Goal: Task Accomplishment & Management: Complete application form

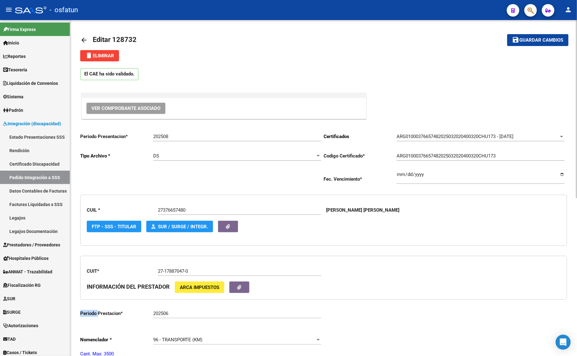
click at [87, 36] on mat-icon "arrow_back" at bounding box center [84, 40] width 8 height 8
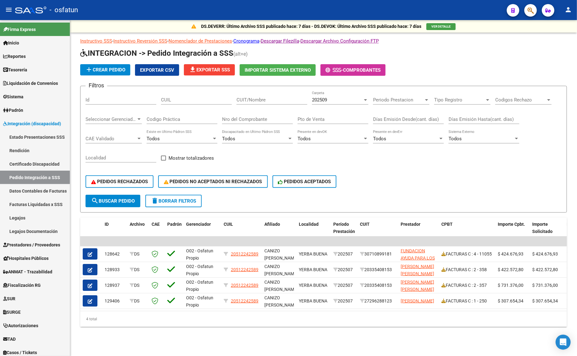
click at [175, 200] on span "delete Borrar Filtros" at bounding box center [173, 201] width 45 height 6
click at [323, 98] on span "202509" at bounding box center [319, 100] width 15 height 6
click at [322, 97] on span "202509" at bounding box center [319, 100] width 15 height 6
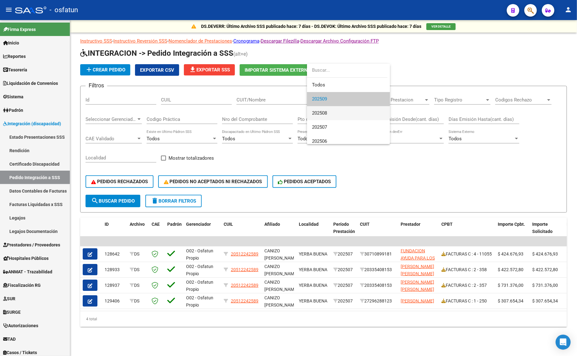
click at [320, 110] on span "202508" at bounding box center [348, 113] width 73 height 14
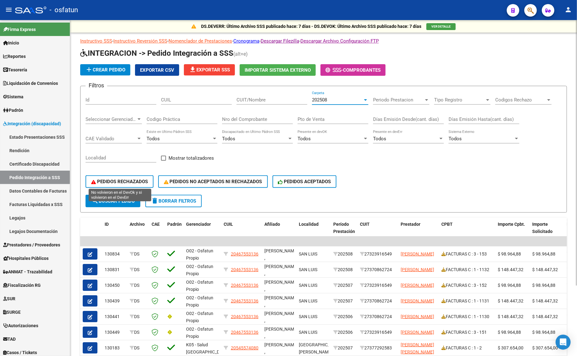
click at [121, 181] on span "PEDIDOS RECHAZADOS" at bounding box center [119, 182] width 57 height 6
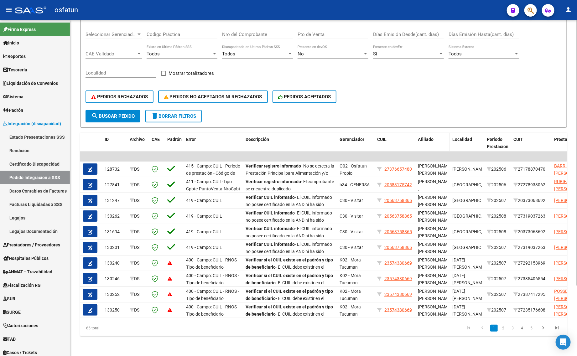
click at [422, 137] on span "Afiliado" at bounding box center [426, 139] width 16 height 5
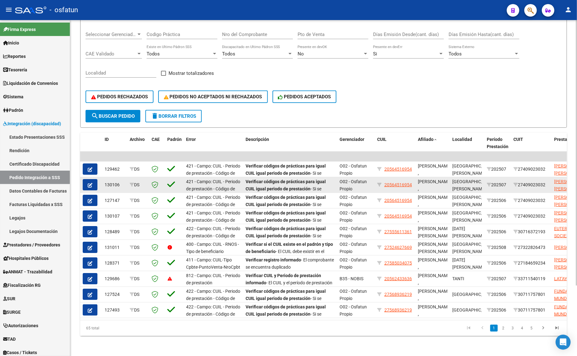
click at [90, 183] on icon "button" at bounding box center [90, 185] width 5 height 5
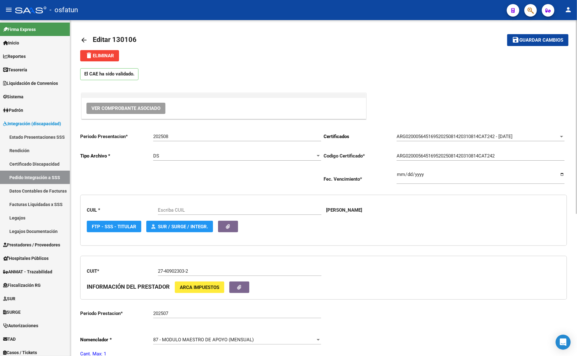
click at [83, 35] on link "arrow_back" at bounding box center [86, 40] width 13 height 15
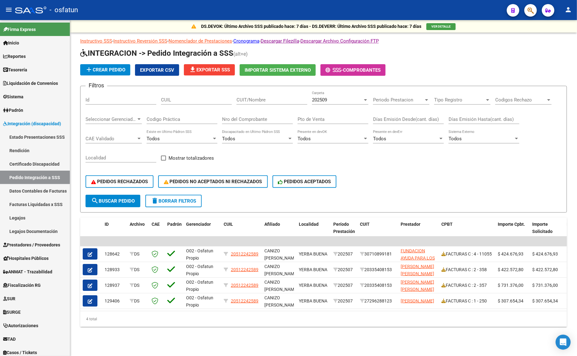
click at [321, 94] on div "202509 Carpeta" at bounding box center [340, 97] width 56 height 13
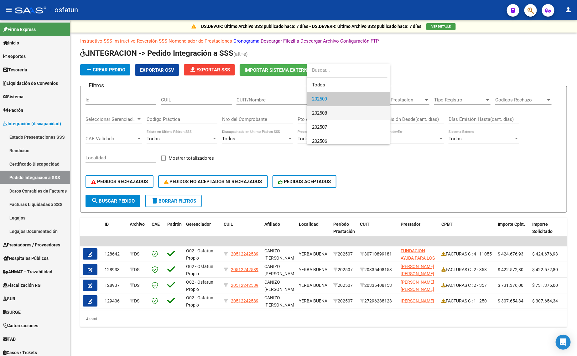
click at [324, 110] on span "202508" at bounding box center [319, 113] width 15 height 6
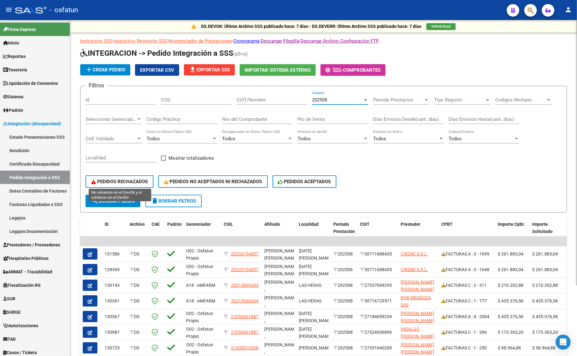
click at [104, 180] on span "PEDIDOS RECHAZADOS" at bounding box center [119, 182] width 57 height 6
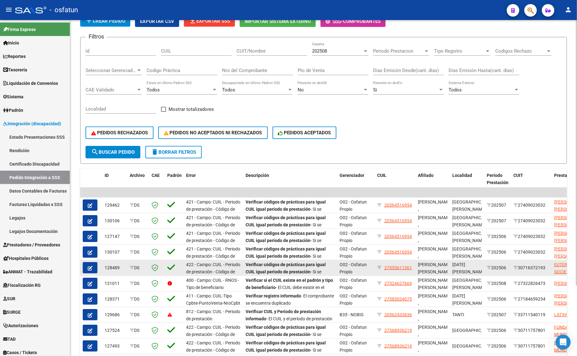
scroll to position [89, 0]
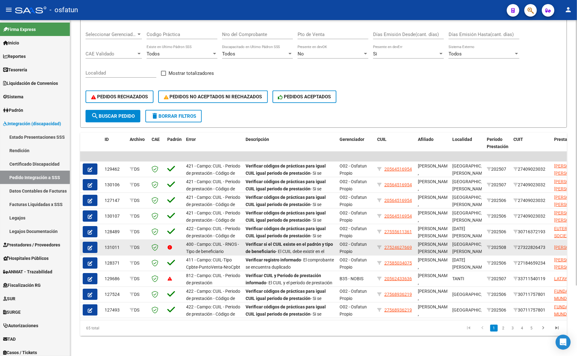
click at [89, 246] on icon "button" at bounding box center [90, 248] width 5 height 5
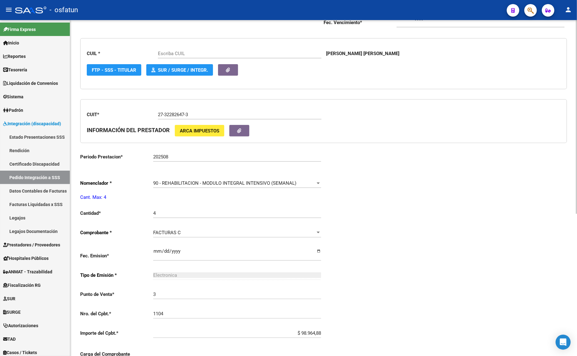
type input "27524627669"
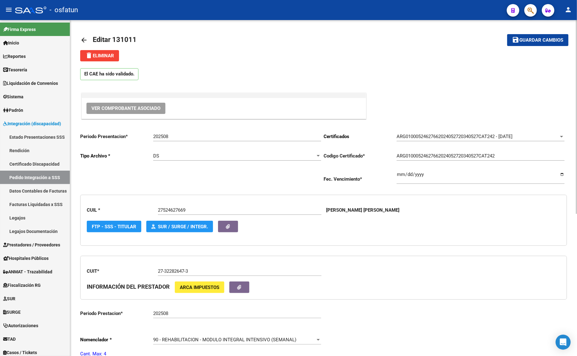
click at [79, 39] on div "arrow_back Editar 131011 save Guardar cambios delete Eliminar El CAE ha sido va…" at bounding box center [323, 313] width 507 height 586
click at [84, 43] on mat-icon "arrow_back" at bounding box center [84, 40] width 8 height 8
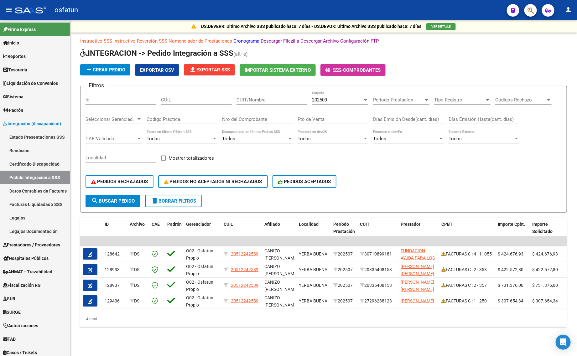
click at [331, 92] on div "202509 Carpeta" at bounding box center [340, 97] width 56 height 13
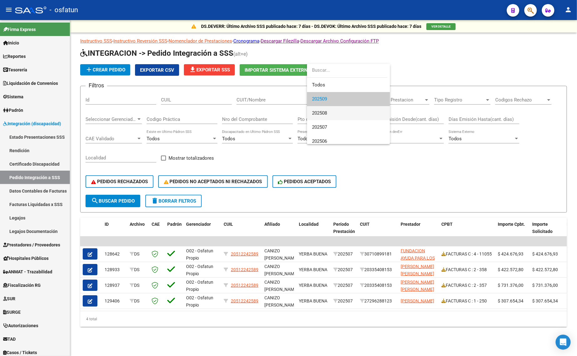
click at [325, 109] on span "202508" at bounding box center [348, 113] width 73 height 14
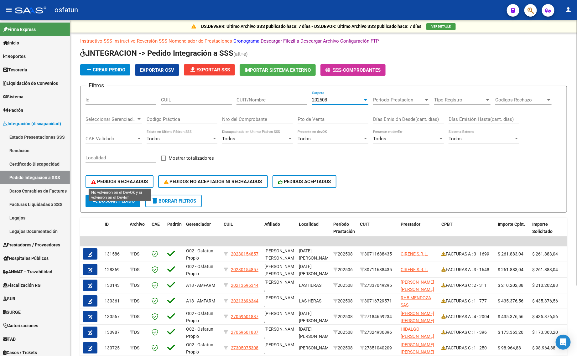
click at [134, 182] on span "PEDIDOS RECHAZADOS" at bounding box center [119, 182] width 57 height 6
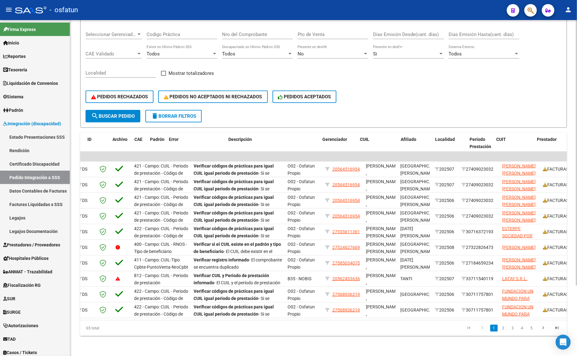
scroll to position [0, 17]
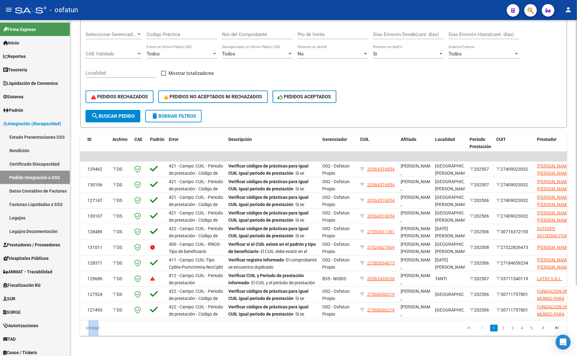
drag, startPoint x: 91, startPoint y: 321, endPoint x: 86, endPoint y: 321, distance: 5.3
click at [86, 321] on div "65 total" at bounding box center [128, 329] width 96 height 16
click at [103, 332] on div "65 total" at bounding box center [128, 329] width 96 height 16
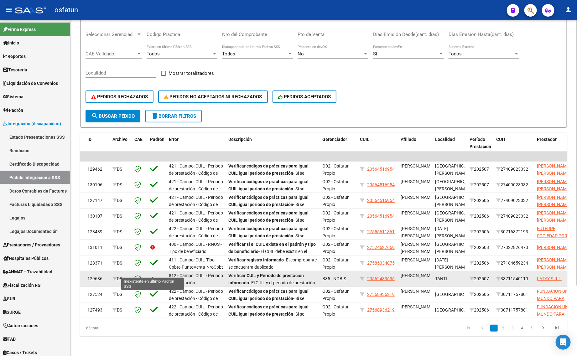
click at [150, 277] on icon at bounding box center [152, 279] width 5 height 5
click at [93, 276] on div "129686" at bounding box center [97, 279] width 20 height 7
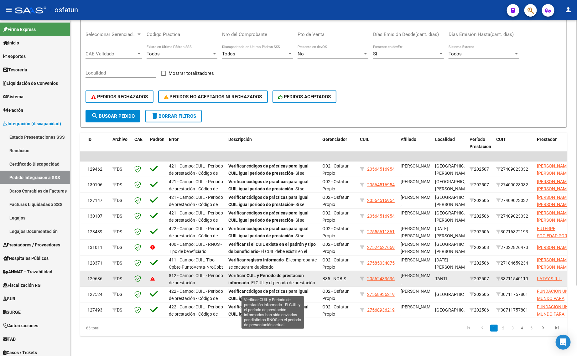
click at [294, 274] on span "Verificar CUIL y Periodo de prestación informado - El CUIL y el período de pres…" at bounding box center [272, 286] width 87 height 26
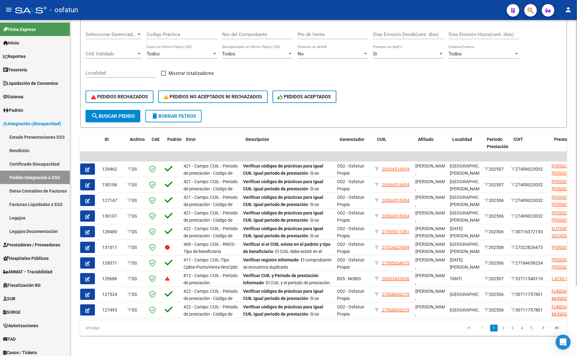
scroll to position [0, 0]
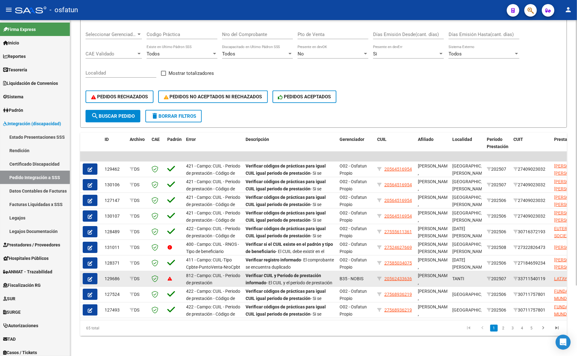
click at [91, 277] on icon "button" at bounding box center [90, 279] width 5 height 5
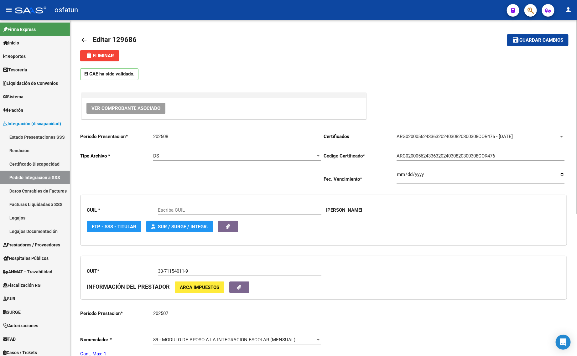
type input "20562433636"
click at [115, 227] on span "FTP - SSS - Titular" at bounding box center [114, 227] width 45 height 6
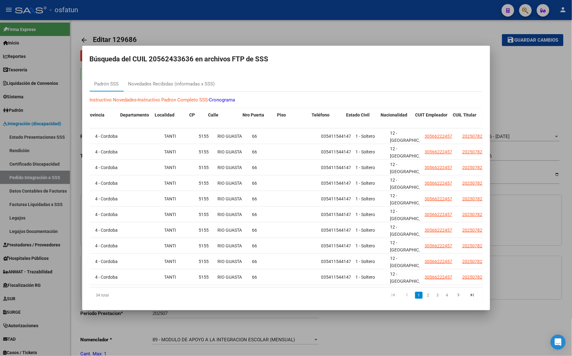
scroll to position [0, 447]
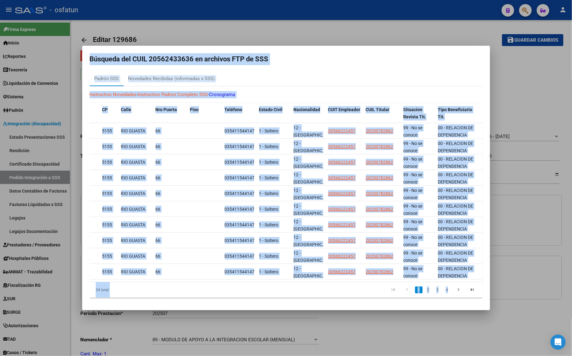
drag, startPoint x: 530, startPoint y: 314, endPoint x: 487, endPoint y: 296, distance: 46.7
click at [487, 296] on div "Búsqueda del CUIL 20562433636 en archivos FTP de SSS Padrón SSS Novedades Recib…" at bounding box center [286, 178] width 572 height 356
click at [403, 76] on div "Padrón SSS Novedades Recibidas (informadas x SSS)" at bounding box center [286, 78] width 393 height 15
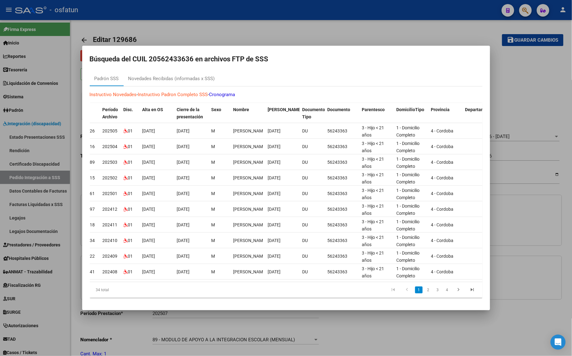
scroll to position [0, 0]
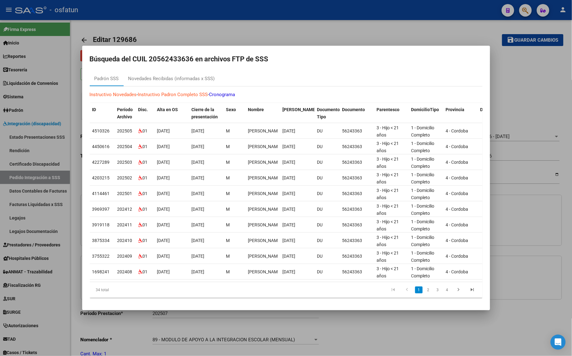
click at [199, 92] on link "Instructivo Padron Completo SSS" at bounding box center [173, 95] width 70 height 6
click at [114, 75] on div "Padrón SSS" at bounding box center [106, 78] width 24 height 7
click at [165, 70] on mat-dialog-container "Búsqueda del CUIL 20562433636 en archivos FTP de SSS Padrón SSS Novedades Recib…" at bounding box center [286, 178] width 408 height 265
click at [163, 75] on div "Novedades Recibidas (informadas x SSS)" at bounding box center [171, 78] width 87 height 7
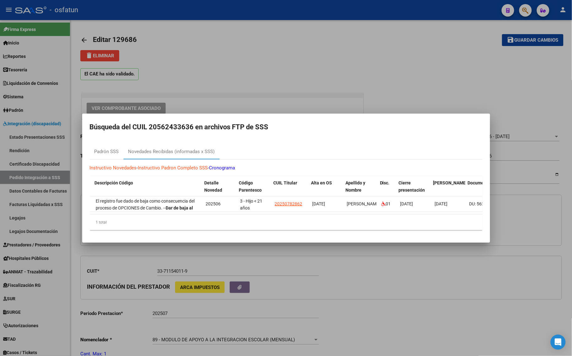
scroll to position [0, 84]
click at [266, 218] on div "1 total" at bounding box center [286, 223] width 393 height 16
drag, startPoint x: 266, startPoint y: 218, endPoint x: 358, endPoint y: 227, distance: 92.0
click at [358, 227] on div "1 total" at bounding box center [286, 223] width 393 height 16
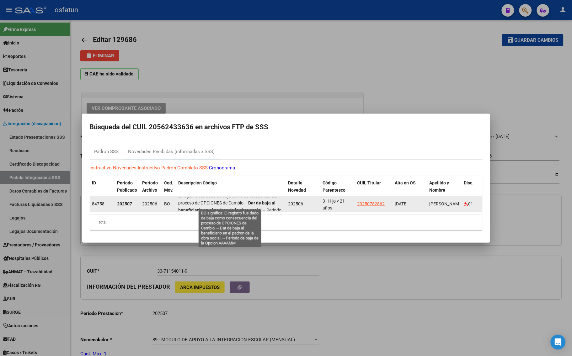
scroll to position [0, 0]
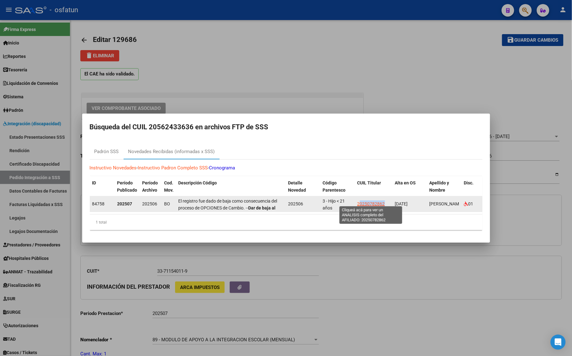
drag, startPoint x: 383, startPoint y: 200, endPoint x: 359, endPoint y: 202, distance: 24.6
click at [359, 202] on span "20250782862" at bounding box center [371, 204] width 28 height 5
copy span "0250782862"
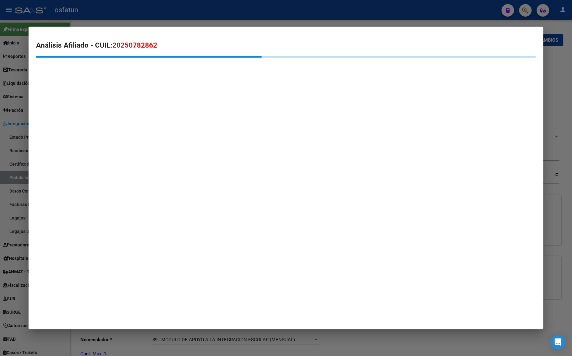
click at [359, 202] on mat-dialog-container "Análisis Afiliado - CUIL: 20250782862" at bounding box center [286, 178] width 514 height 303
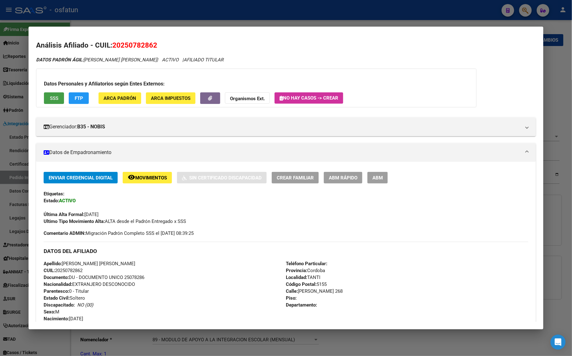
click at [54, 98] on span "SSS" at bounding box center [54, 99] width 8 height 6
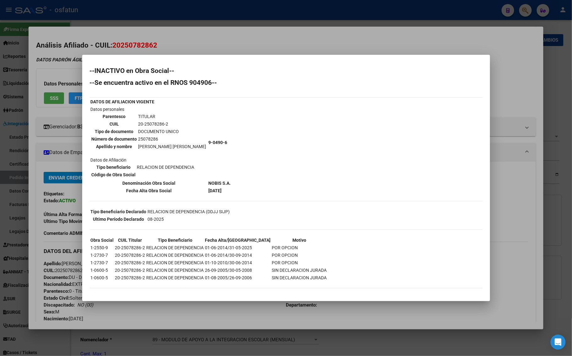
drag, startPoint x: 231, startPoint y: 47, endPoint x: 231, endPoint y: 57, distance: 10.4
click at [231, 51] on div at bounding box center [286, 178] width 572 height 356
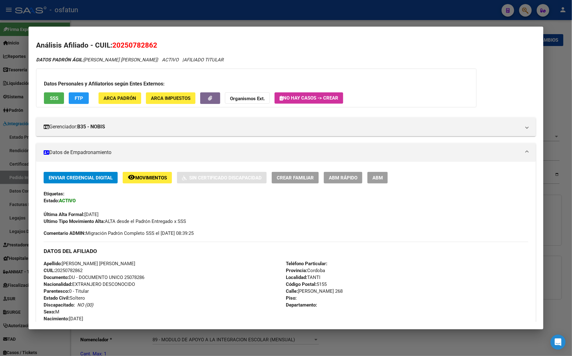
click at [306, 22] on div at bounding box center [286, 178] width 572 height 356
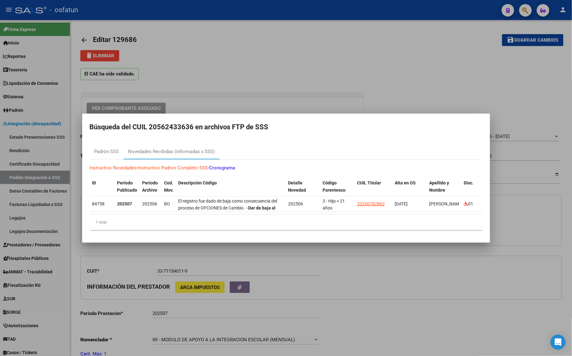
click at [285, 82] on div at bounding box center [286, 178] width 572 height 356
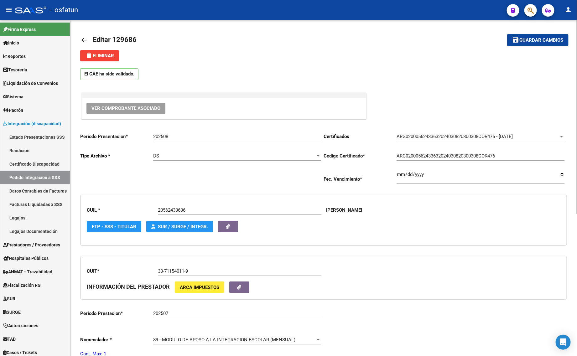
click at [87, 40] on mat-icon "arrow_back" at bounding box center [84, 40] width 8 height 8
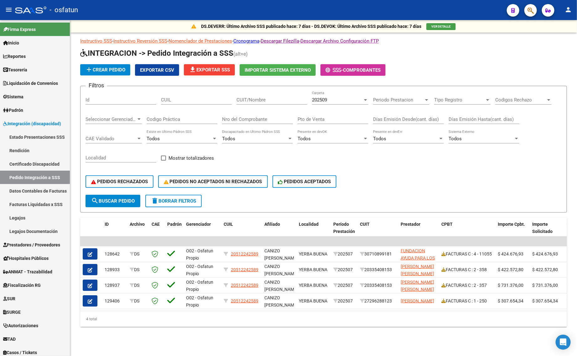
click at [314, 98] on span "202509" at bounding box center [319, 100] width 15 height 6
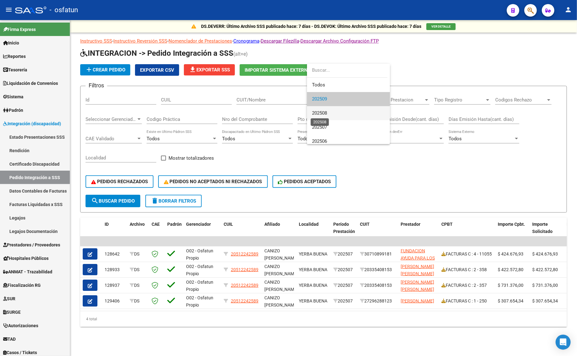
click at [314, 115] on span "202508" at bounding box center [319, 113] width 15 height 6
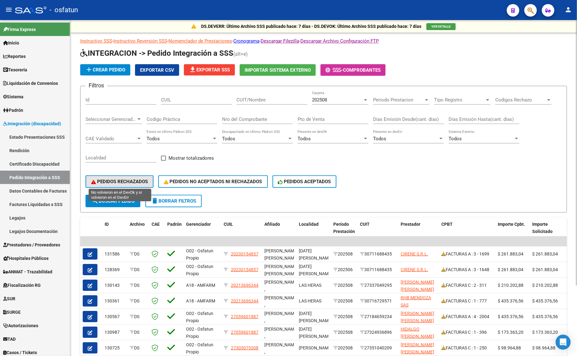
click at [99, 186] on button "PEDIDOS RECHAZADOS" at bounding box center [120, 182] width 68 height 13
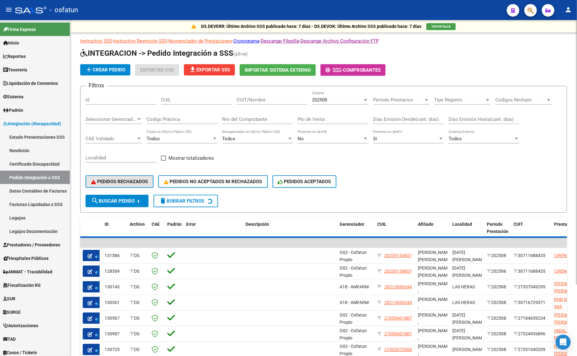
click at [107, 182] on span "PEDIDOS RECHAZADOS" at bounding box center [119, 182] width 57 height 6
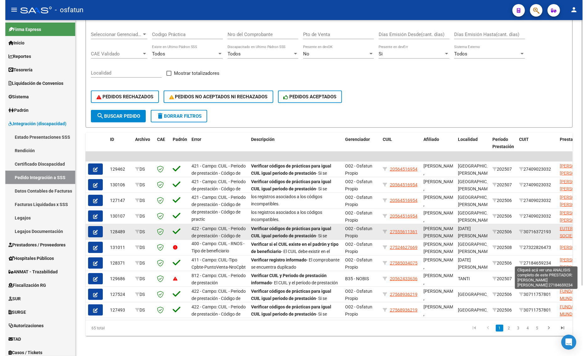
scroll to position [89, 0]
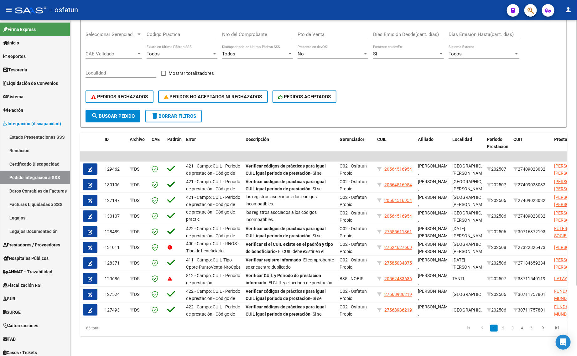
click at [179, 338] on div "DS.DEVERR: Último Archivo SSS publicado hace: 7 días - DS.DEVOK: Último Archivo…" at bounding box center [323, 145] width 507 height 421
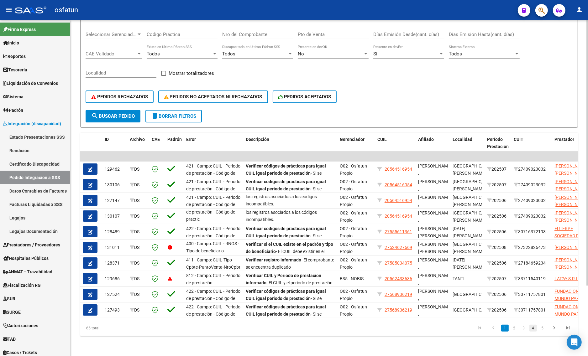
click at [532, 329] on link "4" at bounding box center [534, 328] width 8 height 7
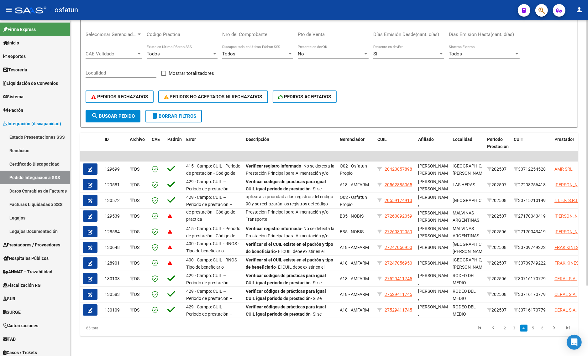
scroll to position [8, 0]
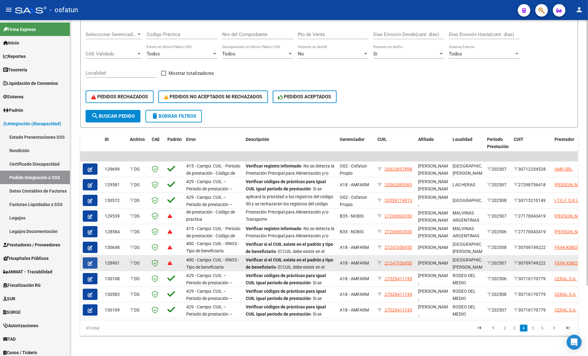
click at [93, 258] on button "button" at bounding box center [90, 263] width 15 height 11
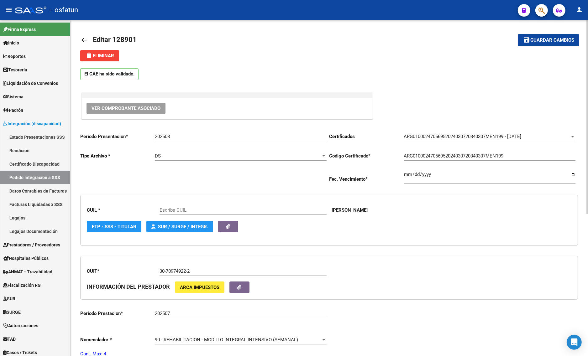
type input "27247056950"
click at [187, 136] on input "202508" at bounding box center [241, 137] width 172 height 6
type input "202509"
click at [552, 45] on button "save Guardar cambios" at bounding box center [548, 40] width 61 height 12
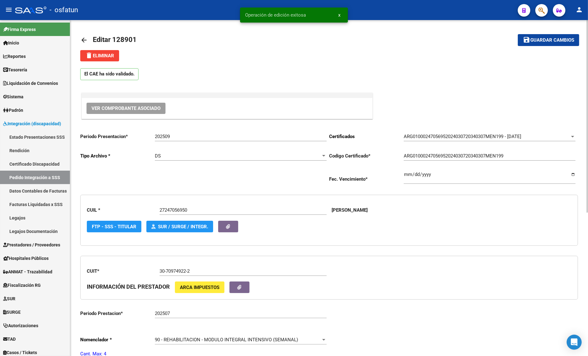
click at [81, 40] on mat-icon "arrow_back" at bounding box center [84, 40] width 8 height 8
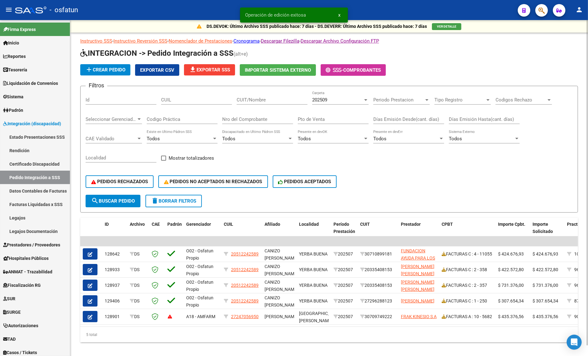
click at [179, 202] on button "delete Borrar Filtros" at bounding box center [173, 201] width 56 height 13
click at [323, 93] on div "202509 Carpeta" at bounding box center [340, 97] width 56 height 13
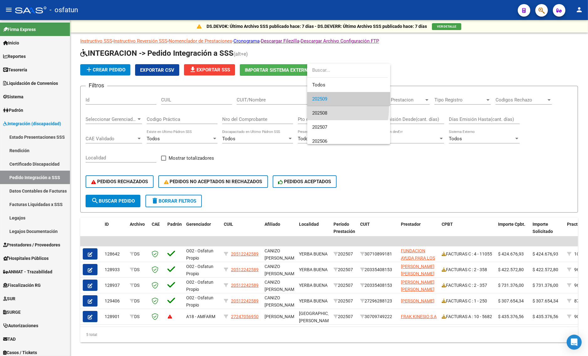
click at [324, 108] on span "202508" at bounding box center [348, 113] width 73 height 14
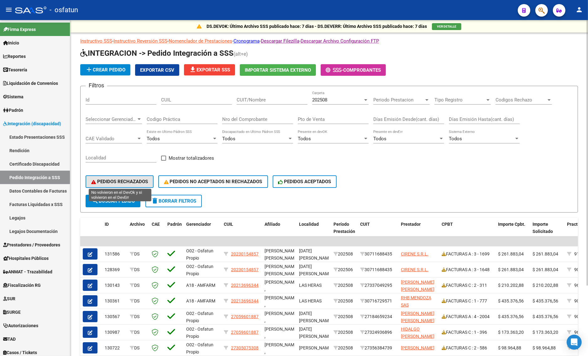
click at [106, 184] on button "PEDIDOS RECHAZADOS" at bounding box center [120, 182] width 68 height 13
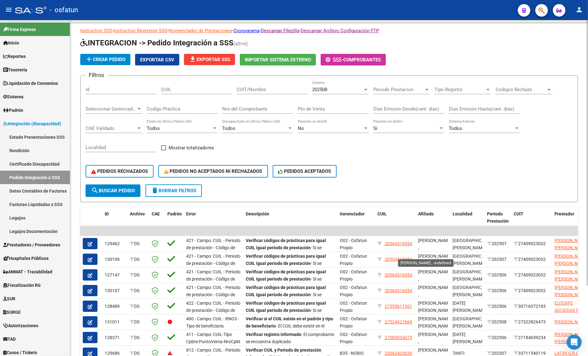
scroll to position [89, 0]
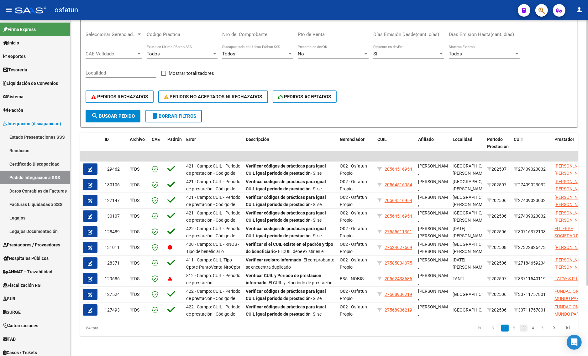
click at [522, 329] on link "3" at bounding box center [524, 328] width 8 height 7
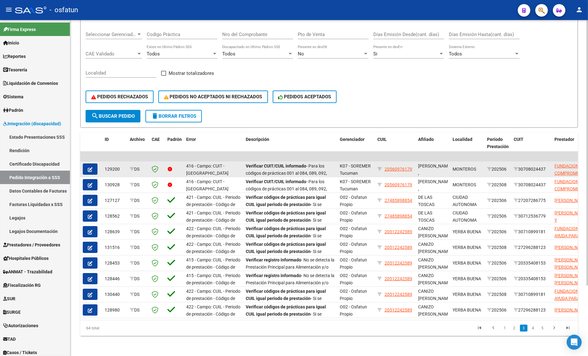
click at [89, 167] on icon "button" at bounding box center [90, 169] width 5 height 5
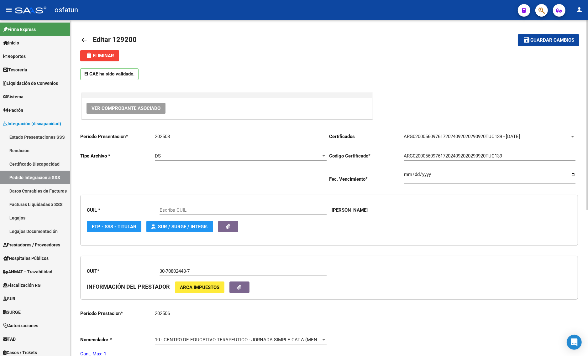
type input "20560976179"
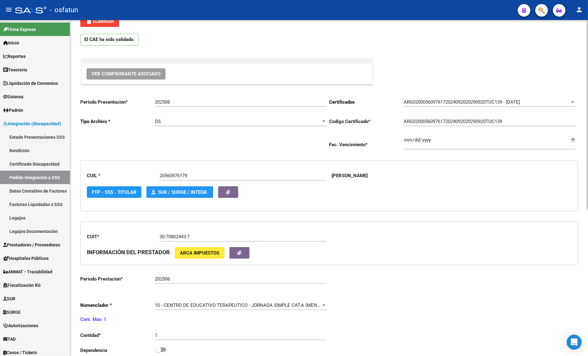
scroll to position [24, 0]
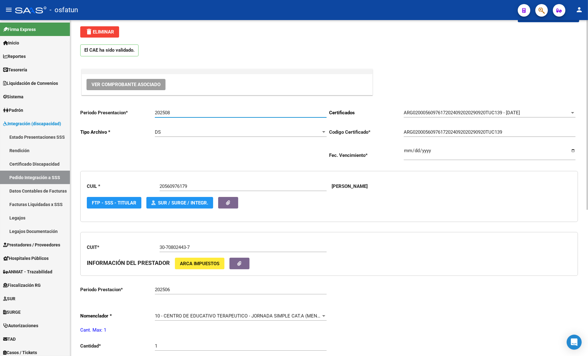
drag, startPoint x: 166, startPoint y: 110, endPoint x: 221, endPoint y: 117, distance: 55.3
click at [221, 117] on div "202508 Ingresar el Periodo" at bounding box center [241, 110] width 172 height 13
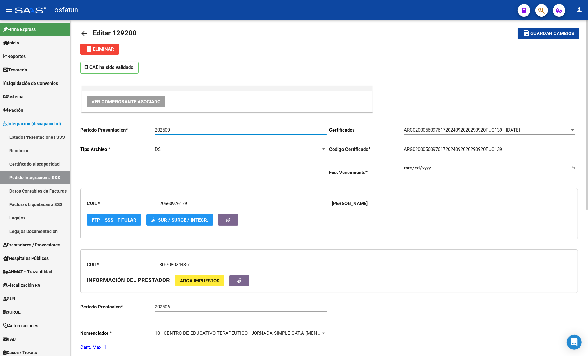
scroll to position [0, 0]
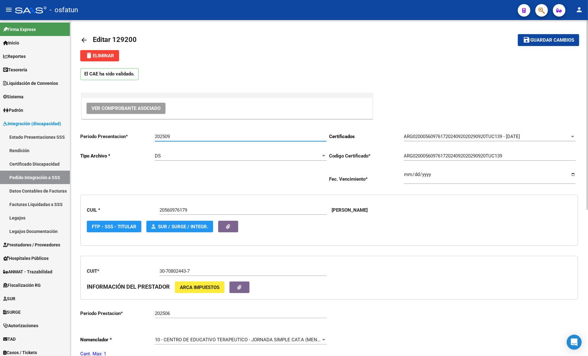
type input "202509"
click at [544, 38] on span "Guardar cambios" at bounding box center [552, 41] width 44 height 6
click at [81, 40] on mat-icon "arrow_back" at bounding box center [84, 40] width 8 height 8
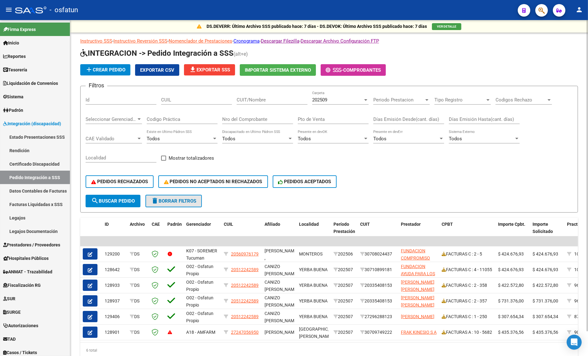
click at [172, 195] on button "delete Borrar Filtros" at bounding box center [173, 201] width 56 height 13
click at [331, 99] on div "202509" at bounding box center [337, 100] width 51 height 6
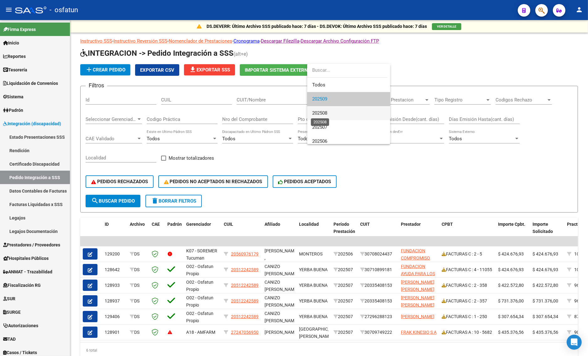
click at [327, 113] on span "202508" at bounding box center [319, 113] width 15 height 6
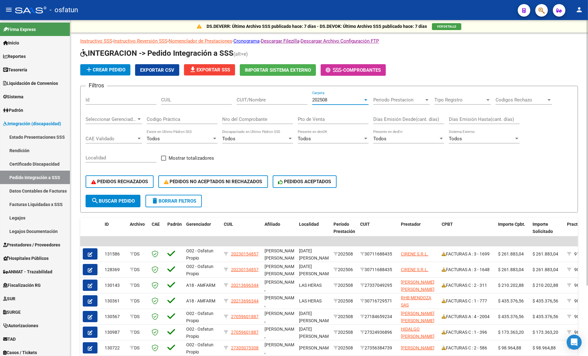
click at [123, 203] on button "search Buscar Pedido" at bounding box center [113, 201] width 55 height 13
click at [127, 176] on button "PEDIDOS RECHAZADOS" at bounding box center [120, 182] width 68 height 13
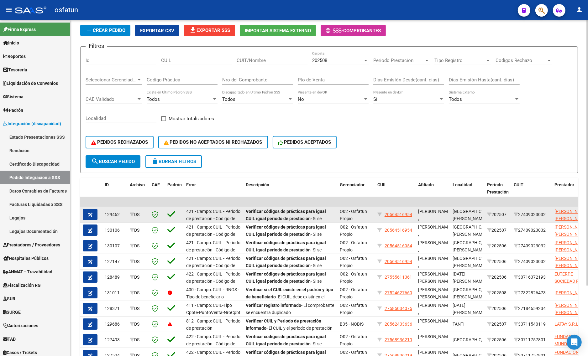
scroll to position [89, 0]
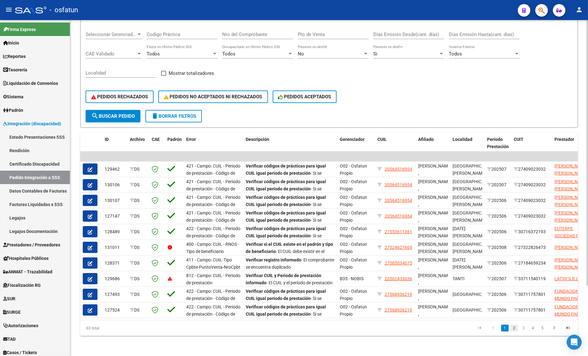
click at [515, 329] on link "2" at bounding box center [515, 328] width 8 height 7
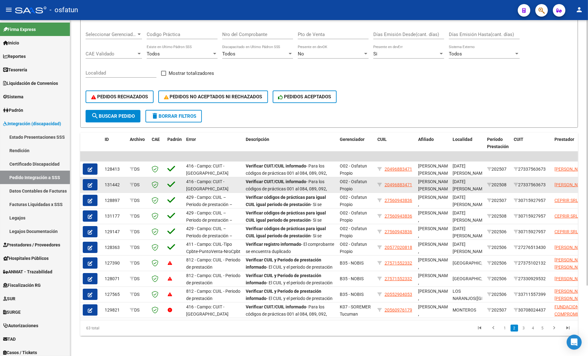
click at [92, 179] on button "button" at bounding box center [90, 184] width 15 height 11
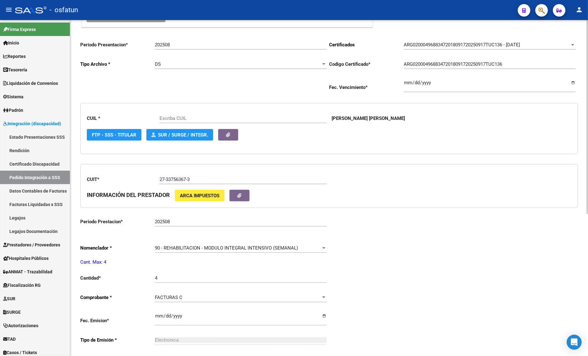
type input "20496883471"
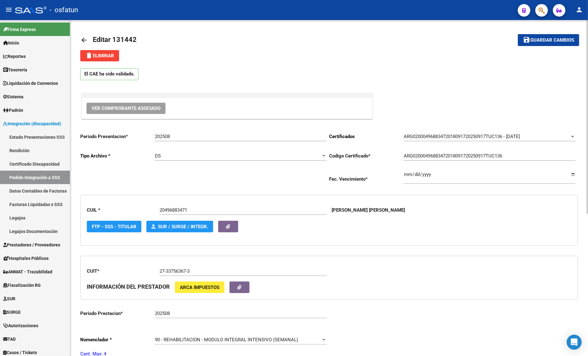
click at [81, 35] on link "arrow_back" at bounding box center [86, 40] width 13 height 15
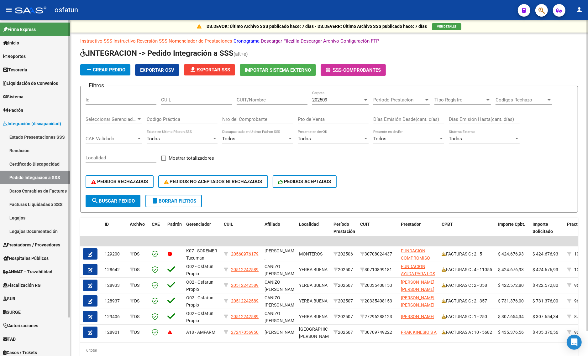
scroll to position [26, 0]
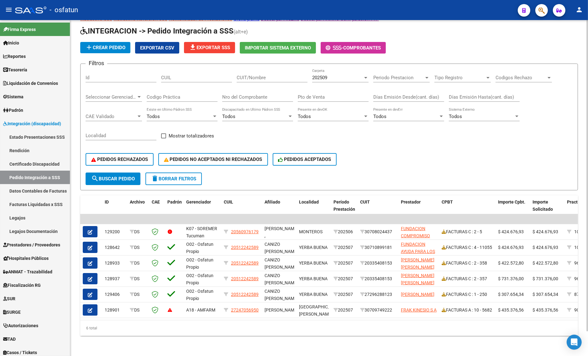
click at [416, 152] on div "PEDIDOS RECHAZADOS PEDIDOS NO ACEPTADOS NI RECHAZADOS PEDIDOS ACEPTADOS" at bounding box center [329, 159] width 487 height 26
click at [316, 69] on div "202509 Carpeta" at bounding box center [340, 75] width 56 height 13
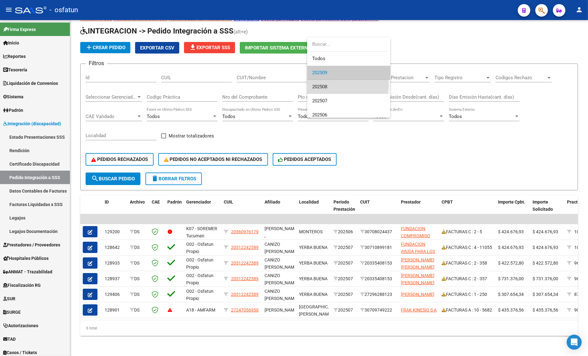
click at [316, 83] on span "202508" at bounding box center [348, 87] width 73 height 14
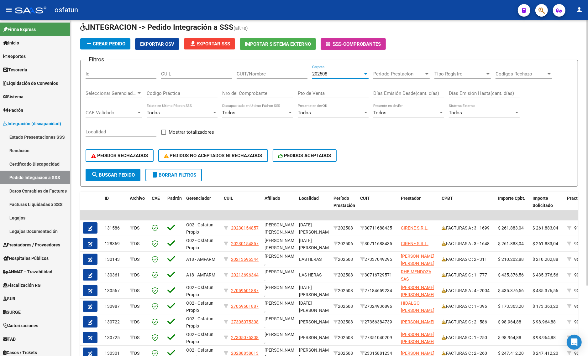
click at [132, 174] on span "search Buscar Pedido" at bounding box center [113, 175] width 44 height 6
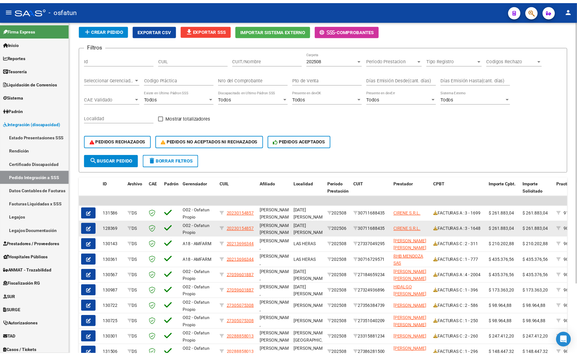
scroll to position [0, 0]
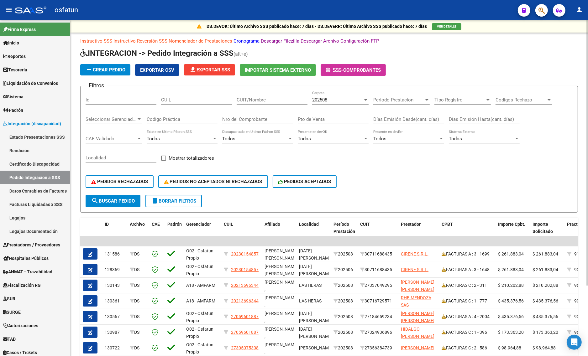
click at [373, 170] on div "PEDIDOS RECHAZADOS PEDIDOS NO ACEPTADOS NI RECHAZADOS PEDIDOS ACEPTADOS" at bounding box center [329, 182] width 487 height 26
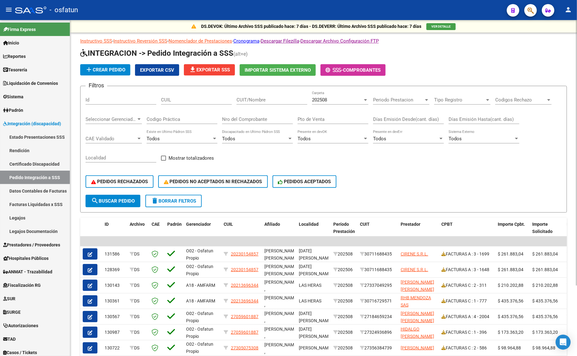
click at [337, 97] on div "202508" at bounding box center [337, 100] width 51 height 6
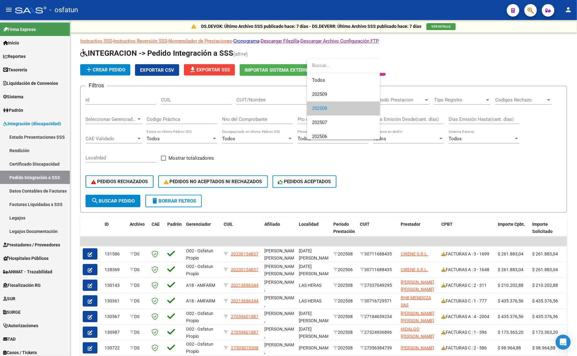
scroll to position [9, 0]
click at [333, 97] on span "202508" at bounding box center [348, 99] width 73 height 14
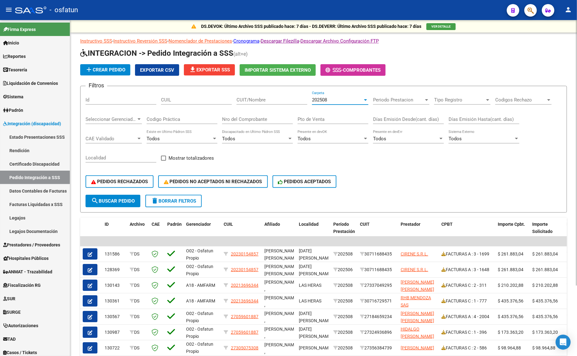
click at [110, 171] on div "PEDIDOS RECHAZADOS PEDIDOS NO ACEPTADOS NI RECHAZADOS PEDIDOS ACEPTADOS" at bounding box center [324, 182] width 477 height 26
click at [110, 180] on span "PEDIDOS RECHAZADOS" at bounding box center [119, 182] width 57 height 6
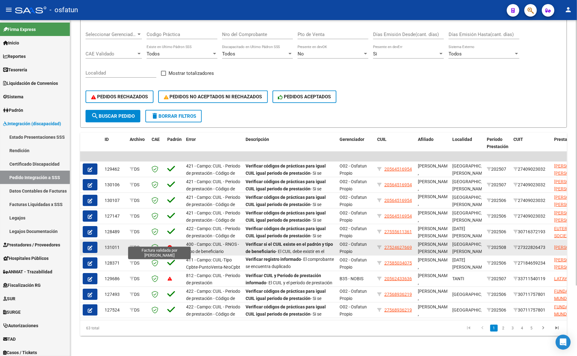
scroll to position [1, 0]
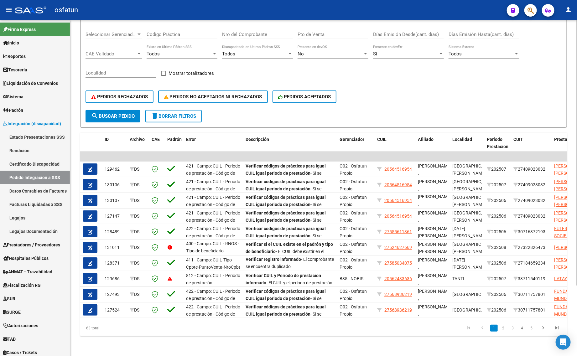
drag, startPoint x: 511, startPoint y: 328, endPoint x: 491, endPoint y: 331, distance: 20.0
click at [511, 328] on link "3" at bounding box center [513, 328] width 8 height 7
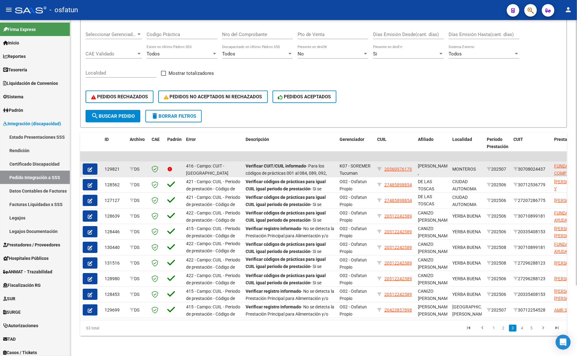
click at [90, 167] on icon "button" at bounding box center [90, 169] width 5 height 5
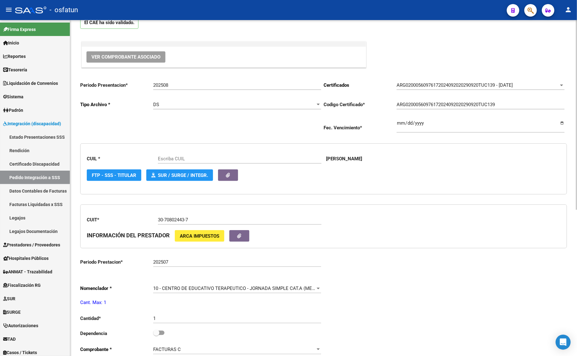
type input "20560976179"
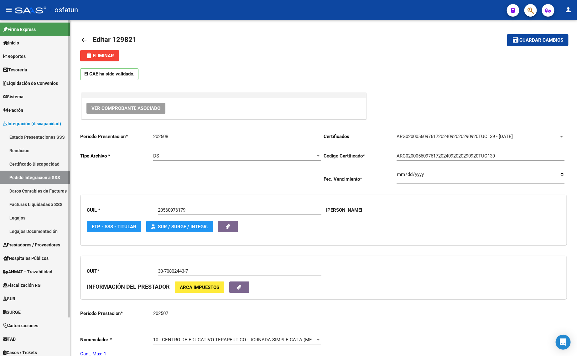
click at [37, 176] on link "Pedido Integración a SSS" at bounding box center [35, 177] width 70 height 13
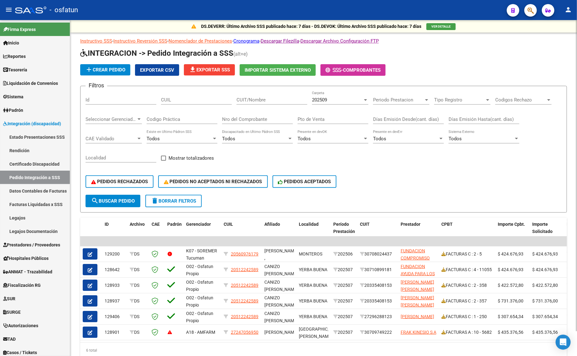
click at [345, 98] on div "202509" at bounding box center [337, 100] width 51 height 6
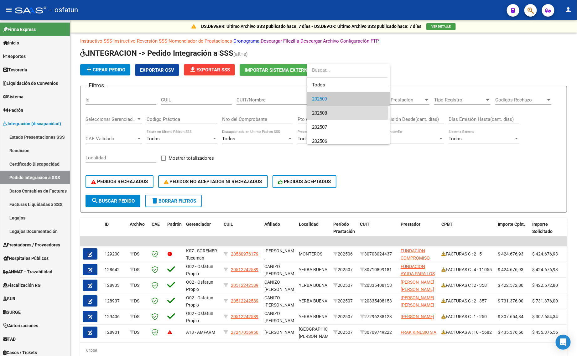
click at [328, 112] on span "202508" at bounding box center [348, 113] width 73 height 14
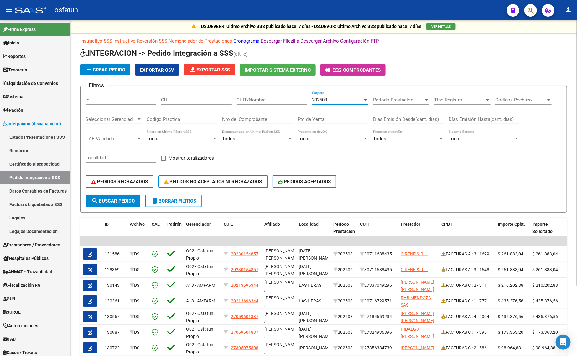
click at [93, 197] on mat-icon "search" at bounding box center [95, 201] width 8 height 8
click at [108, 182] on span "PEDIDOS RECHAZADOS" at bounding box center [119, 182] width 57 height 6
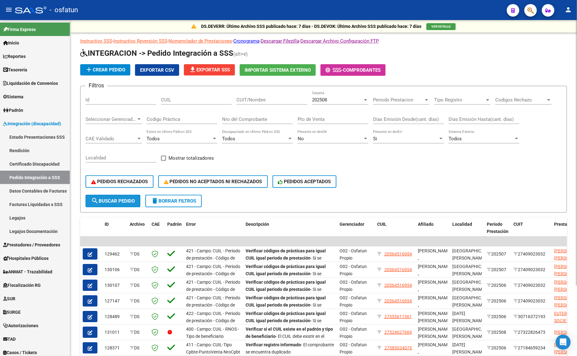
click at [114, 196] on button "search Buscar Pedido" at bounding box center [113, 201] width 55 height 13
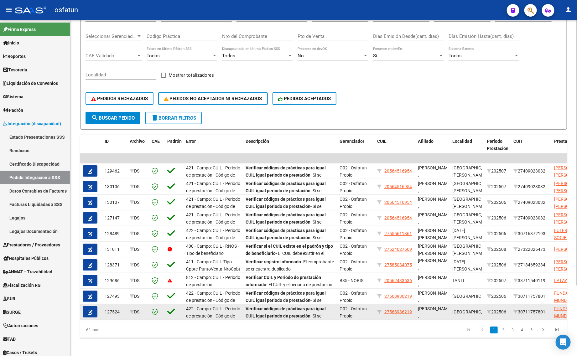
scroll to position [89, 0]
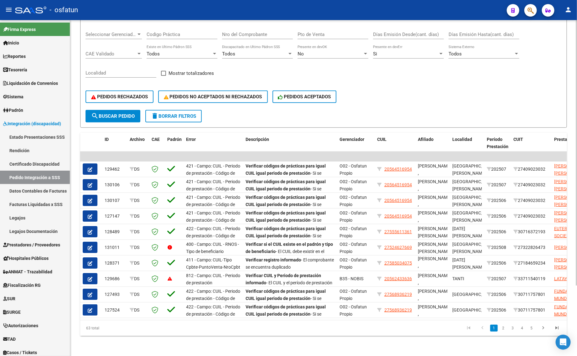
click at [527, 327] on li "4" at bounding box center [522, 328] width 9 height 11
click at [537, 331] on li at bounding box center [544, 328] width 14 height 11
click at [533, 329] on link "5" at bounding box center [532, 328] width 8 height 7
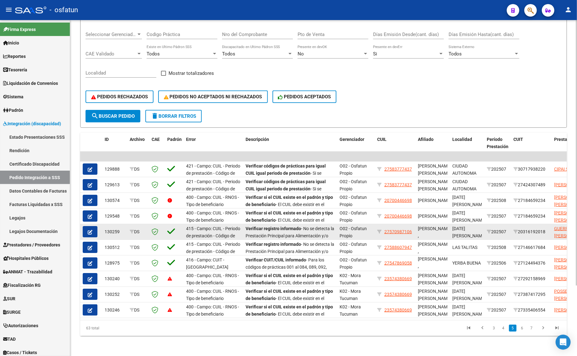
scroll to position [1, 0]
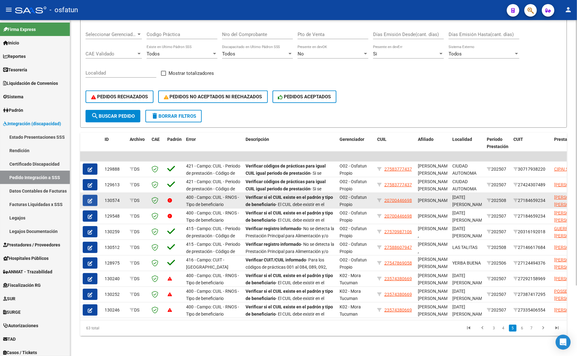
click at [87, 195] on button "button" at bounding box center [90, 200] width 15 height 11
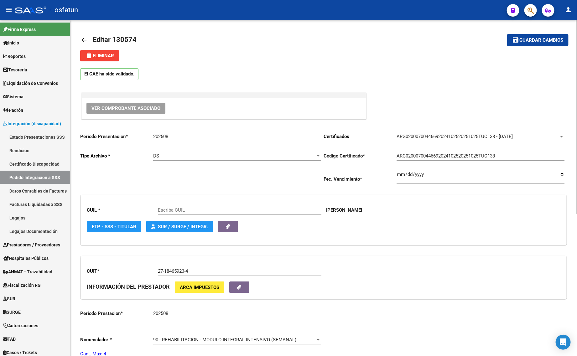
type input "20700446698"
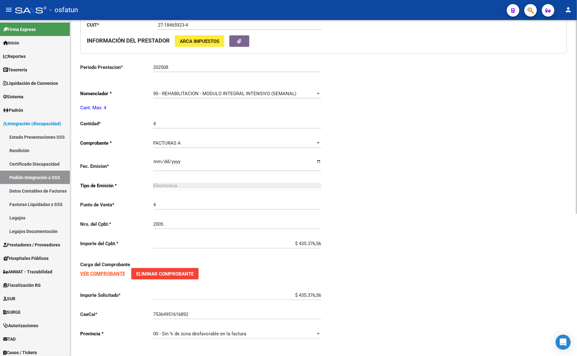
scroll to position [247, 0]
click at [373, 184] on div "Periodo Presentacion * 202508 Ingresar el Periodo Tipo Archivo * DS Seleccionar…" at bounding box center [323, 112] width 487 height 463
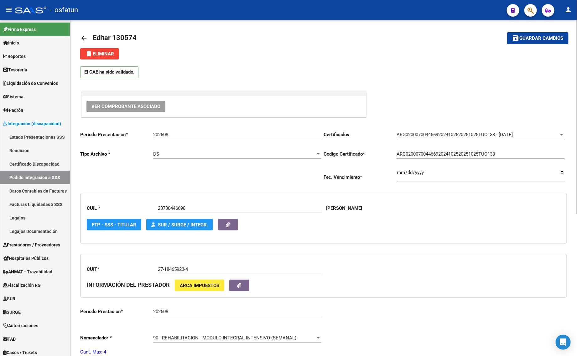
scroll to position [0, 0]
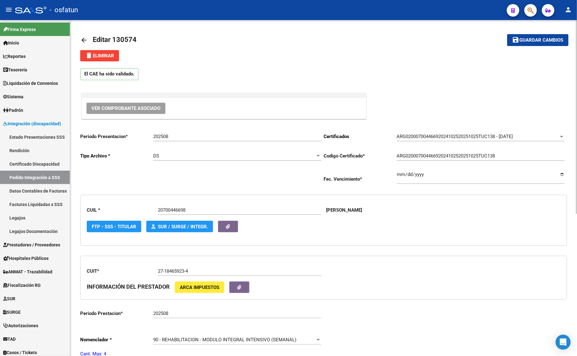
click at [209, 132] on div "202508 Ingresar el Periodo" at bounding box center [237, 134] width 168 height 13
click at [201, 133] on div "202508 Ingresar el Periodo" at bounding box center [237, 134] width 168 height 13
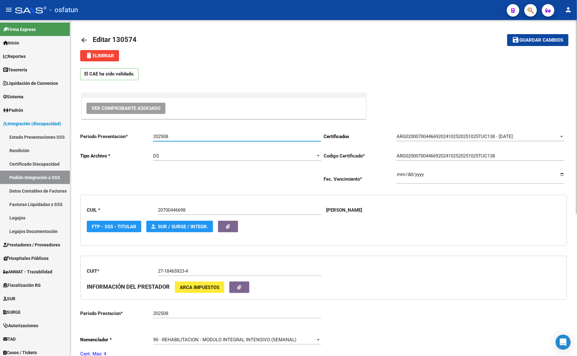
click at [201, 133] on div "202508 Ingresar el Periodo" at bounding box center [237, 134] width 168 height 13
drag, startPoint x: 182, startPoint y: 137, endPoint x: 128, endPoint y: 135, distance: 54.3
click at [128, 135] on app-form-text-field "Periodo Presentacion * 202508 Ingresar el Periodo" at bounding box center [200, 137] width 241 height 6
type input "202509"
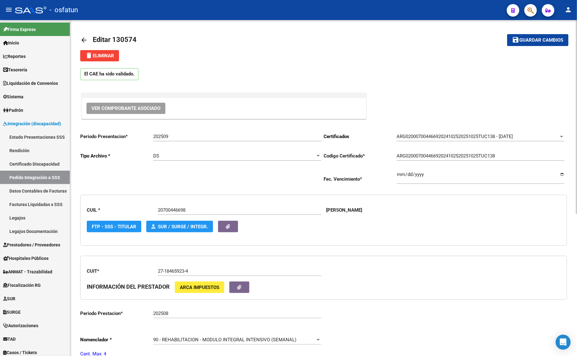
drag, startPoint x: 527, startPoint y: 47, endPoint x: 526, endPoint y: 43, distance: 4.7
click at [527, 46] on mat-toolbar-row "save Guardar cambios" at bounding box center [518, 40] width 102 height 20
click at [526, 36] on button "save Guardar cambios" at bounding box center [538, 40] width 61 height 12
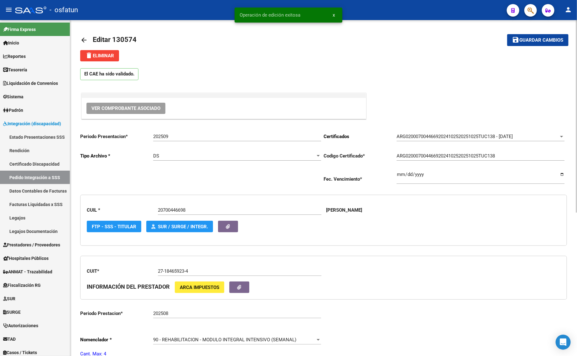
click at [86, 37] on mat-icon "arrow_back" at bounding box center [84, 40] width 8 height 8
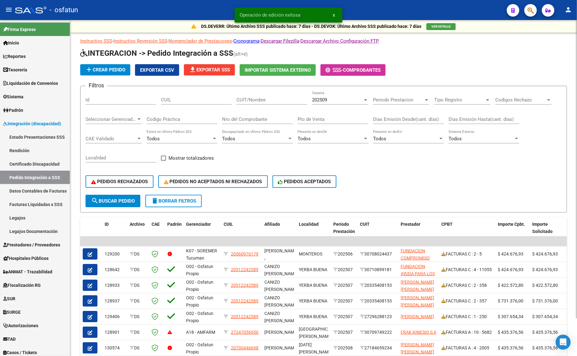
click at [343, 95] on div "202509 Carpeta" at bounding box center [340, 97] width 56 height 13
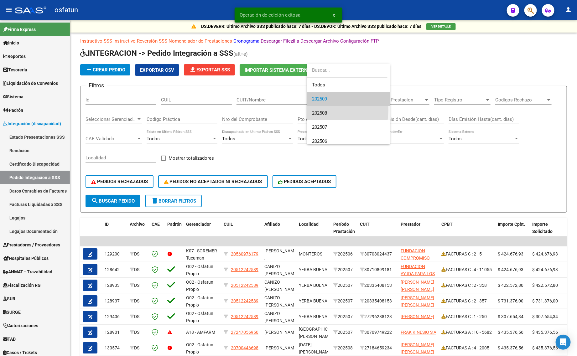
click at [324, 110] on span "202508" at bounding box center [348, 113] width 73 height 14
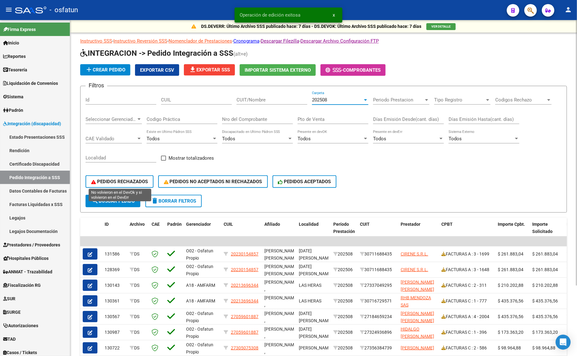
click at [114, 186] on button "PEDIDOS RECHAZADOS" at bounding box center [120, 182] width 68 height 13
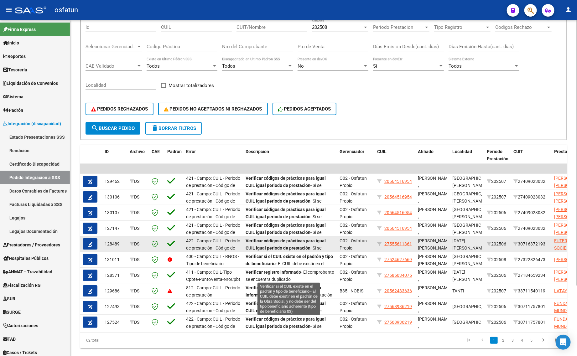
scroll to position [89, 0]
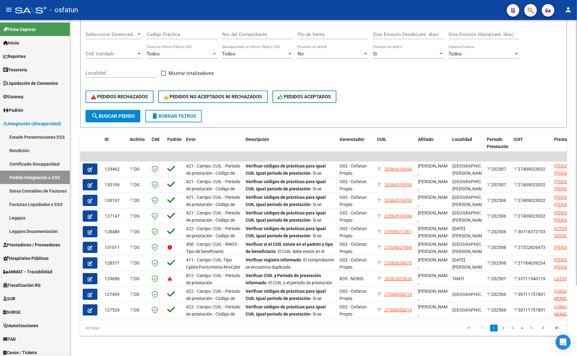
drag, startPoint x: 382, startPoint y: 92, endPoint x: 380, endPoint y: 110, distance: 18.4
click at [382, 96] on div "PEDIDOS RECHAZADOS PEDIDOS NO ACEPTADOS NI RECHAZADOS PEDIDOS ACEPTADOS" at bounding box center [324, 97] width 477 height 26
click at [519, 326] on link "4" at bounding box center [523, 328] width 8 height 7
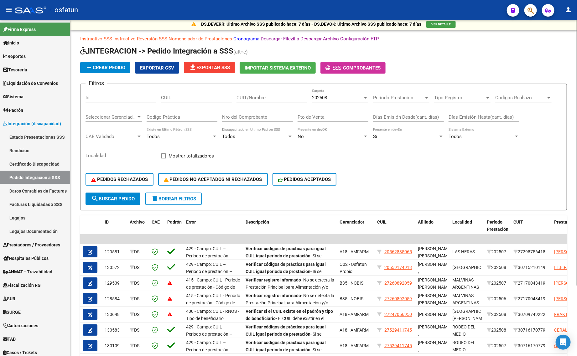
scroll to position [0, 0]
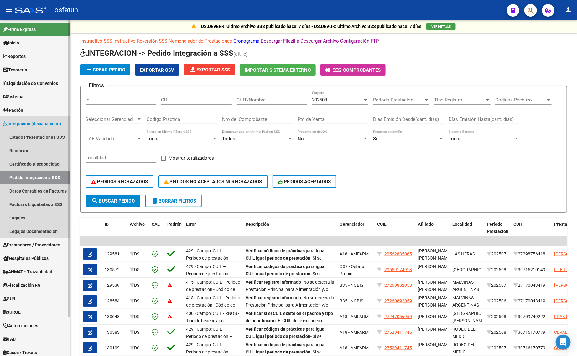
click at [20, 122] on span "Integración (discapacidad)" at bounding box center [32, 123] width 58 height 7
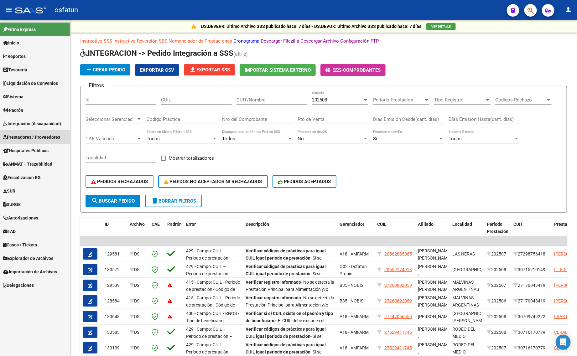
click at [16, 137] on span "Prestadores / Proveedores" at bounding box center [31, 137] width 57 height 7
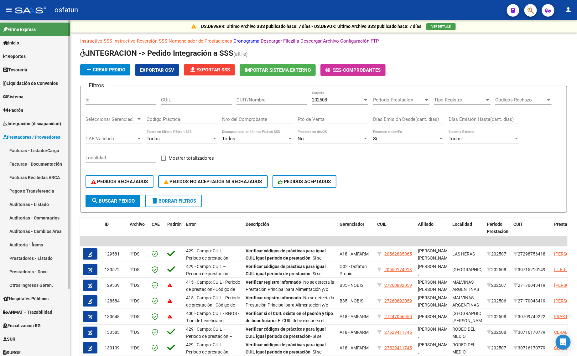
click at [24, 151] on link "Facturas - Listado/Carga" at bounding box center [35, 150] width 70 height 13
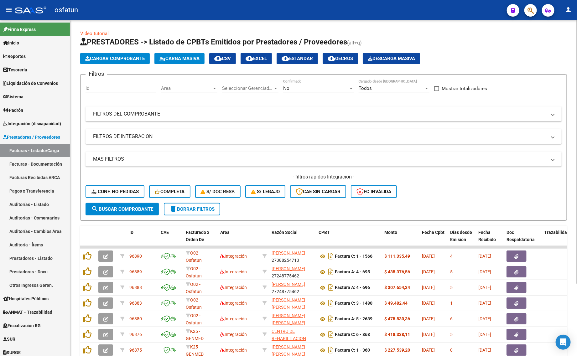
click at [346, 87] on div "No" at bounding box center [315, 89] width 65 height 6
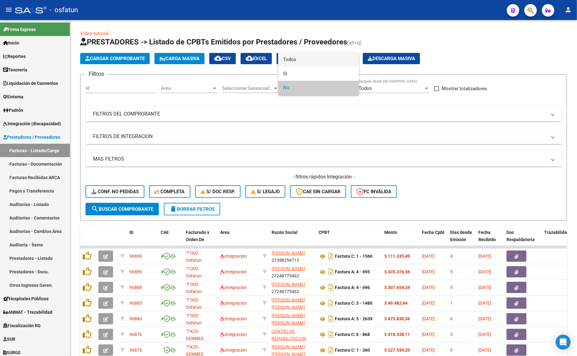
click at [308, 63] on span "Todos" at bounding box center [318, 60] width 71 height 14
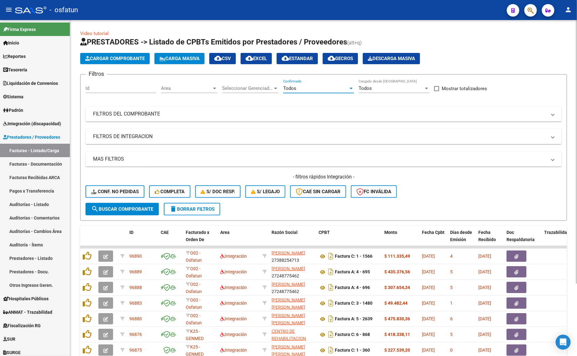
click at [369, 96] on div "Todos Cargado desde [GEOGRAPHIC_DATA]" at bounding box center [394, 89] width 71 height 19
click at [378, 86] on div "Todos" at bounding box center [391, 89] width 65 height 6
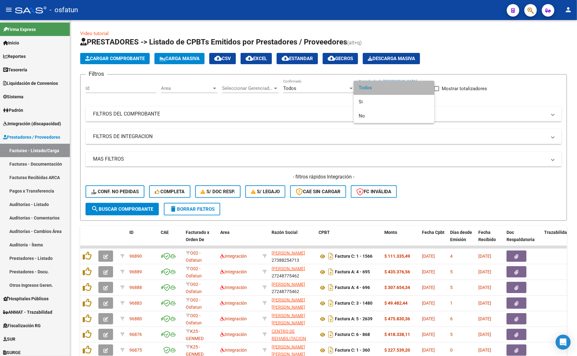
click at [374, 91] on span "Todos" at bounding box center [394, 88] width 71 height 14
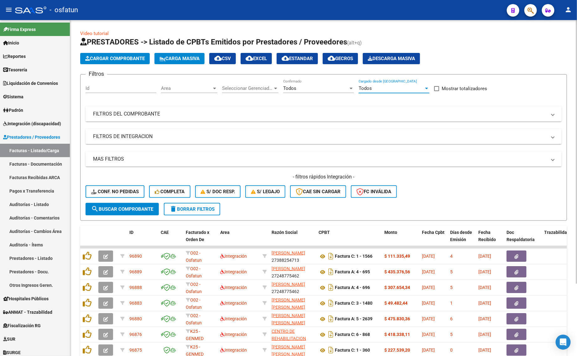
click at [295, 114] on mat-panel-title "FILTROS DEL COMPROBANTE" at bounding box center [320, 114] width 454 height 7
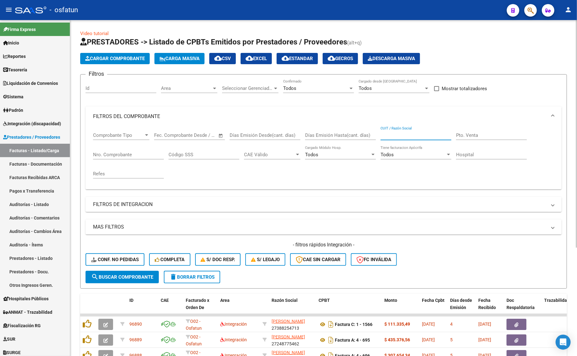
click at [415, 133] on input "CUIT / Razón Social" at bounding box center [416, 136] width 71 height 6
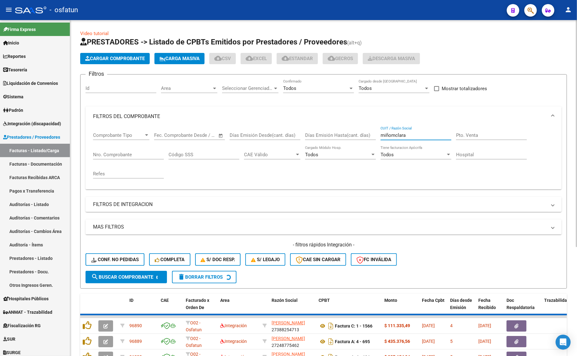
click at [395, 137] on input "miñomclara" at bounding box center [416, 136] width 71 height 6
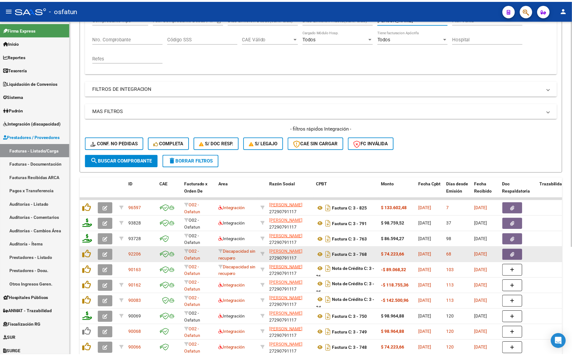
scroll to position [118, 0]
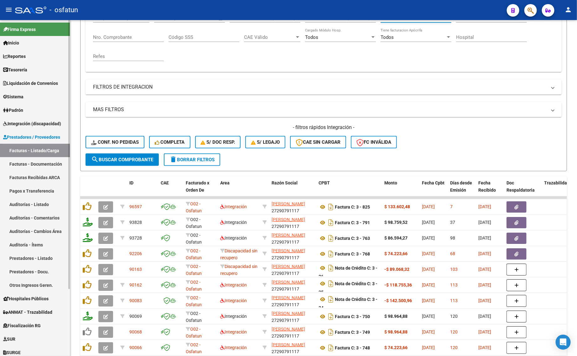
type input "[PERSON_NAME]"
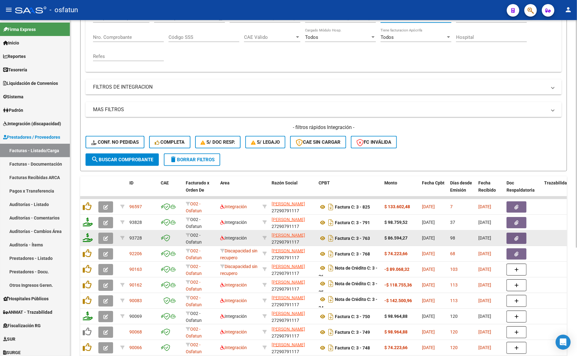
click at [108, 237] on icon "button" at bounding box center [105, 238] width 5 height 5
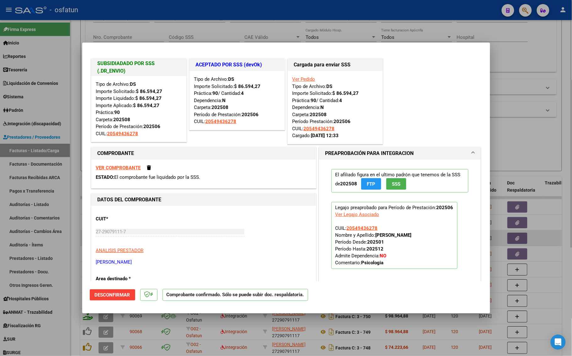
click at [76, 205] on div at bounding box center [286, 178] width 572 height 356
type input "$ 0,00"
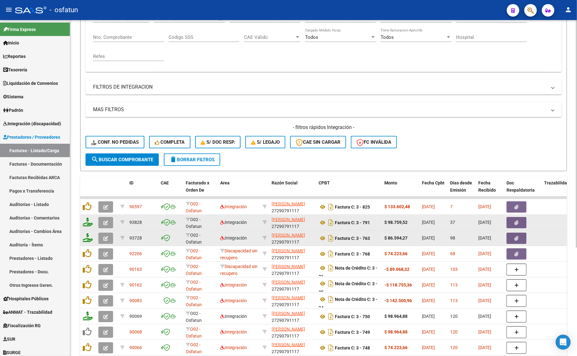
click at [102, 223] on button "button" at bounding box center [105, 222] width 15 height 11
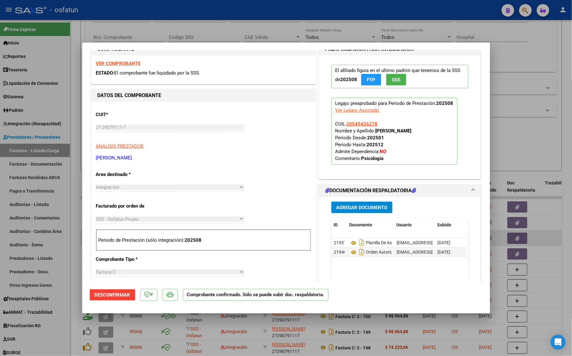
scroll to position [78, 0]
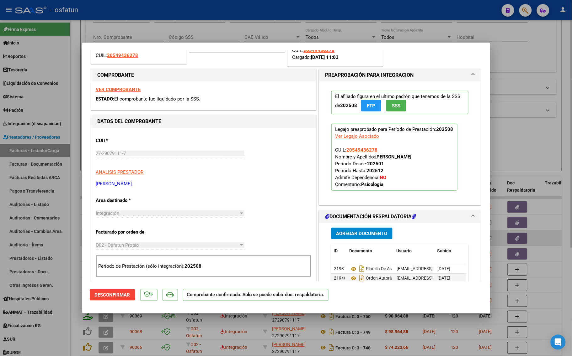
drag, startPoint x: 75, startPoint y: 80, endPoint x: 79, endPoint y: 99, distance: 19.6
click at [75, 81] on div at bounding box center [286, 178] width 572 height 356
type input "$ 0,00"
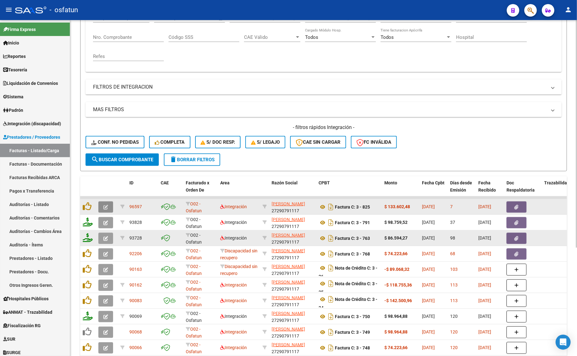
click at [105, 208] on icon "button" at bounding box center [105, 207] width 5 height 5
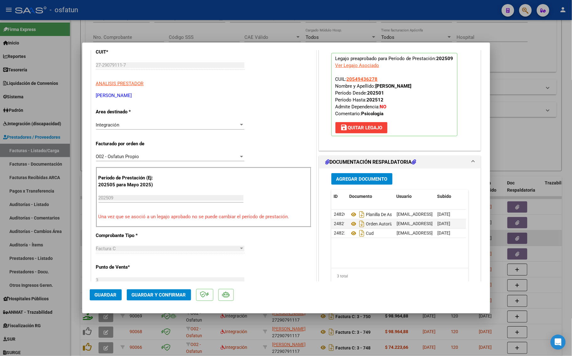
click at [555, 137] on div at bounding box center [286, 178] width 572 height 356
type input "$ 0,00"
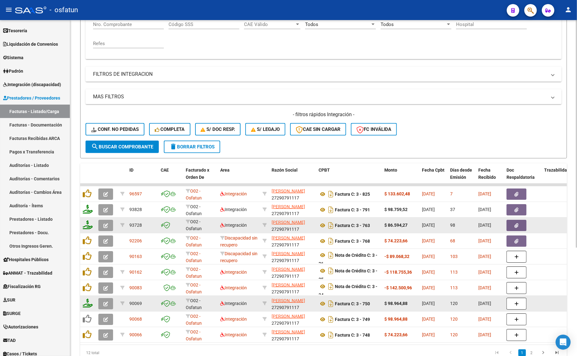
scroll to position [159, 0]
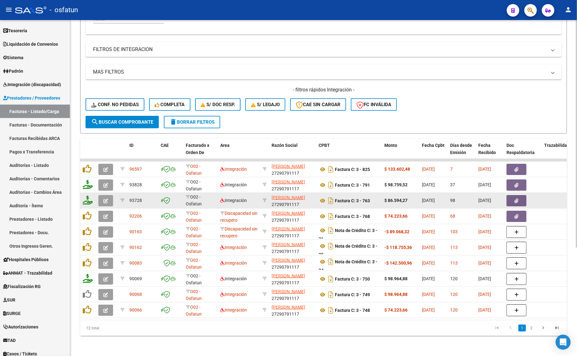
click at [217, 110] on div "- filtros rápidos Integración - Conf. no pedidas Completa S/ Doc Resp. S/ legaj…" at bounding box center [324, 101] width 477 height 29
drag, startPoint x: 215, startPoint y: 114, endPoint x: 239, endPoint y: 151, distance: 43.7
click at [215, 119] on span "delete Borrar Filtros" at bounding box center [192, 122] width 45 height 6
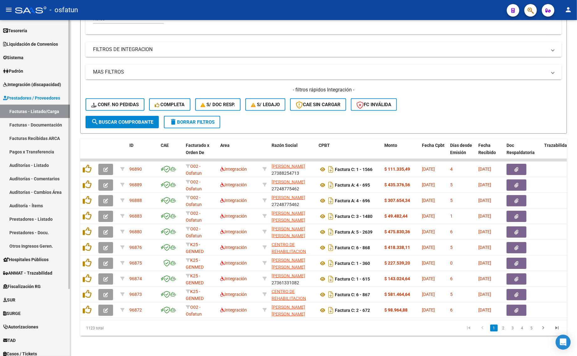
click at [34, 92] on link "Prestadores / Proveedores" at bounding box center [35, 97] width 70 height 13
click at [38, 76] on link "Padrón" at bounding box center [35, 70] width 70 height 13
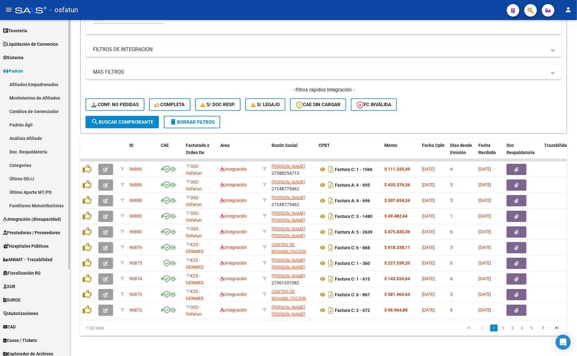
click at [36, 84] on link "Afiliados Empadronados" at bounding box center [35, 84] width 70 height 13
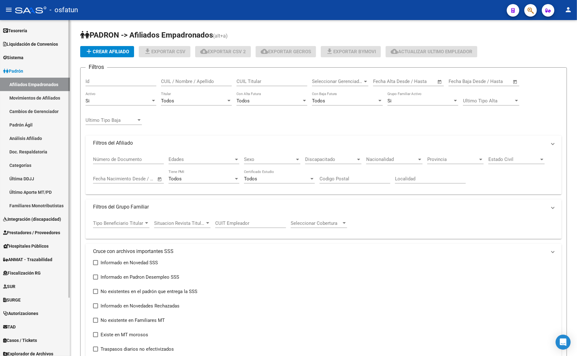
click at [35, 77] on link "Padrón" at bounding box center [35, 70] width 70 height 13
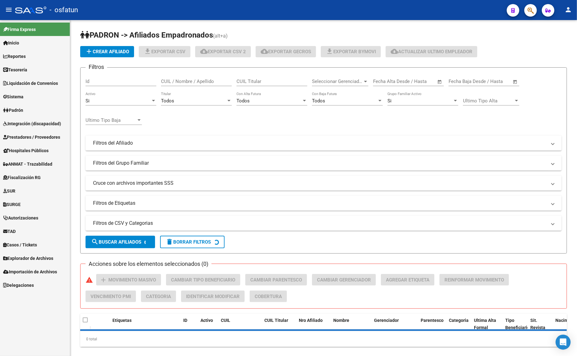
click at [29, 111] on link "Padrón" at bounding box center [35, 109] width 70 height 13
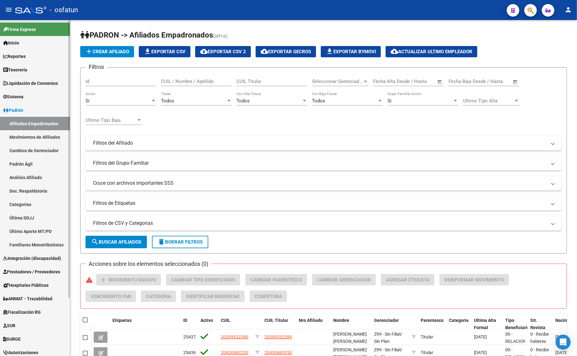
click at [32, 114] on link "Padrón" at bounding box center [35, 109] width 70 height 13
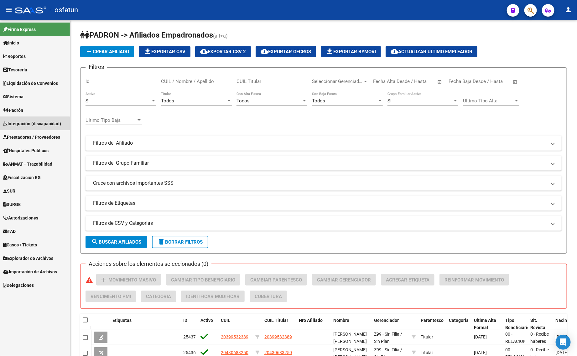
click at [35, 129] on link "Integración (discapacidad)" at bounding box center [35, 123] width 70 height 13
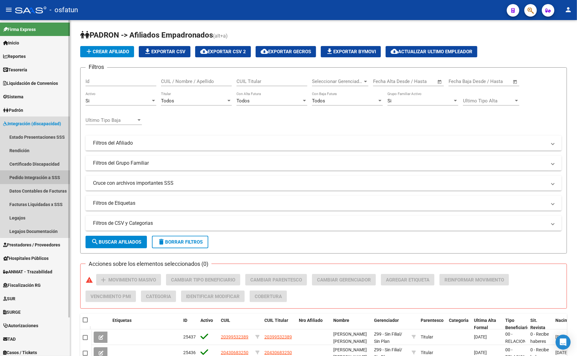
click at [42, 172] on link "Pedido Integración a SSS" at bounding box center [35, 177] width 70 height 13
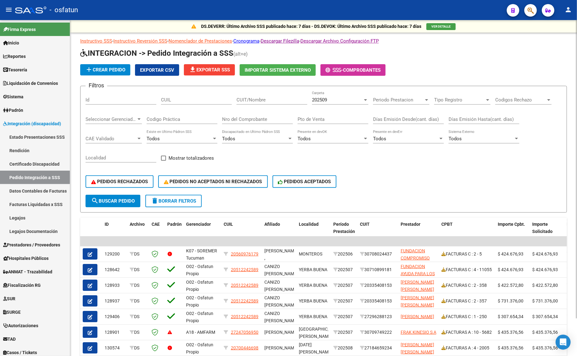
click at [320, 104] on div "202509 Carpeta" at bounding box center [340, 100] width 56 height 19
click at [322, 102] on span "202509" at bounding box center [319, 100] width 15 height 6
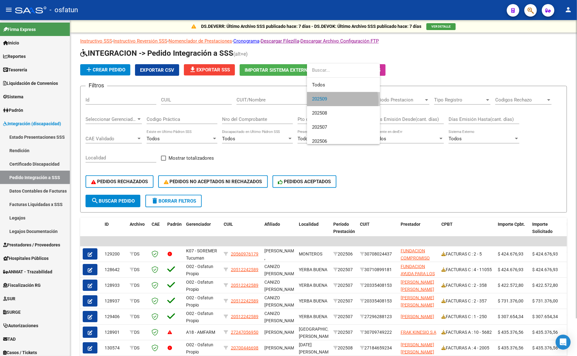
click at [322, 102] on span "202509" at bounding box center [343, 99] width 63 height 14
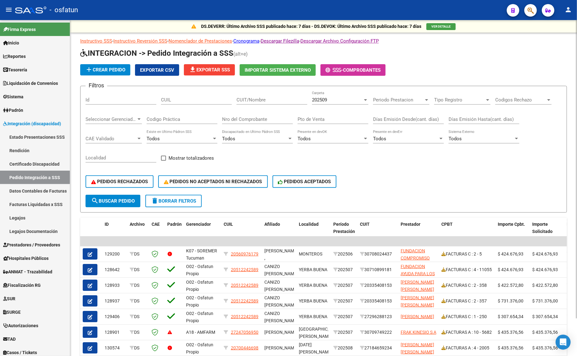
click at [319, 108] on div "202509 Carpeta" at bounding box center [340, 100] width 56 height 19
click at [325, 100] on span "202509" at bounding box center [319, 100] width 15 height 6
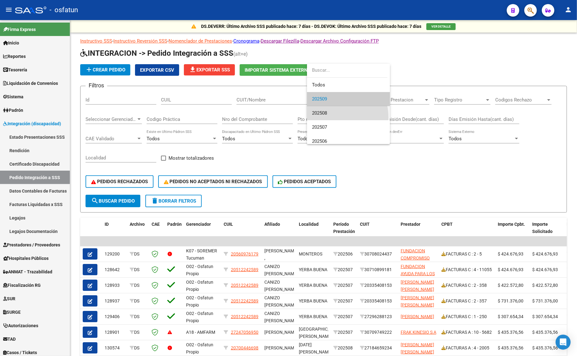
click at [325, 118] on span "202508" at bounding box center [348, 113] width 73 height 14
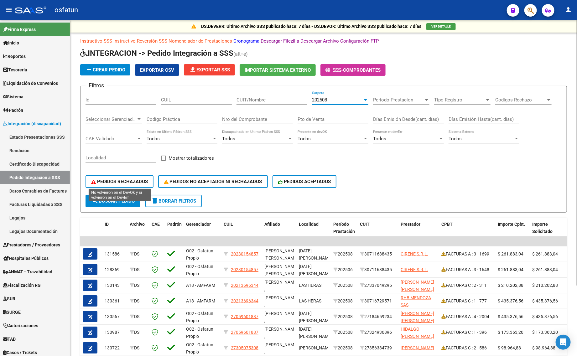
click at [121, 182] on span "PEDIDOS RECHAZADOS" at bounding box center [119, 182] width 57 height 6
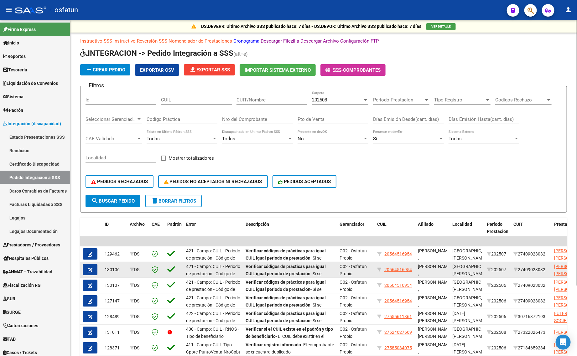
scroll to position [89, 0]
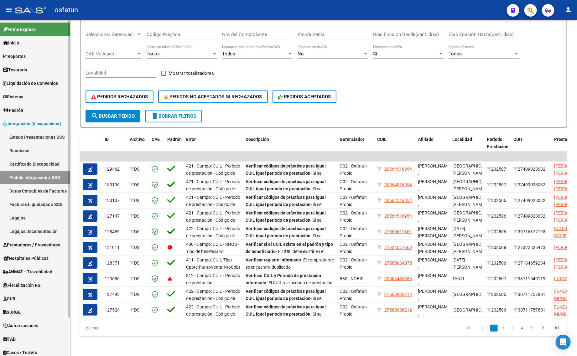
drag, startPoint x: 12, startPoint y: 220, endPoint x: 25, endPoint y: 224, distance: 14.3
click at [12, 220] on link "Legajos" at bounding box center [35, 217] width 70 height 13
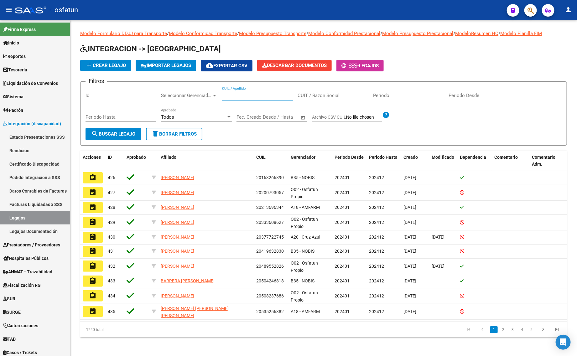
click at [258, 95] on input "CUIL / Apellido" at bounding box center [257, 96] width 71 height 6
type input "clemente faustina"
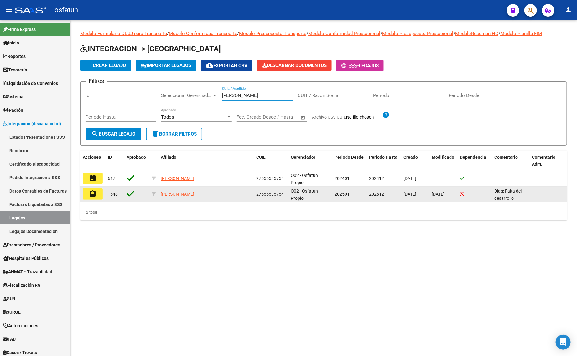
click at [94, 193] on mat-icon "assignment" at bounding box center [93, 194] width 8 height 8
click at [94, 193] on mat-sidenav-content "Modelo Formulario DDJJ para Transporte / Modelo Conformidad Transporte / Modelo…" at bounding box center [323, 188] width 507 height 336
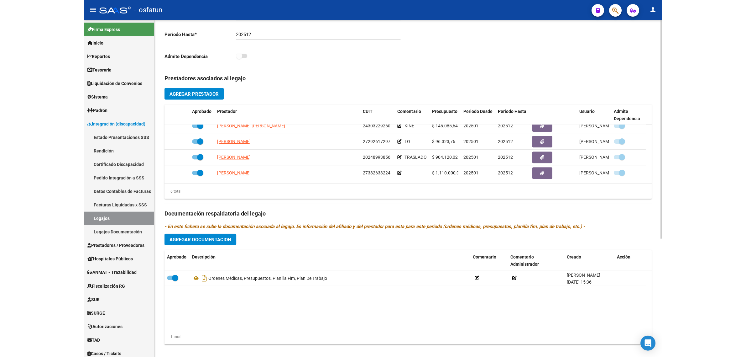
scroll to position [182, 0]
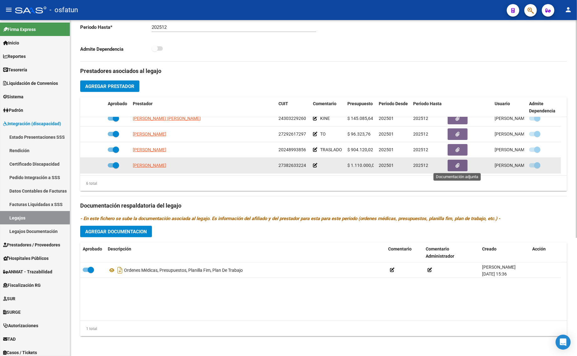
click at [464, 162] on button "button" at bounding box center [458, 166] width 20 height 12
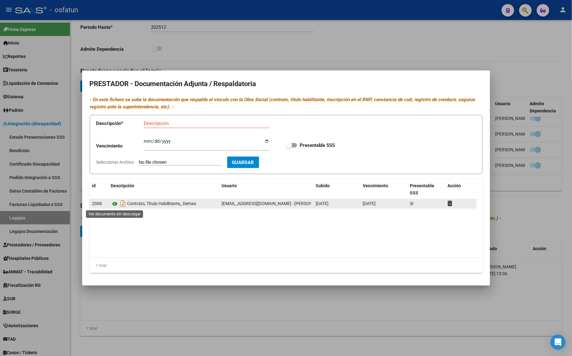
click at [113, 206] on icon at bounding box center [115, 204] width 8 height 8
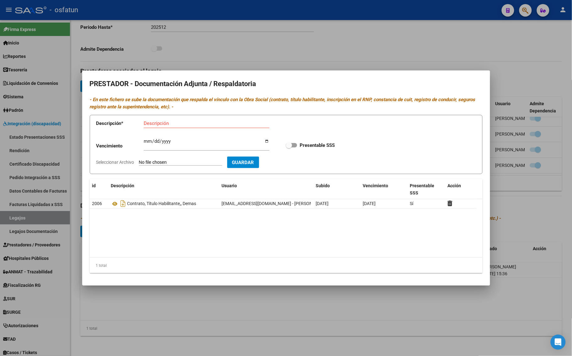
click at [153, 343] on div at bounding box center [286, 178] width 572 height 356
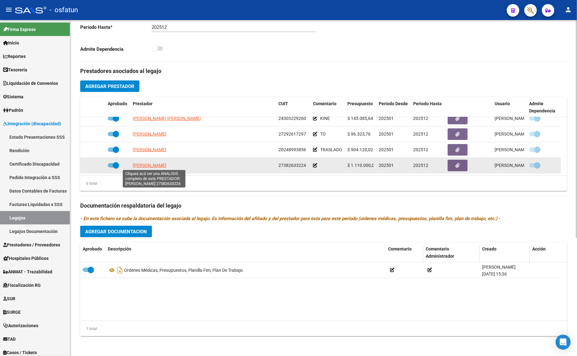
click at [141, 164] on span "AUBRY MARIA BELEN" at bounding box center [150, 165] width 34 height 5
type textarea "27382633224"
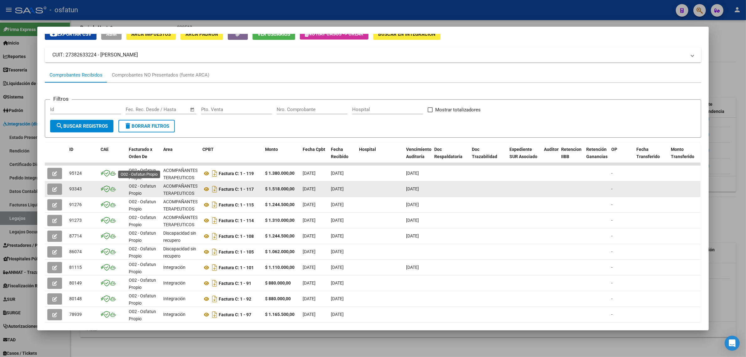
scroll to position [63, 0]
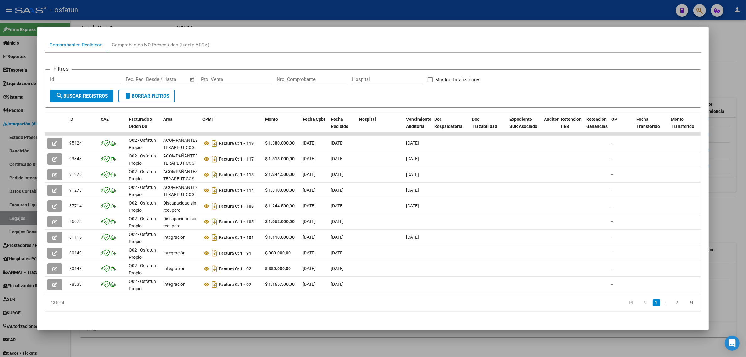
click at [577, 303] on link "2" at bounding box center [666, 302] width 8 height 7
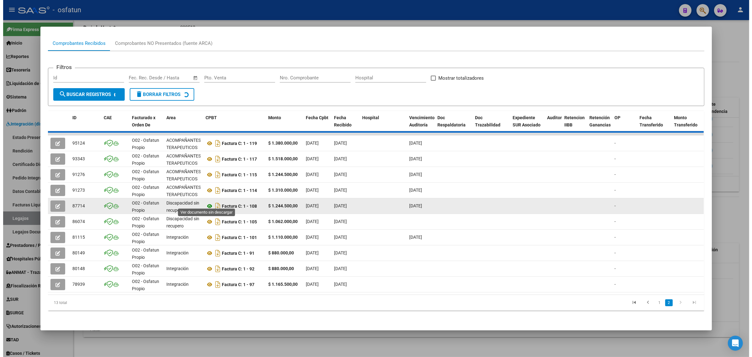
scroll to position [0, 0]
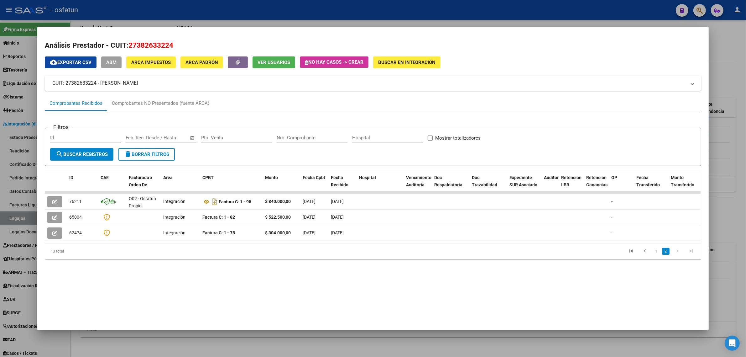
click at [577, 78] on div at bounding box center [373, 178] width 746 height 357
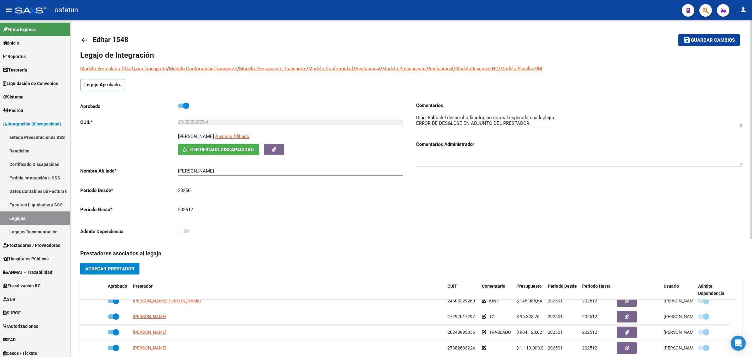
click at [85, 38] on mat-icon "arrow_back" at bounding box center [84, 40] width 8 height 8
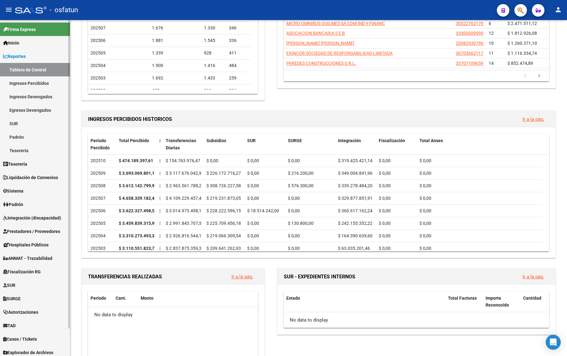
scroll to position [118, 0]
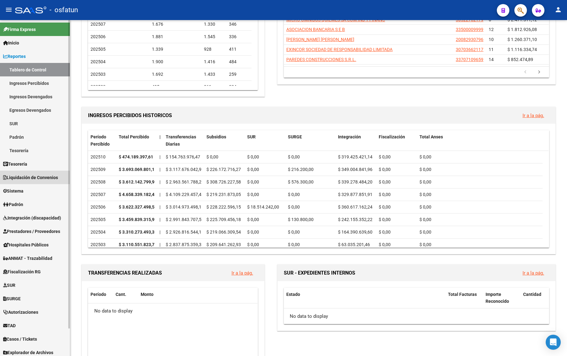
click at [33, 176] on span "Liquidación de Convenios" at bounding box center [30, 177] width 55 height 7
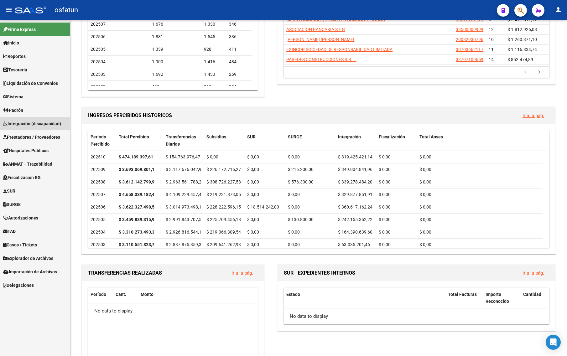
click at [47, 124] on span "Integración (discapacidad)" at bounding box center [32, 123] width 58 height 7
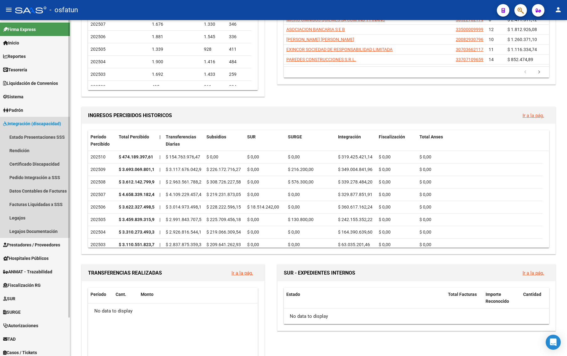
click at [34, 127] on link "Integración (discapacidad)" at bounding box center [35, 123] width 70 height 13
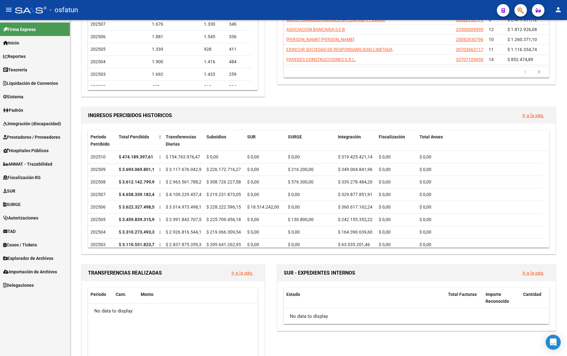
click at [36, 141] on link "Prestadores / Proveedores" at bounding box center [35, 136] width 70 height 13
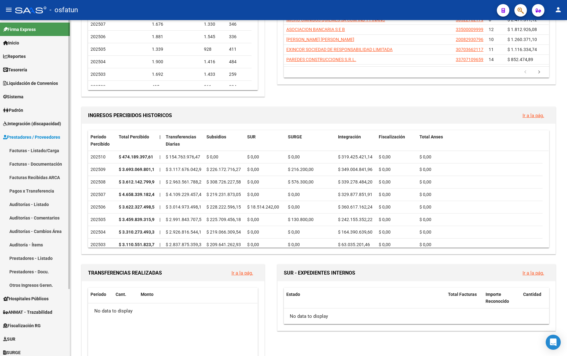
click at [36, 146] on link "Facturas - Listado/Carga" at bounding box center [35, 150] width 70 height 13
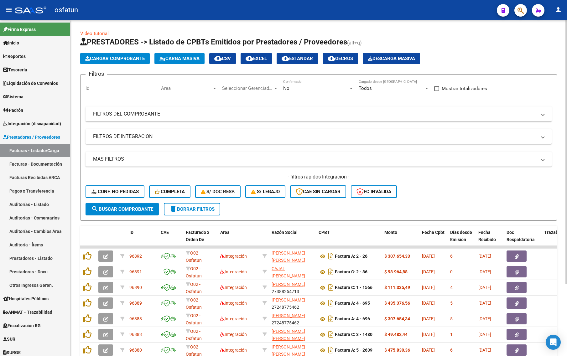
click at [259, 204] on form "Filtros Id Area Area Seleccionar Gerenciador Seleccionar Gerenciador No Confirm…" at bounding box center [318, 147] width 477 height 147
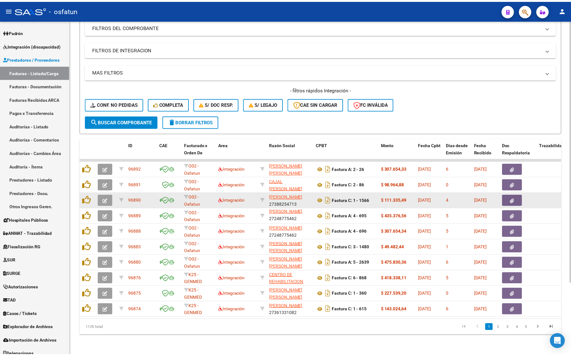
scroll to position [92, 0]
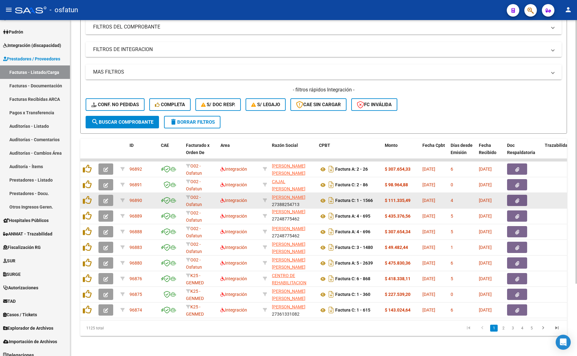
click at [96, 193] on datatable-body-cell at bounding box center [107, 200] width 22 height 15
click at [103, 199] on icon "button" at bounding box center [105, 201] width 5 height 5
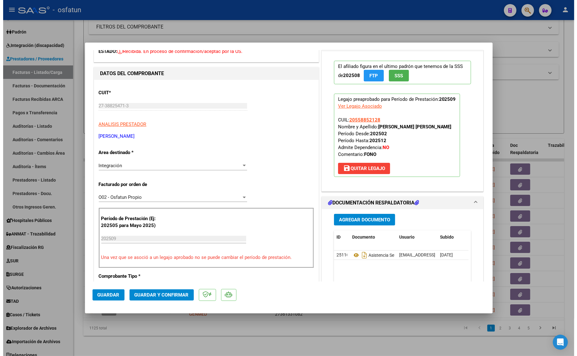
scroll to position [0, 0]
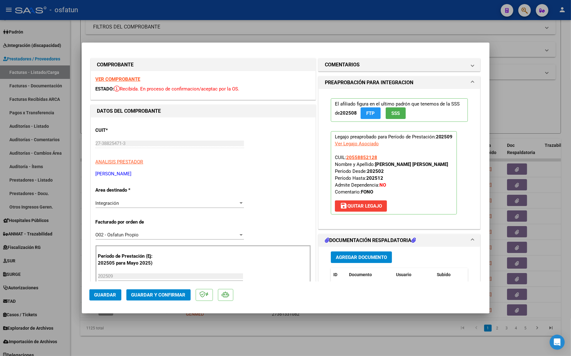
click at [165, 342] on div at bounding box center [285, 178] width 571 height 356
type input "$ 0,00"
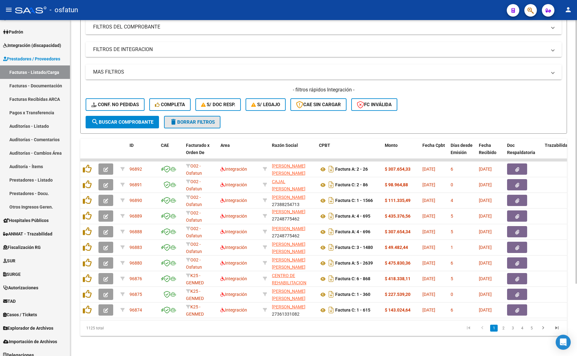
click at [187, 119] on span "delete Borrar Filtros" at bounding box center [192, 122] width 45 height 6
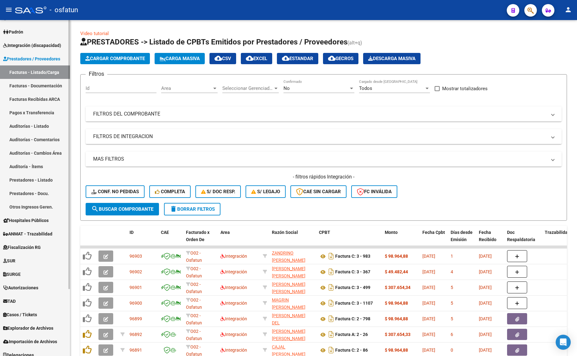
click at [32, 63] on link "Prestadores / Proveedores" at bounding box center [35, 58] width 70 height 13
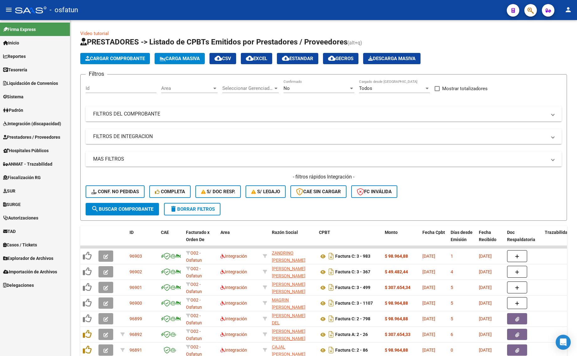
click at [24, 135] on span "Prestadores / Proveedores" at bounding box center [31, 137] width 57 height 7
click at [23, 135] on span "Prestadores / Proveedores" at bounding box center [31, 137] width 57 height 7
click at [20, 151] on span "Hospitales Públicos" at bounding box center [25, 150] width 45 height 7
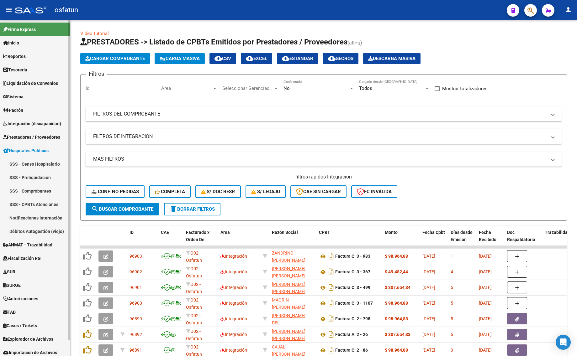
click at [37, 140] on span "Prestadores / Proveedores" at bounding box center [31, 137] width 57 height 7
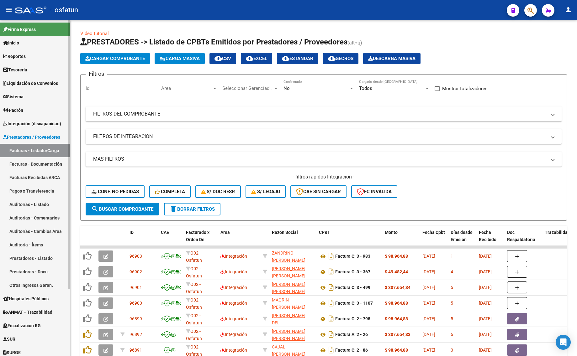
click at [39, 113] on link "Padrón" at bounding box center [35, 109] width 70 height 13
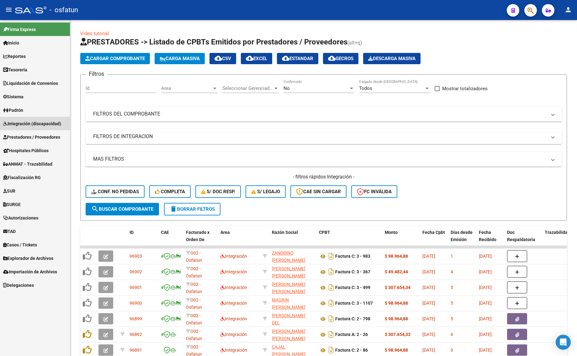
click at [38, 118] on link "Integración (discapacidad)" at bounding box center [35, 123] width 70 height 13
click at [39, 124] on span "Integración (discapacidad)" at bounding box center [32, 123] width 58 height 7
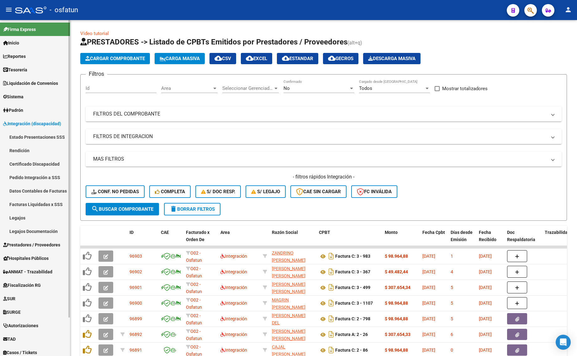
click at [36, 180] on link "Pedido Integración a SSS" at bounding box center [35, 177] width 70 height 13
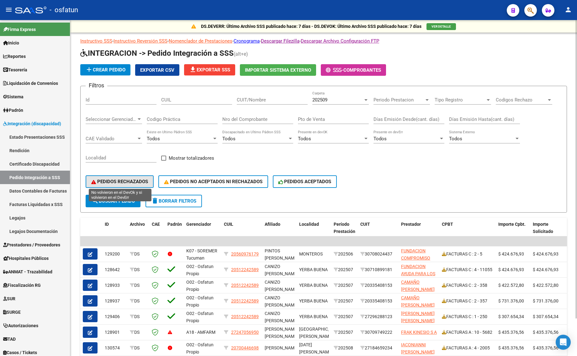
click at [125, 180] on span "PEDIDOS RECHAZADOS" at bounding box center [119, 182] width 57 height 6
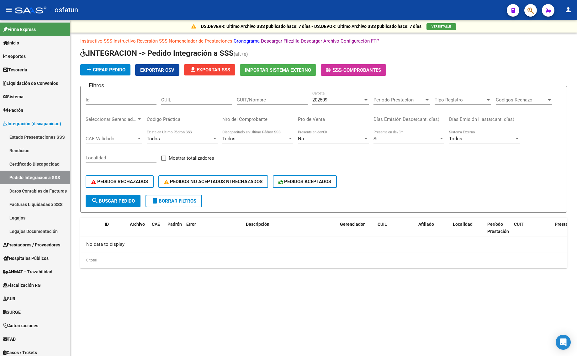
click at [344, 100] on div "202509" at bounding box center [337, 100] width 51 height 6
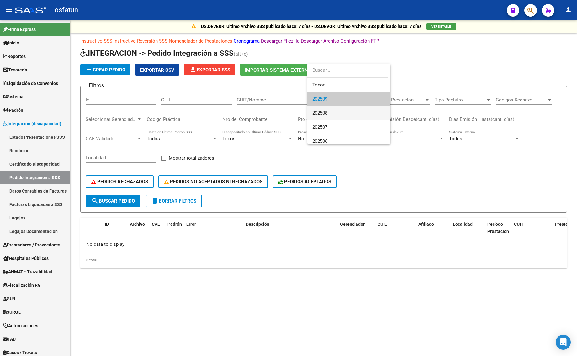
click at [331, 111] on span "202508" at bounding box center [348, 113] width 73 height 14
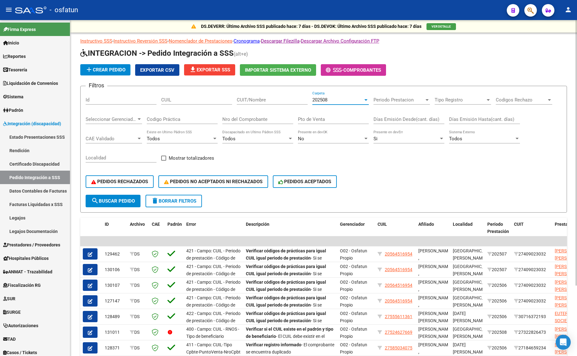
click at [110, 181] on span "PEDIDOS RECHAZADOS" at bounding box center [119, 182] width 57 height 6
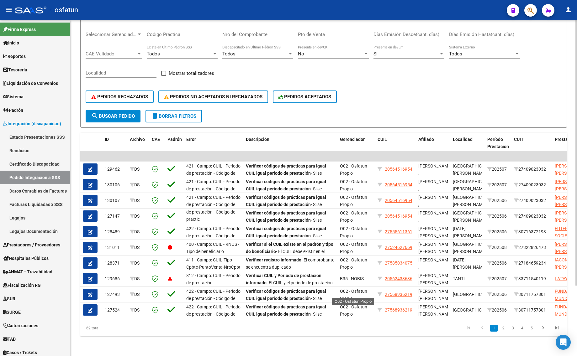
scroll to position [1, 0]
click at [533, 329] on link "5" at bounding box center [532, 328] width 8 height 7
click at [533, 329] on div "62 total 1 2 3 4 5" at bounding box center [323, 329] width 487 height 16
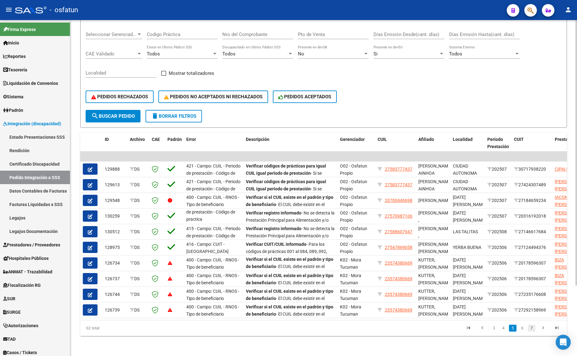
click at [535, 328] on link "7" at bounding box center [532, 328] width 8 height 7
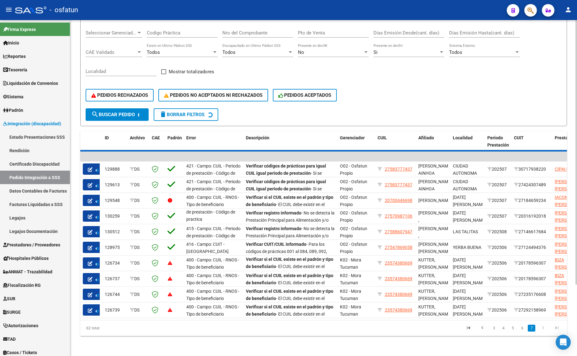
scroll to position [0, 0]
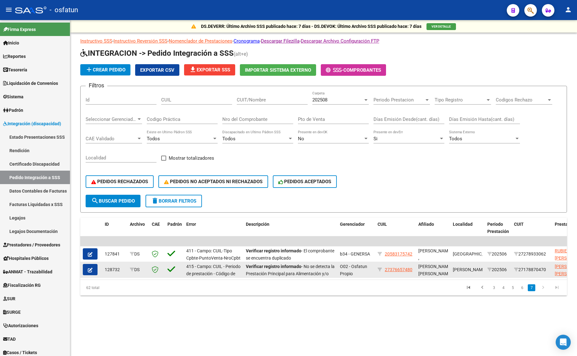
click at [96, 269] on button "button" at bounding box center [90, 269] width 15 height 11
click at [96, 269] on mat-sidenav-content "DS.DEVERR: Último Archivo SSS publicado hace: 7 días - DS.DEVOK: Último Archivo…" at bounding box center [323, 188] width 507 height 336
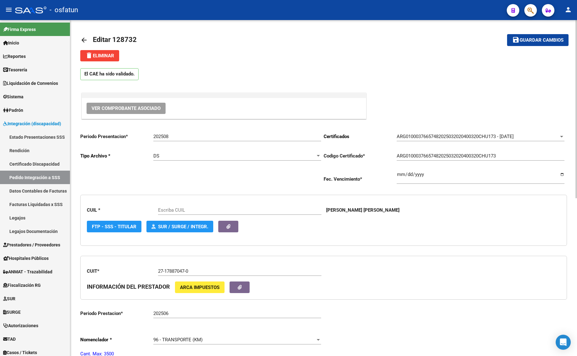
click at [98, 38] on span "Editar 128732" at bounding box center [115, 40] width 44 height 8
click at [98, 37] on span "Editar 128732" at bounding box center [115, 40] width 44 height 8
type input "27376657480"
click at [84, 38] on mat-icon "arrow_back" at bounding box center [84, 40] width 8 height 8
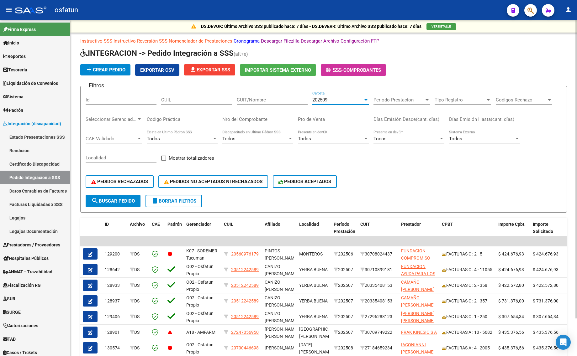
click at [359, 99] on div "202509" at bounding box center [337, 100] width 51 height 6
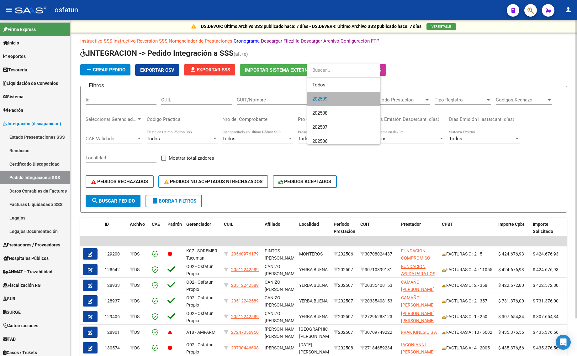
click at [356, 106] on div "202509 Carpeta" at bounding box center [340, 100] width 56 height 19
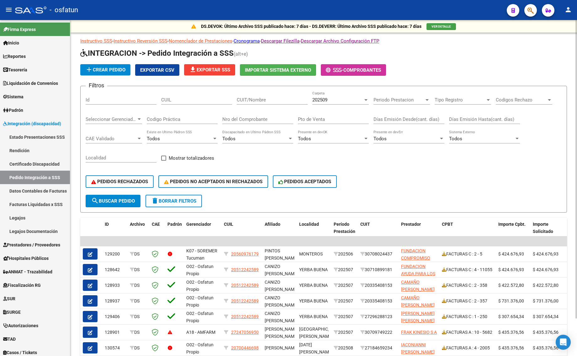
click at [328, 92] on div "202509 Carpeta" at bounding box center [340, 97] width 56 height 13
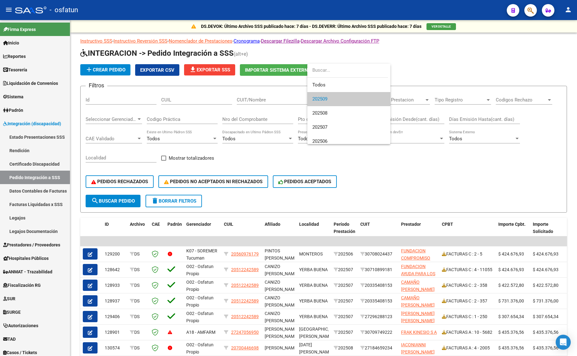
click at [324, 104] on span "202509" at bounding box center [348, 99] width 73 height 14
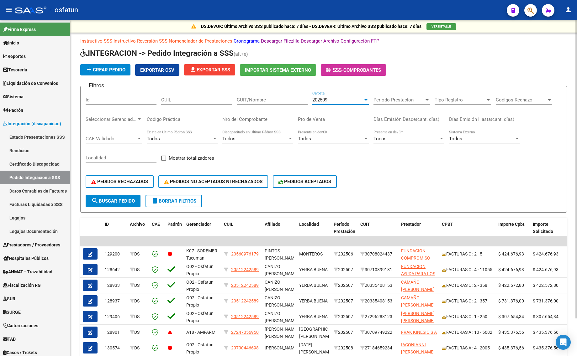
click at [321, 102] on span "202509" at bounding box center [319, 100] width 15 height 6
click at [322, 114] on div "Pto de Venta" at bounding box center [333, 117] width 71 height 13
click at [322, 99] on span "202509" at bounding box center [319, 100] width 15 height 6
click at [324, 119] on input "Pto de Venta" at bounding box center [333, 120] width 71 height 6
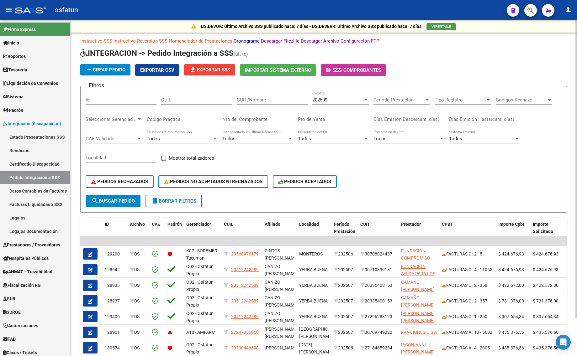
click at [320, 104] on div "202509 Carpeta" at bounding box center [340, 97] width 56 height 13
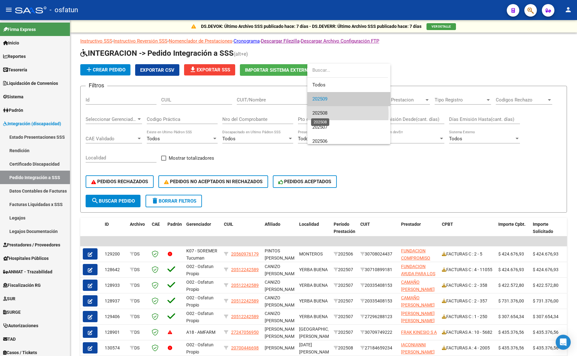
click at [321, 114] on span "202508" at bounding box center [319, 113] width 15 height 6
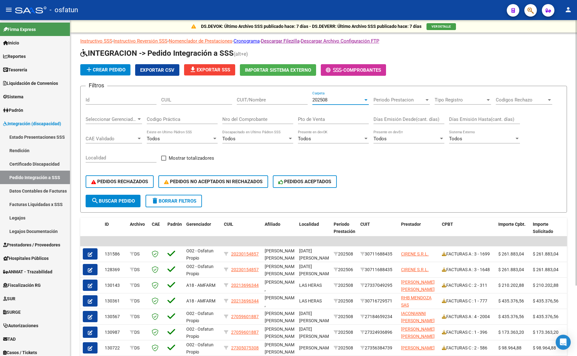
click at [107, 203] on button "search Buscar Pedido" at bounding box center [113, 201] width 55 height 13
click at [385, 186] on div "PEDIDOS RECHAZADOS PEDIDOS NO ACEPTADOS NI RECHAZADOS PEDIDOS ACEPTADOS" at bounding box center [324, 182] width 476 height 26
click at [110, 179] on span "PEDIDOS RECHAZADOS" at bounding box center [119, 182] width 57 height 6
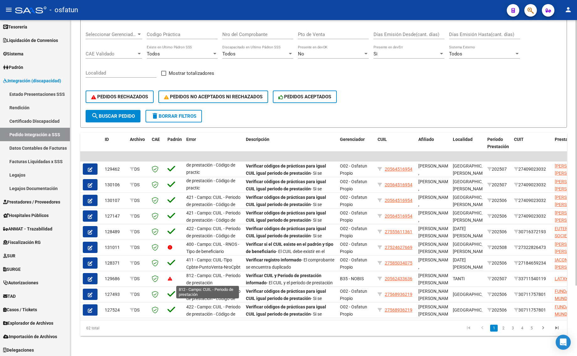
scroll to position [89, 0]
click at [513, 328] on link "3" at bounding box center [513, 328] width 8 height 7
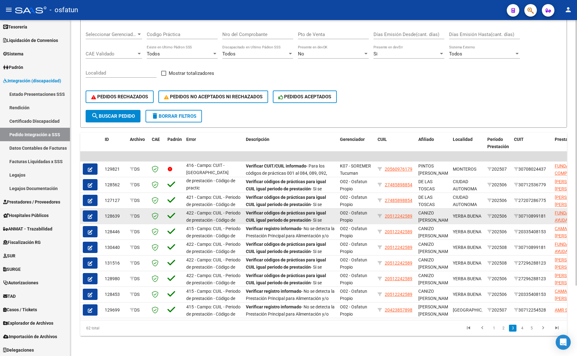
click at [88, 213] on button "button" at bounding box center [90, 216] width 15 height 11
click at [88, 213] on mat-sidenav-content "DS.DEVOK: Último Archivo SSS publicado hace: 7 días - DS.DEVERR: Último Archivo…" at bounding box center [323, 188] width 507 height 336
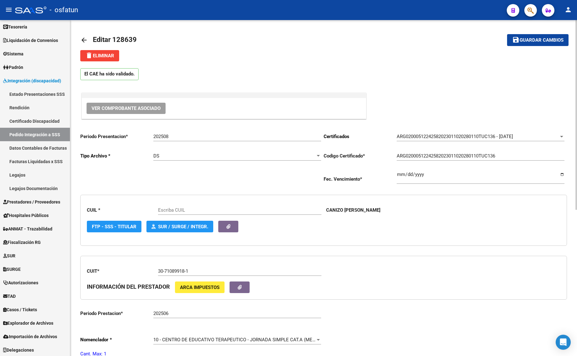
type input "20512242589"
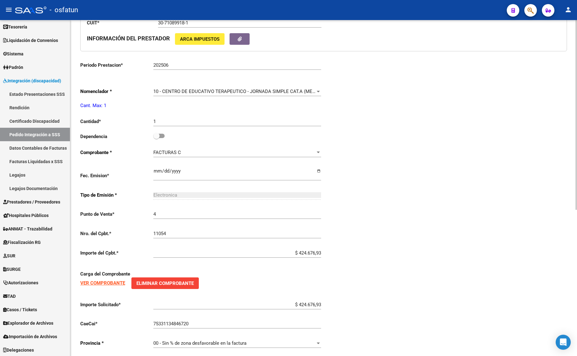
scroll to position [259, 0]
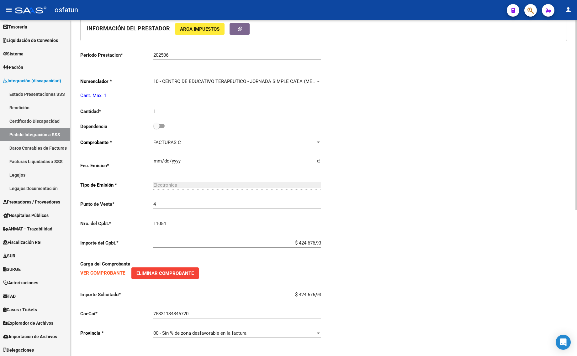
click at [107, 271] on strong "VER COMPROBANTE" at bounding box center [102, 274] width 45 height 6
click at [433, 76] on div "Periodo Presentacion * 202508 Ingresar el Periodo Tipo Archivo * DS Seleccionar…" at bounding box center [323, 106] width 487 height 475
click at [104, 271] on strong "VER COMPROBANTE" at bounding box center [102, 274] width 45 height 6
click at [454, 179] on div "Periodo Presentacion * 202508 Ingresar el Periodo Tipo Archivo * DS Seleccionar…" at bounding box center [323, 106] width 487 height 475
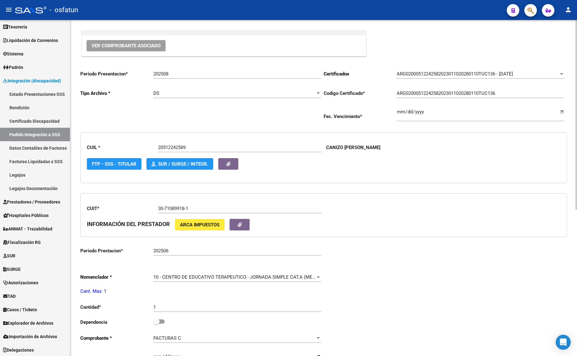
scroll to position [0, 0]
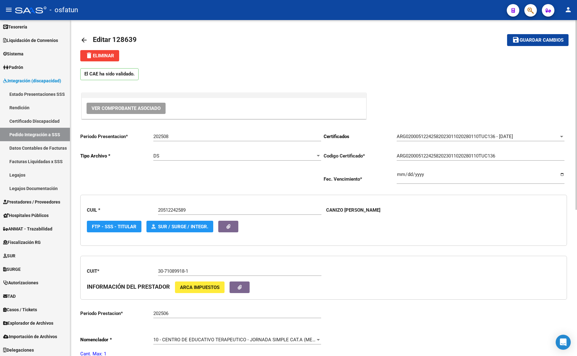
click at [82, 35] on link "arrow_back" at bounding box center [86, 40] width 13 height 15
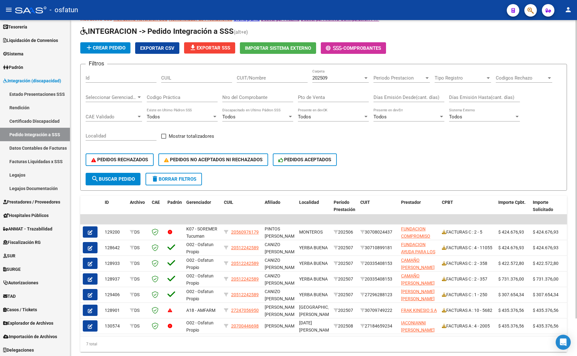
scroll to position [42, 0]
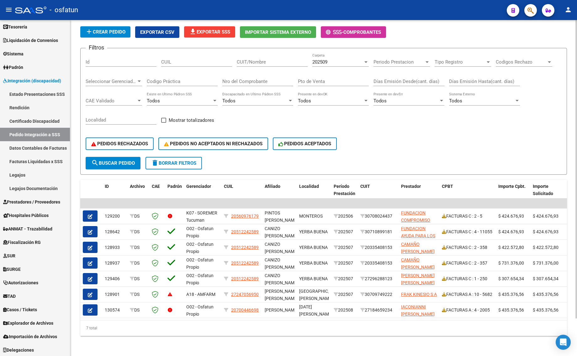
click at [177, 161] on span "delete Borrar Filtros" at bounding box center [173, 164] width 45 height 6
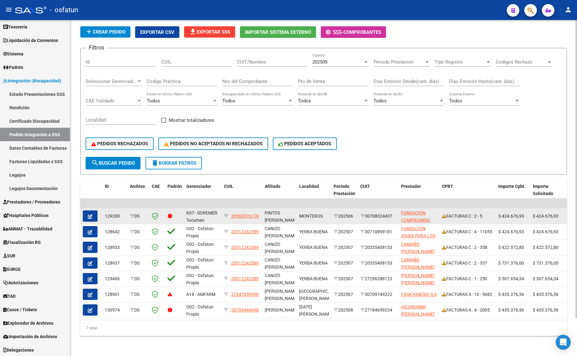
click at [94, 212] on button "button" at bounding box center [90, 216] width 15 height 11
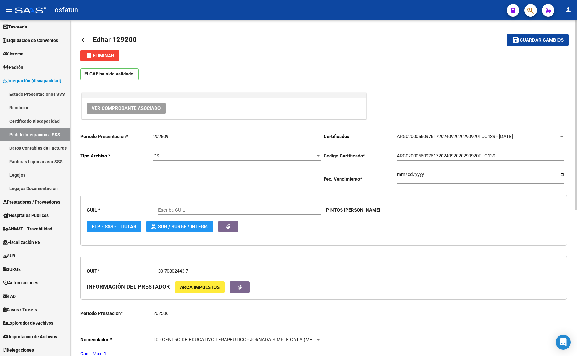
click at [81, 40] on mat-icon "arrow_back" at bounding box center [84, 40] width 8 height 8
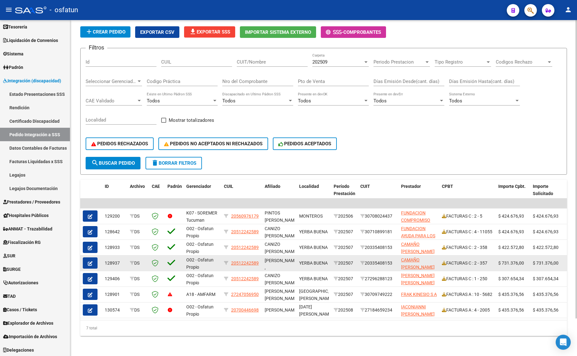
scroll to position [8, 0]
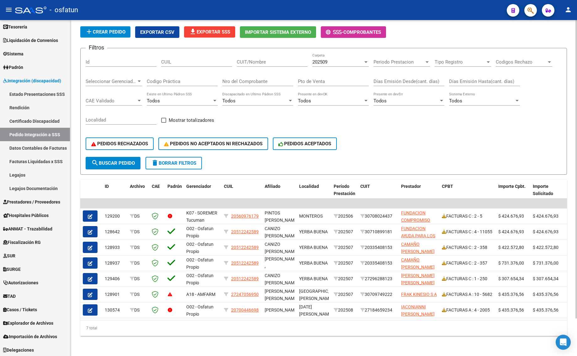
click at [322, 61] on div "202509 Carpeta" at bounding box center [340, 59] width 56 height 13
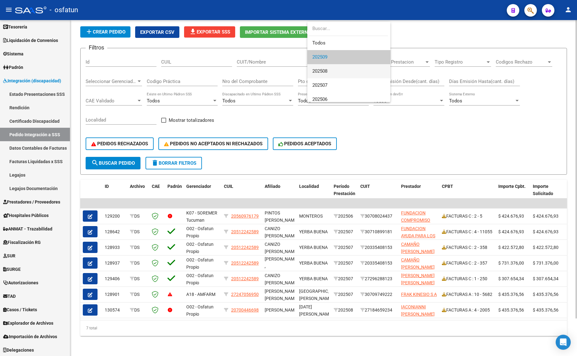
click at [348, 68] on span "202508" at bounding box center [348, 71] width 73 height 14
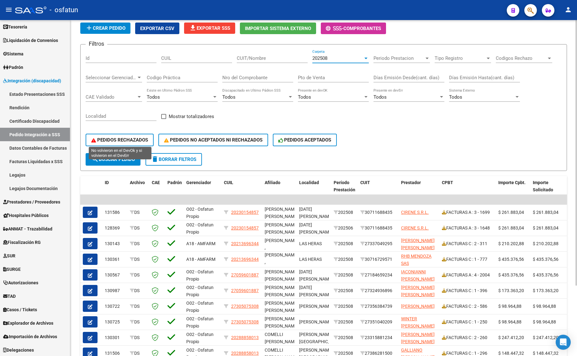
click at [119, 140] on span "PEDIDOS RECHAZADOS" at bounding box center [119, 140] width 57 height 6
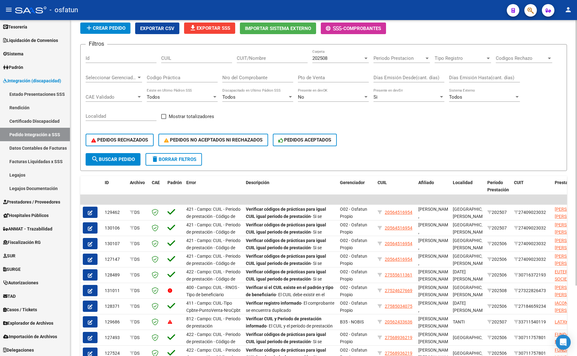
drag, startPoint x: 126, startPoint y: 162, endPoint x: 129, endPoint y: 164, distance: 3.8
click at [126, 162] on button "search Buscar Pedido" at bounding box center [113, 159] width 55 height 13
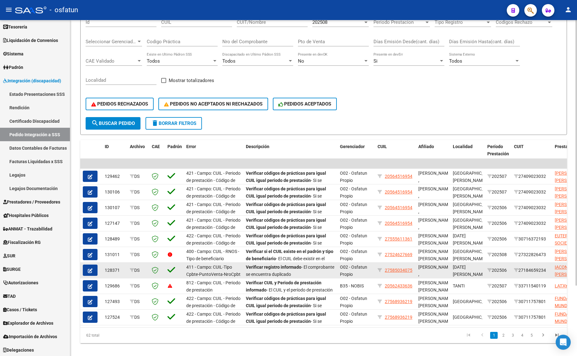
scroll to position [89, 0]
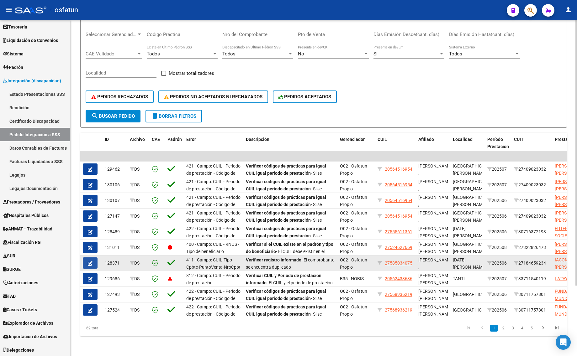
click at [96, 259] on button "button" at bounding box center [90, 263] width 15 height 11
click at [96, 259] on mat-sidenav-content "DS.DEVERR: Último Archivo SSS publicado hace: 7 días - DS.DEVOK: Último Archivo…" at bounding box center [323, 188] width 507 height 336
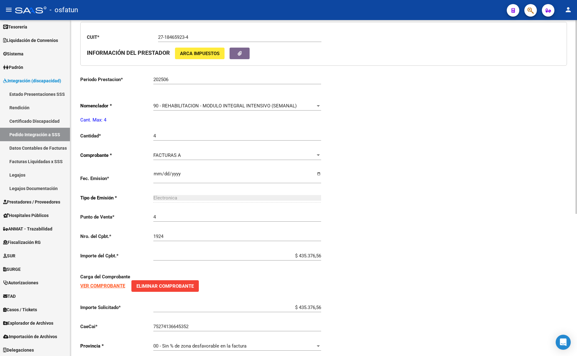
scroll to position [235, 0]
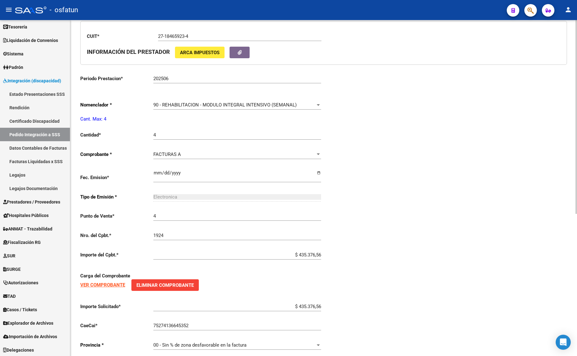
type input "27585034075"
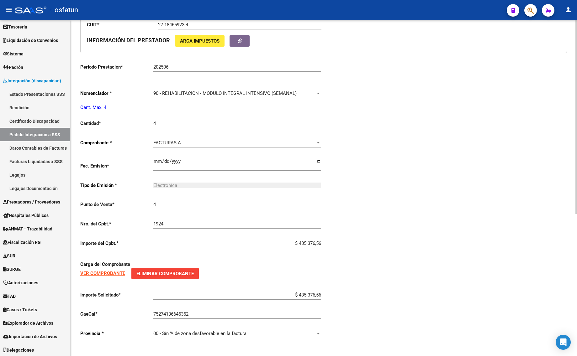
click at [103, 266] on div "Carga del Comprobante VER COMPROBANTE Eliminar Comprobante" at bounding box center [201, 270] width 243 height 32
click at [103, 271] on strong "VER COMPROBANTE" at bounding box center [102, 274] width 45 height 6
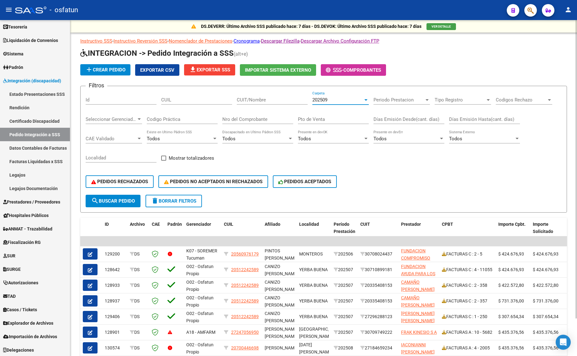
click at [318, 97] on span "202509" at bounding box center [319, 100] width 15 height 6
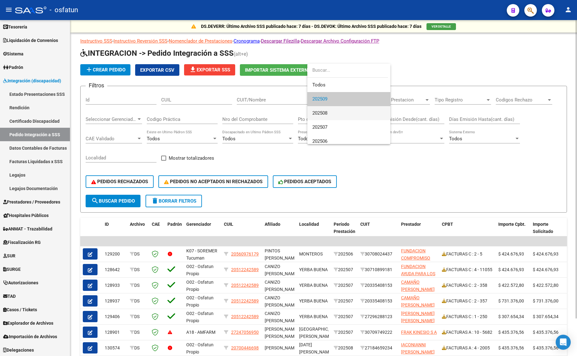
click at [319, 116] on span "202508" at bounding box center [348, 113] width 73 height 14
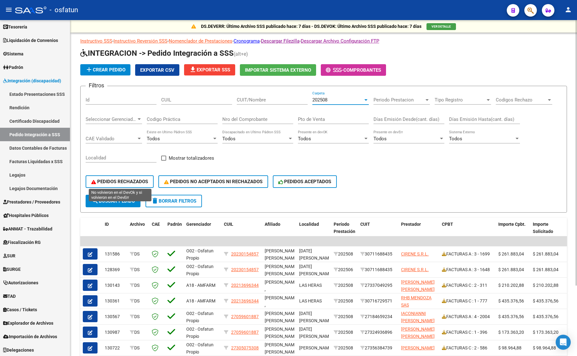
click at [109, 180] on span "PEDIDOS RECHAZADOS" at bounding box center [119, 182] width 57 height 6
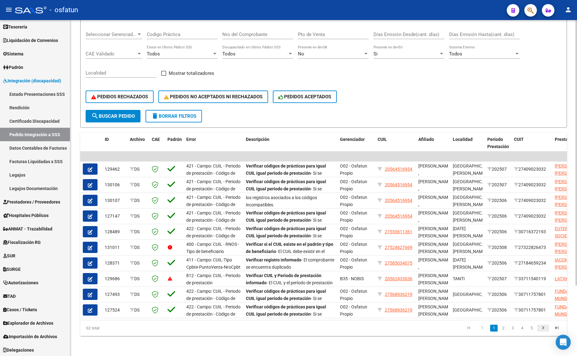
scroll to position [36, 0]
click at [534, 329] on link "5" at bounding box center [532, 328] width 8 height 7
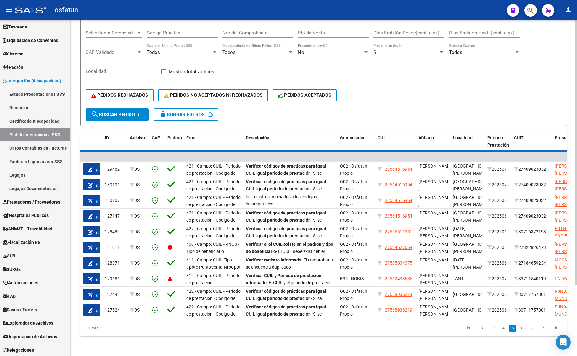
scroll to position [22, 0]
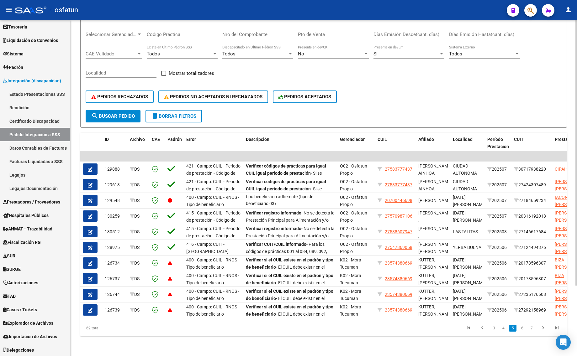
click at [419, 137] on span "Afiliado" at bounding box center [426, 139] width 16 height 5
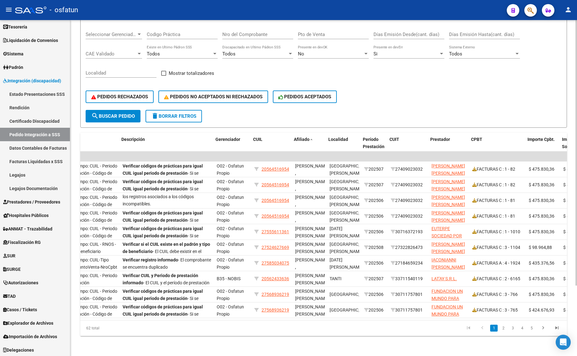
scroll to position [0, 124]
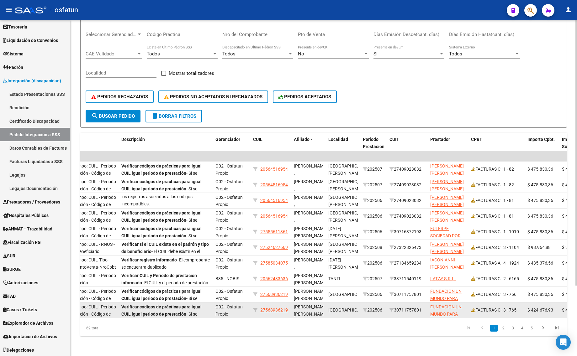
drag, startPoint x: 320, startPoint y: 322, endPoint x: 270, endPoint y: 311, distance: 51.2
click at [270, 311] on div "ID Archivo CAE Padrón Error Descripción Gerenciador CUIL Afiliado Localidad Per…" at bounding box center [323, 234] width 487 height 203
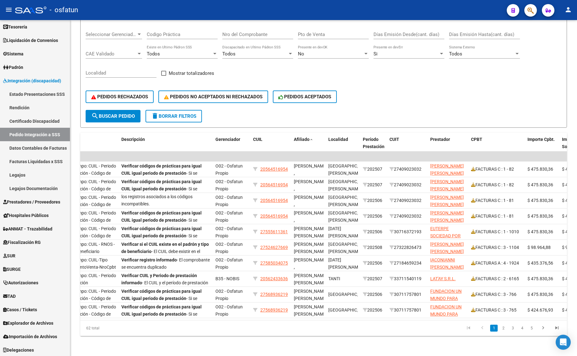
click at [267, 334] on div "62 total 1 2 3 4 5" at bounding box center [323, 329] width 487 height 16
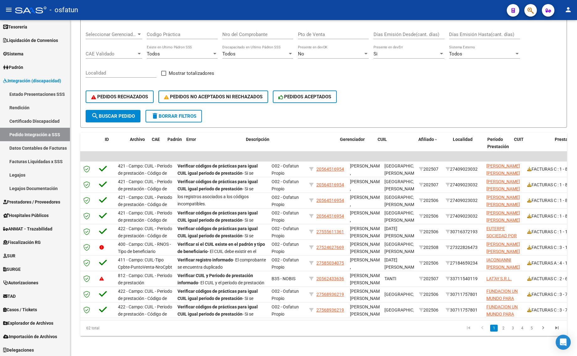
scroll to position [0, 0]
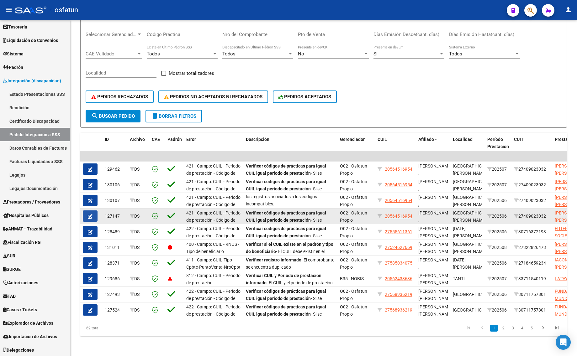
click at [91, 214] on icon "button" at bounding box center [90, 216] width 5 height 5
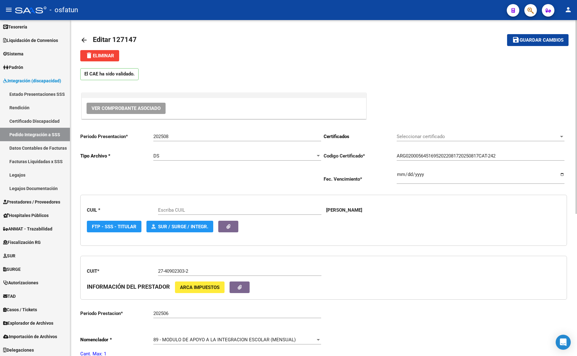
type input "20564516954"
click at [440, 138] on span "Seleccionar certificado" at bounding box center [478, 137] width 162 height 6
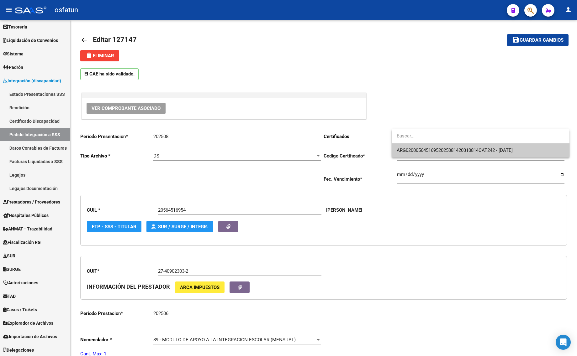
click at [436, 150] on span "ARG02000564516952025081420310814CAT242 - [DATE]" at bounding box center [455, 151] width 116 height 6
type input "ARG02000564516952025081420310814CAT242"
type input "[DATE]"
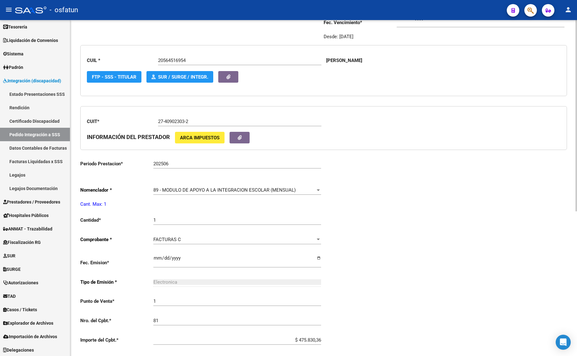
scroll to position [39, 0]
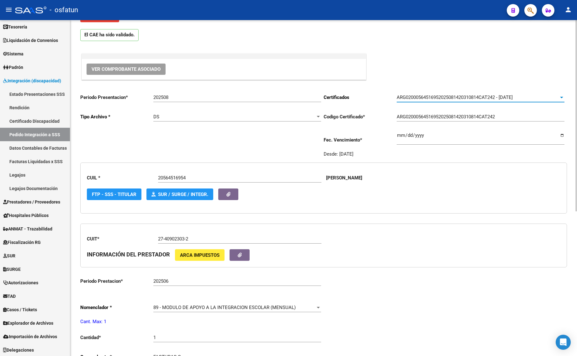
click at [176, 95] on input "202508" at bounding box center [237, 98] width 168 height 6
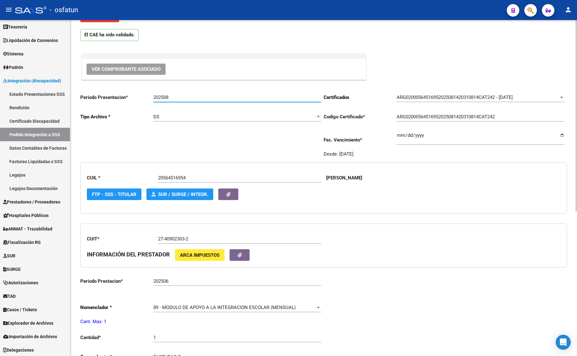
click at [176, 95] on input "202508" at bounding box center [237, 98] width 168 height 6
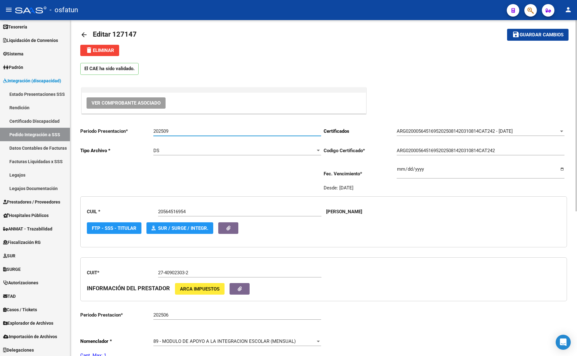
scroll to position [0, 0]
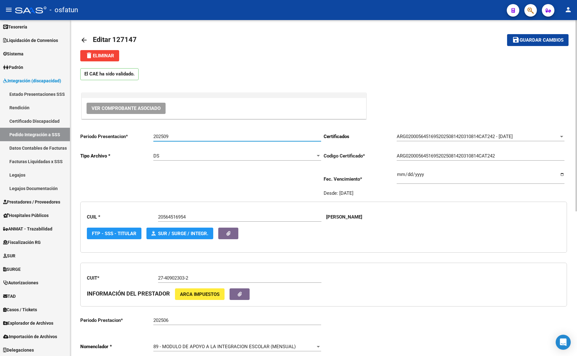
type input "202509"
click at [541, 36] on button "save Guardar cambios" at bounding box center [537, 40] width 61 height 12
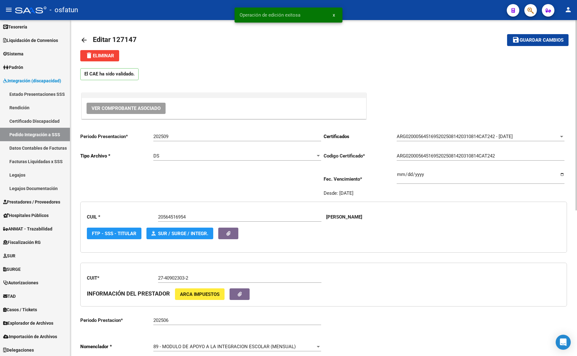
click at [89, 35] on link "arrow_back" at bounding box center [86, 40] width 13 height 15
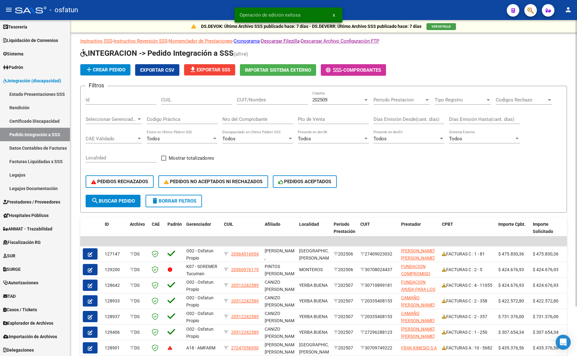
click at [317, 98] on span "202509" at bounding box center [319, 100] width 15 height 6
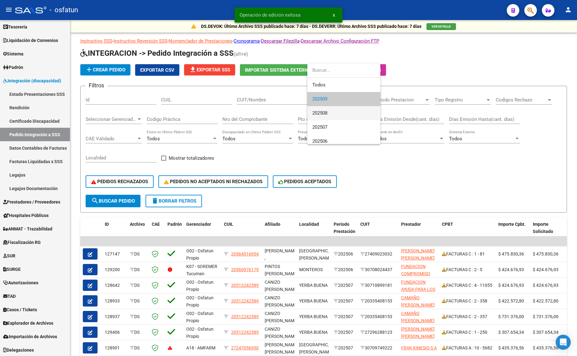
click at [318, 109] on span "202508" at bounding box center [343, 113] width 63 height 14
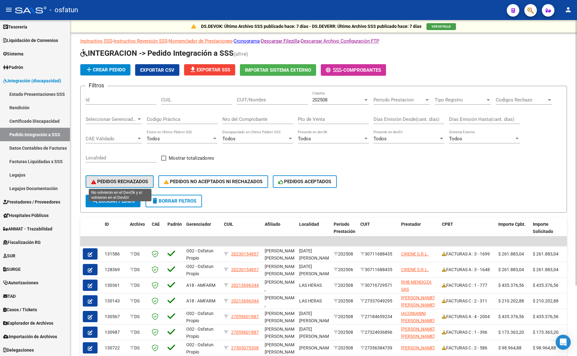
click at [112, 176] on button "PEDIDOS RECHAZADOS" at bounding box center [120, 182] width 68 height 13
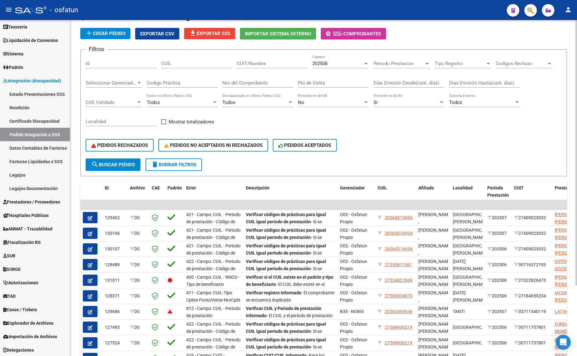
scroll to position [89, 0]
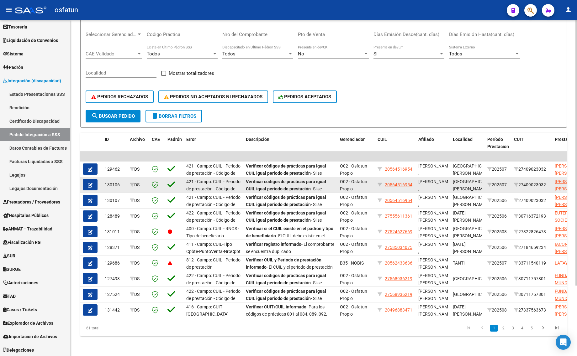
click at [85, 181] on button "button" at bounding box center [90, 184] width 15 height 11
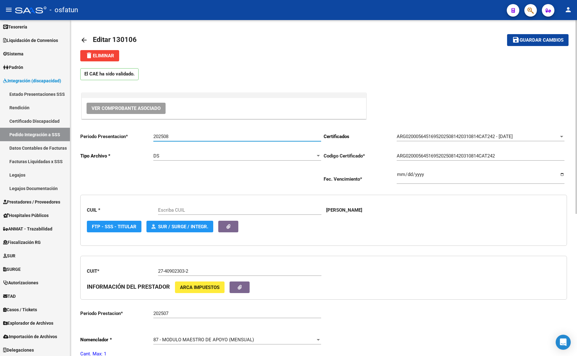
click at [183, 137] on input "202508" at bounding box center [237, 137] width 168 height 6
click at [183, 138] on input "202508" at bounding box center [237, 137] width 168 height 6
type input "20564516954"
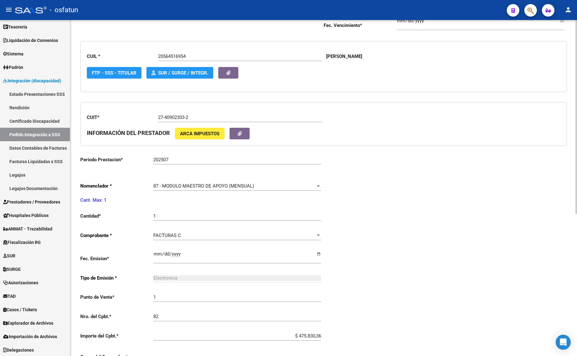
scroll to position [157, 0]
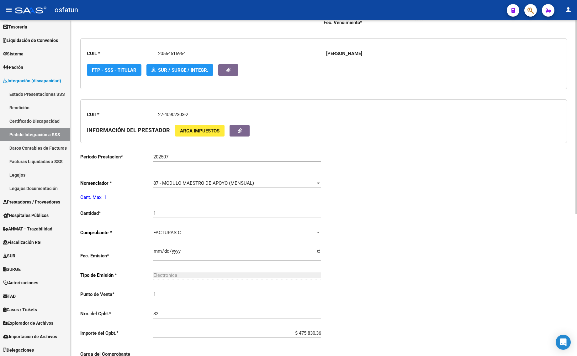
type input "202509"
click at [198, 179] on div "87 - MODULO MAESTRO DE APOYO (MENSUAL) Seleccionar nomenclador" at bounding box center [237, 181] width 168 height 13
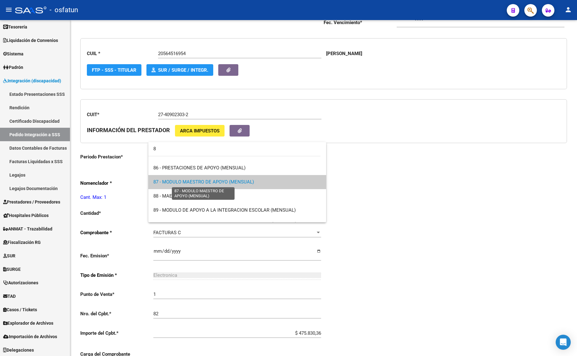
scroll to position [0, 0]
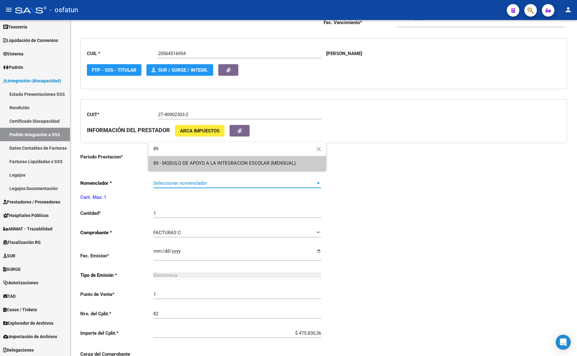
type input "89"
click at [211, 167] on span "89 - MODULO DE APOYO A LA INTEGRACION ESCOLAR (MENSUAL)" at bounding box center [237, 163] width 168 height 14
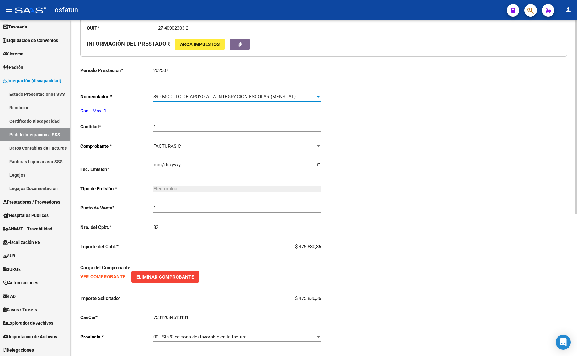
scroll to position [247, 0]
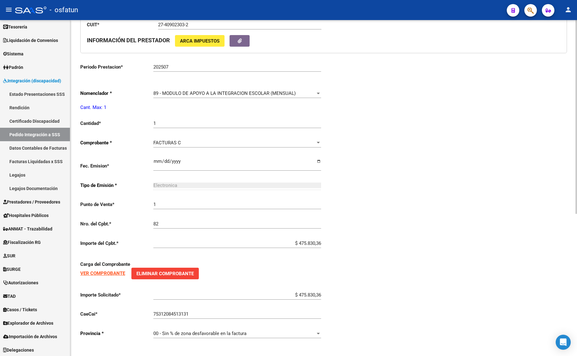
click at [102, 273] on strong "VER COMPROBANTE" at bounding box center [102, 274] width 45 height 6
click at [161, 88] on div "89 - MODULO DE APOYO A LA INTEGRACION ESCOLAR (MENSUAL) Seleccionar nomenclador" at bounding box center [237, 91] width 168 height 13
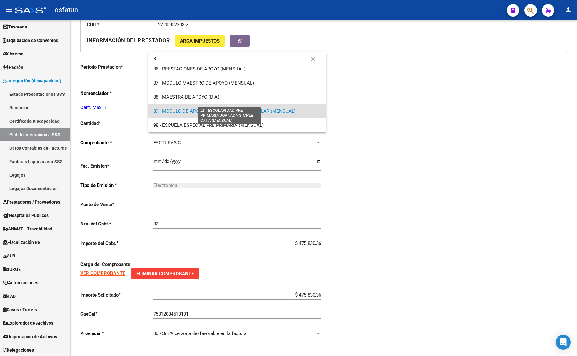
scroll to position [0, 0]
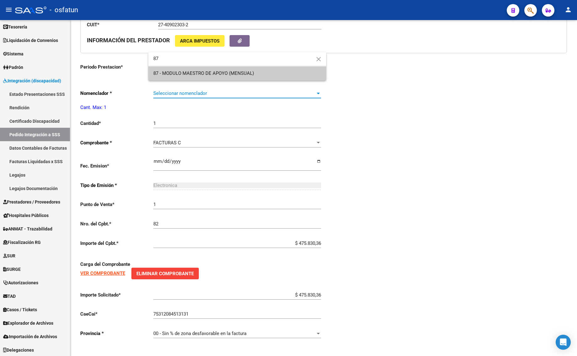
type input "87"
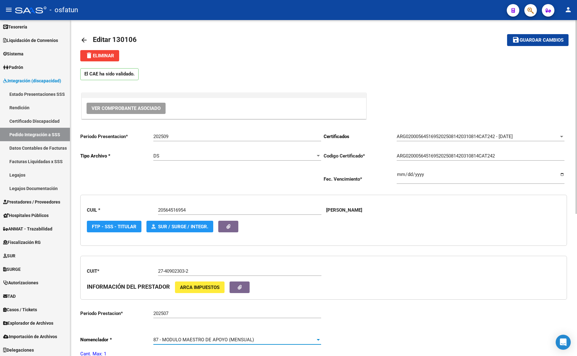
click at [559, 35] on button "save Guardar cambios" at bounding box center [537, 40] width 61 height 12
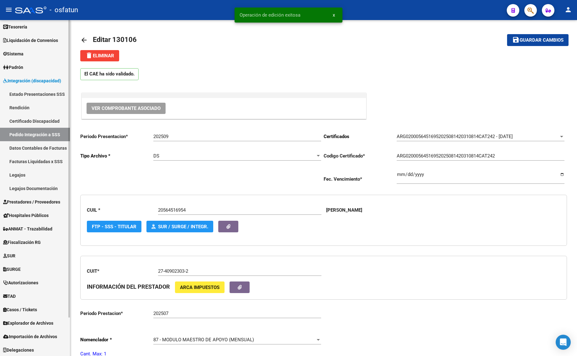
drag, startPoint x: 32, startPoint y: 134, endPoint x: 51, endPoint y: 140, distance: 19.6
click at [32, 134] on link "Pedido Integración a SSS" at bounding box center [35, 134] width 70 height 13
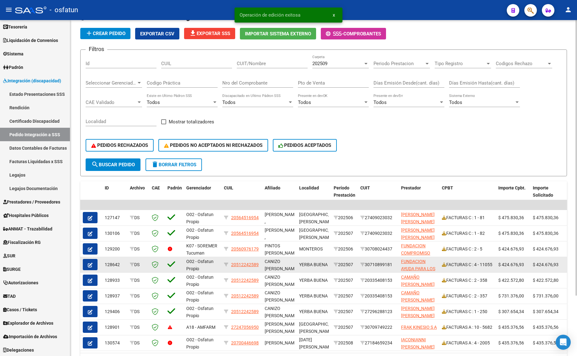
scroll to position [73, 0]
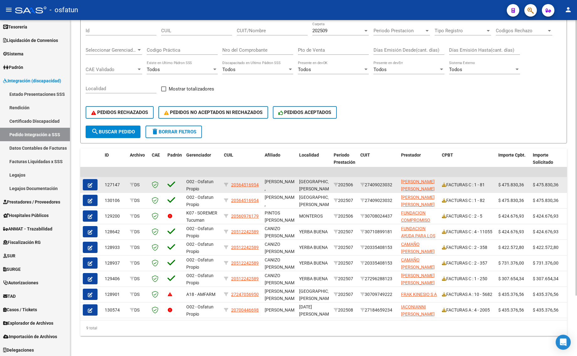
click at [93, 179] on button "button" at bounding box center [90, 184] width 15 height 11
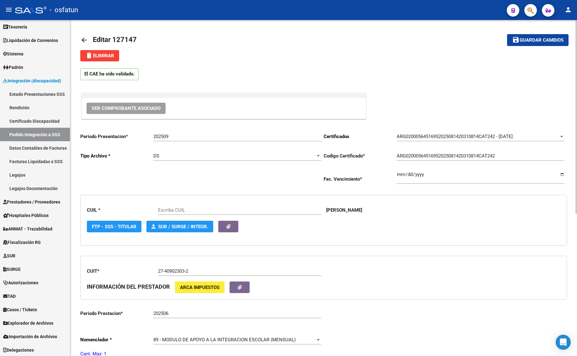
click at [204, 342] on div "89 - MODULO DE APOYO A LA INTEGRACION ESCOLAR (MENSUAL) Seleccionar nomenclador" at bounding box center [237, 337] width 168 height 13
type input "20564516954"
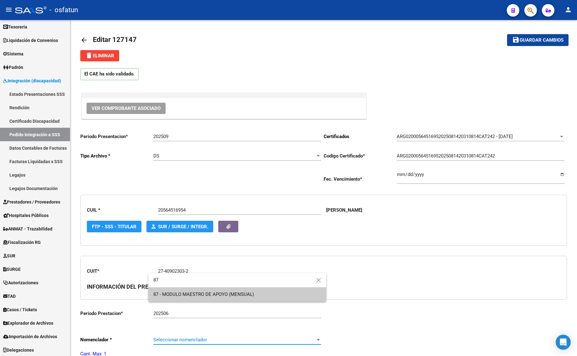
type input "87"
click at [206, 299] on span "87 - MODULO MAESTRO DE APOYO (MENSUAL)" at bounding box center [237, 295] width 168 height 14
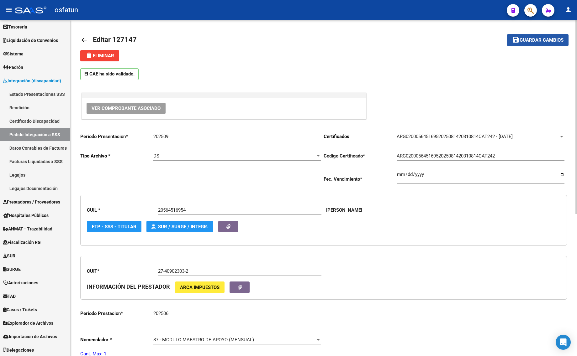
click at [530, 44] on button "save Guardar cambios" at bounding box center [537, 40] width 61 height 12
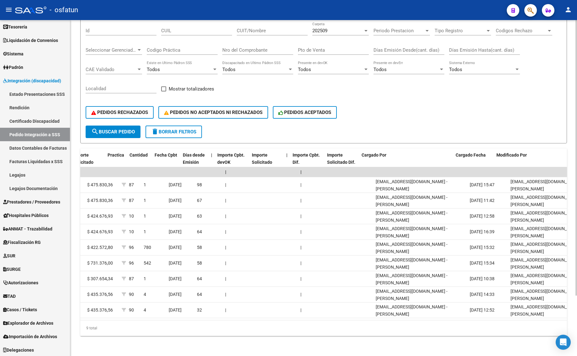
scroll to position [0, 521]
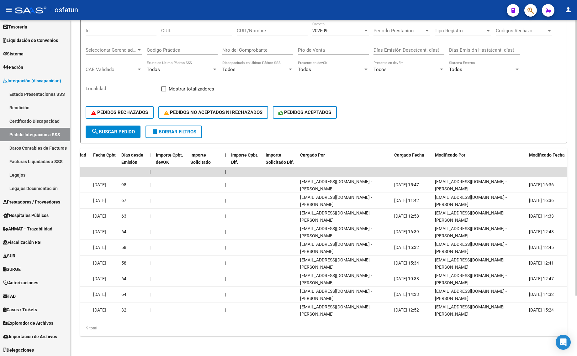
drag, startPoint x: 444, startPoint y: 321, endPoint x: 432, endPoint y: 322, distance: 11.9
click at [433, 322] on div "9 total" at bounding box center [323, 329] width 487 height 16
drag, startPoint x: 410, startPoint y: 322, endPoint x: 377, endPoint y: 322, distance: 33.2
click at [377, 322] on div "9 total" at bounding box center [323, 329] width 487 height 16
click at [309, 323] on div "9 total" at bounding box center [323, 329] width 487 height 16
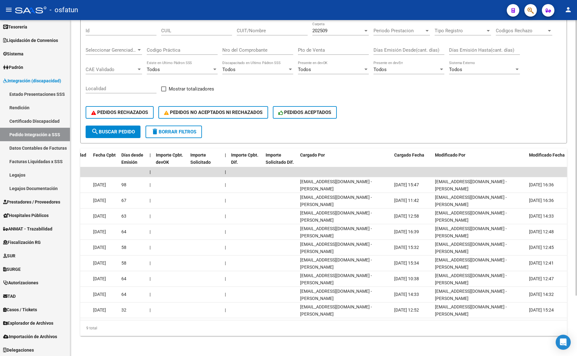
click at [309, 323] on div "9 total" at bounding box center [323, 329] width 487 height 16
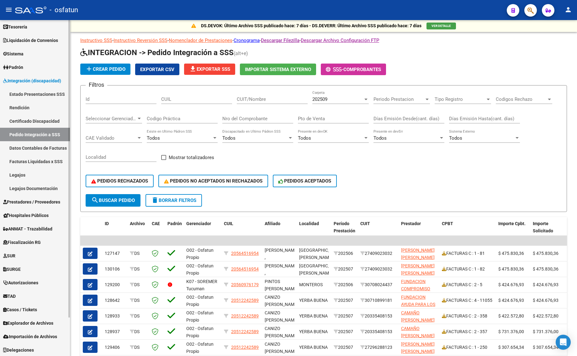
scroll to position [0, 0]
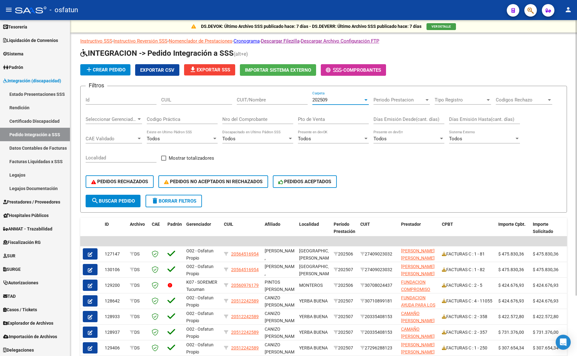
click at [329, 97] on div "202509" at bounding box center [337, 100] width 51 height 6
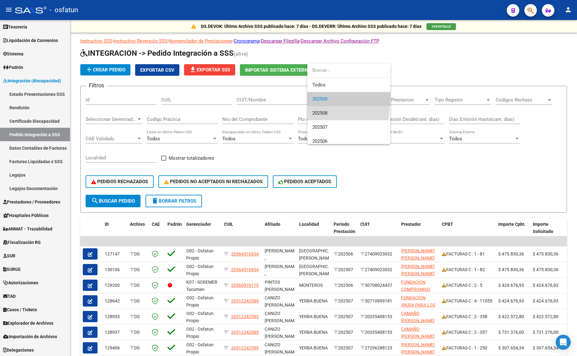
click at [325, 107] on span "202508" at bounding box center [348, 113] width 73 height 14
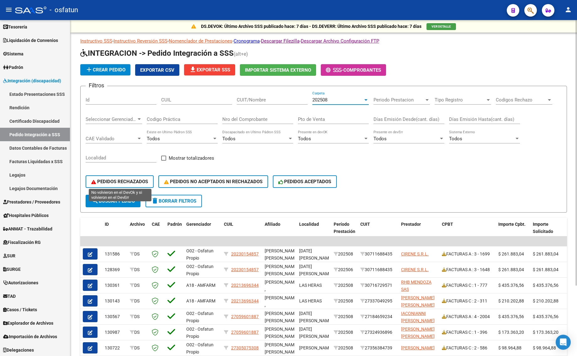
click at [121, 184] on button "PEDIDOS RECHAZADOS" at bounding box center [120, 182] width 68 height 13
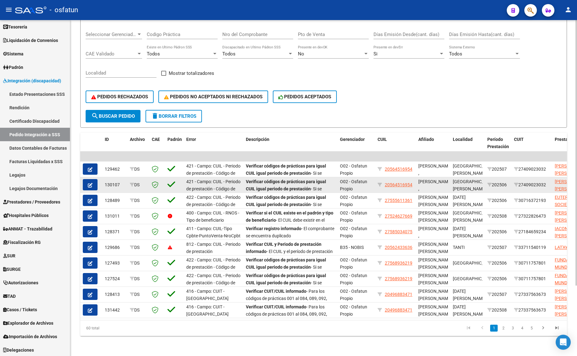
scroll to position [89, 0]
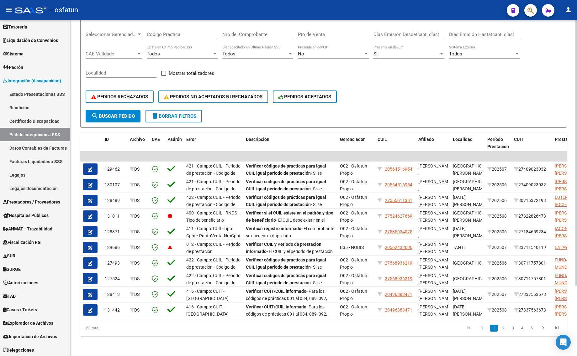
click at [225, 314] on datatable-selection "| | 129462 DS 421 - Campo: CUIL - Periodo de prestación - Código de practic Ver…" at bounding box center [323, 317] width 487 height 6
drag, startPoint x: 225, startPoint y: 313, endPoint x: 240, endPoint y: 316, distance: 15.4
click at [239, 316] on datatable-body "| | 129462 DS 421 - Campo: CUIL - Periodo de prestación - Código de practic Ver…" at bounding box center [323, 236] width 487 height 169
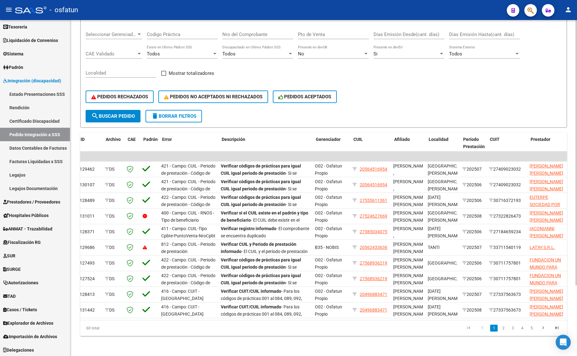
scroll to position [0, 0]
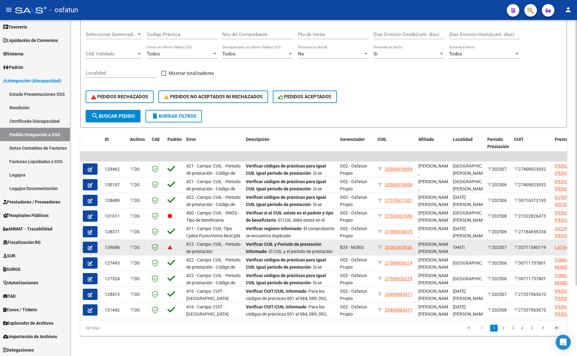
click at [201, 272] on div "422 - Campo: CUIL - Periodo de prestación - Código de practic" at bounding box center [213, 278] width 55 height 13
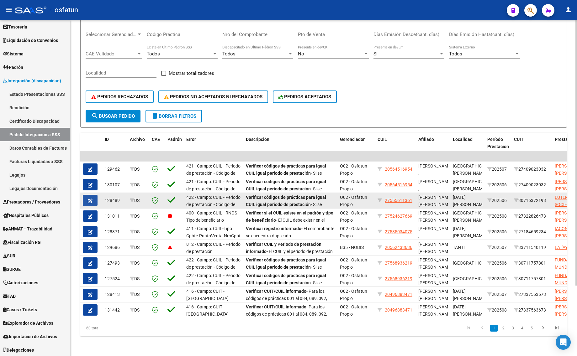
click at [91, 198] on span "button" at bounding box center [90, 201] width 5 height 6
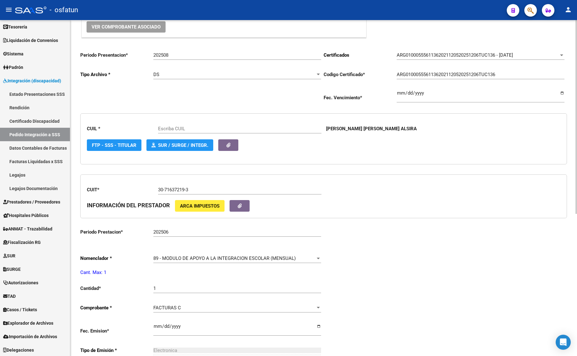
scroll to position [235, 0]
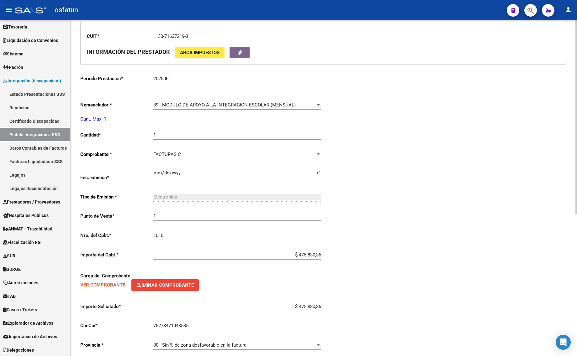
type input "27555611361"
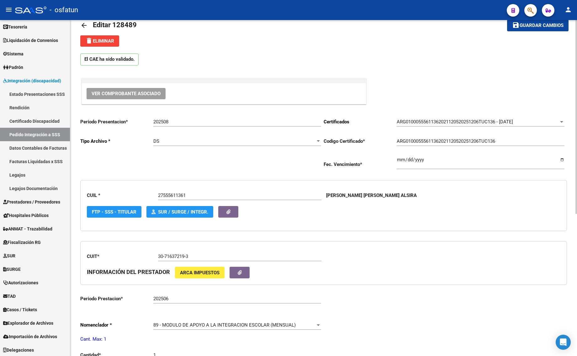
scroll to position [0, 0]
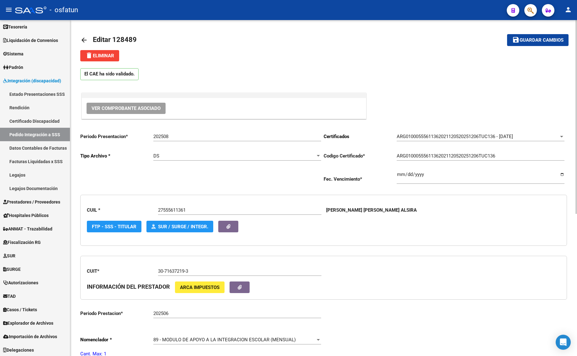
click at [86, 36] on mat-icon "arrow_back" at bounding box center [84, 40] width 8 height 8
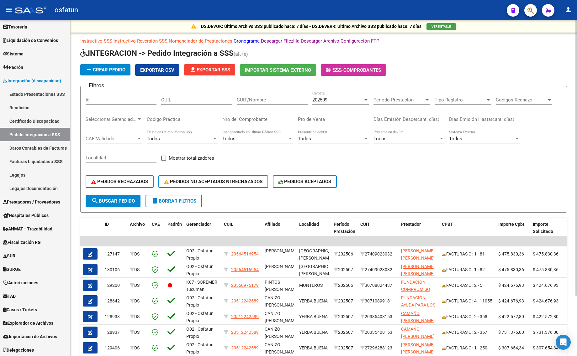
click at [358, 98] on div "202509" at bounding box center [337, 100] width 51 height 6
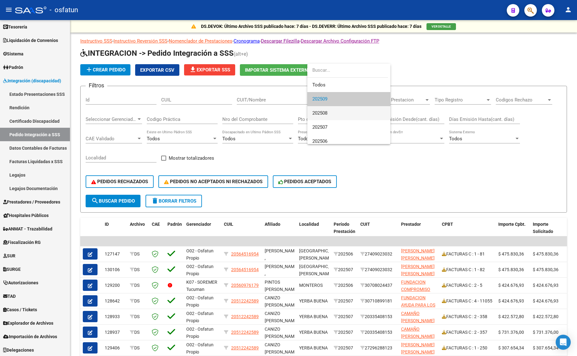
click at [357, 114] on span "202508" at bounding box center [348, 113] width 73 height 14
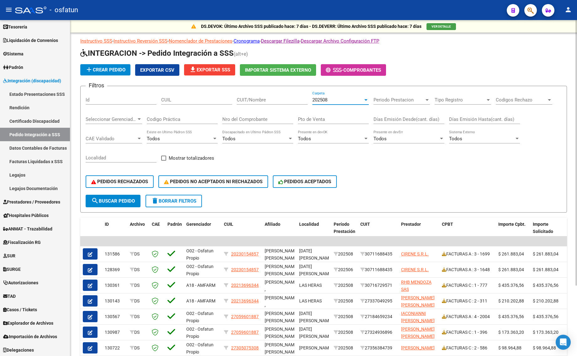
click at [130, 195] on button "search Buscar Pedido" at bounding box center [113, 201] width 55 height 13
click at [130, 179] on span "PEDIDOS RECHAZADOS" at bounding box center [119, 182] width 57 height 6
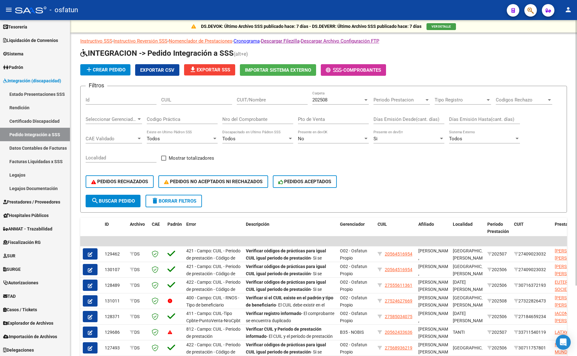
click at [130, 179] on span "PEDIDOS RECHAZADOS" at bounding box center [119, 182] width 57 height 6
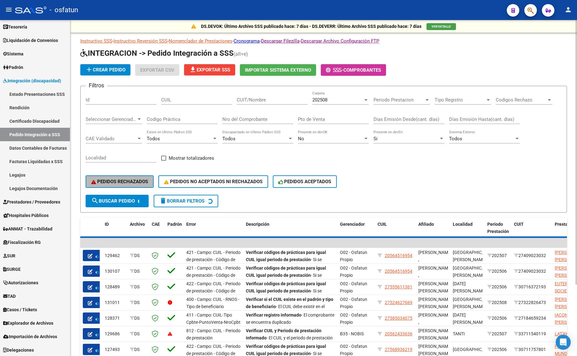
click at [130, 179] on span "PEDIDOS RECHAZADOS" at bounding box center [119, 182] width 57 height 6
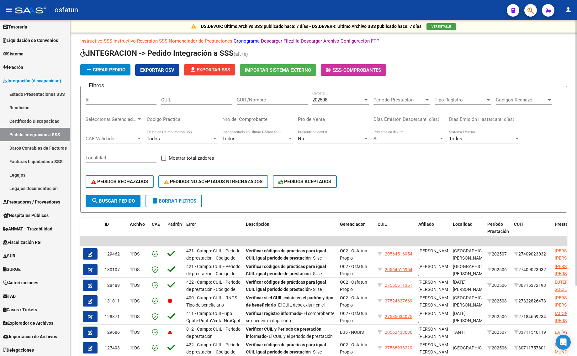
click at [128, 186] on button "PEDIDOS RECHAZADOS" at bounding box center [120, 182] width 68 height 13
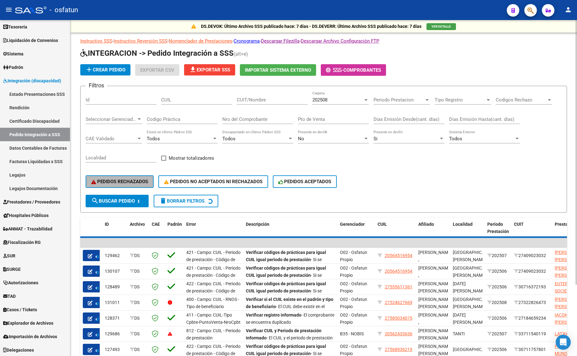
click at [128, 186] on button "PEDIDOS RECHAZADOS" at bounding box center [120, 182] width 68 height 13
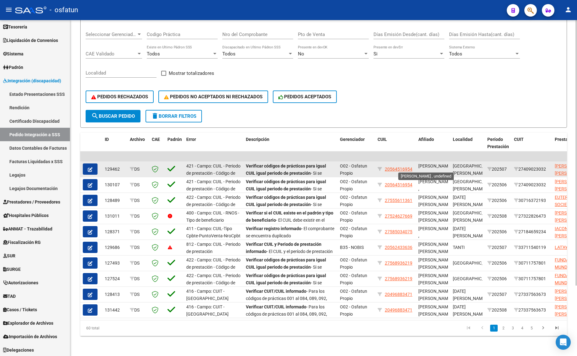
scroll to position [89, 0]
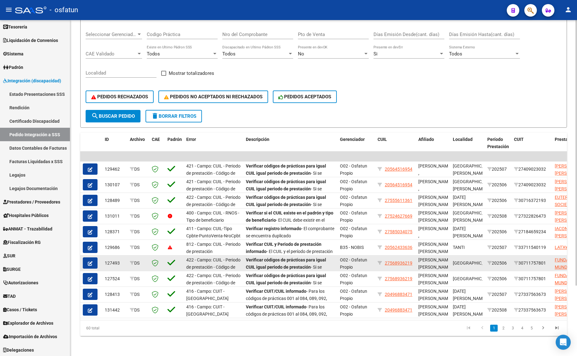
click at [87, 258] on button "button" at bounding box center [90, 263] width 15 height 11
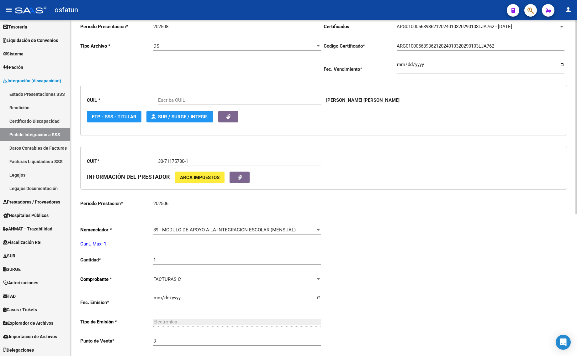
type input "27568936219"
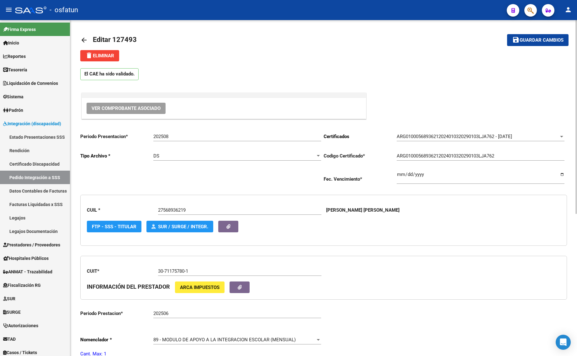
click at [86, 38] on mat-icon "arrow_back" at bounding box center [84, 40] width 8 height 8
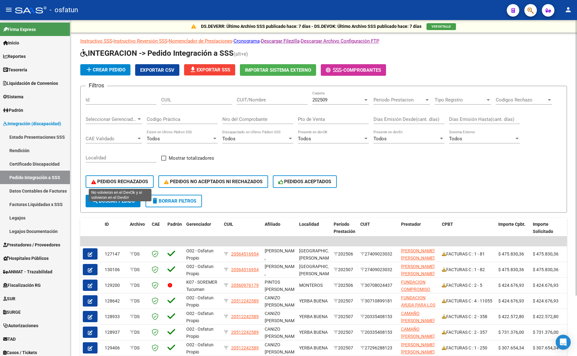
click at [121, 179] on span "PEDIDOS RECHAZADOS" at bounding box center [119, 182] width 57 height 6
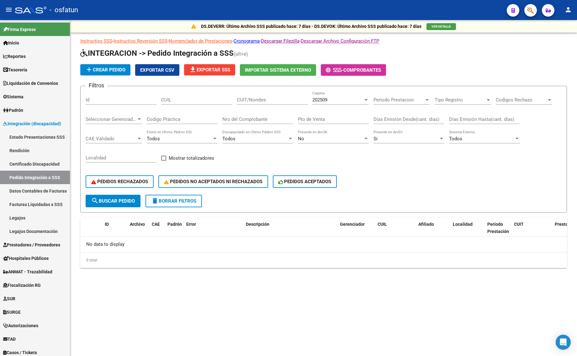
click at [354, 96] on div "202509 Carpeta" at bounding box center [340, 97] width 56 height 13
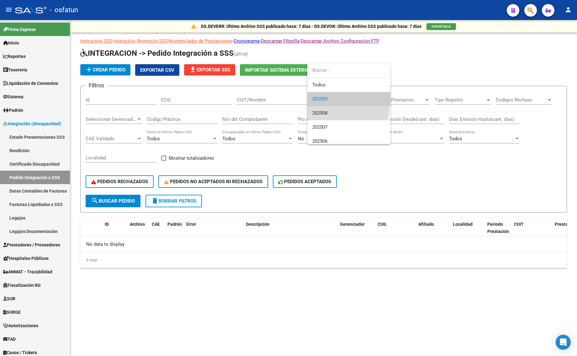
click at [346, 110] on span "202508" at bounding box center [348, 113] width 73 height 14
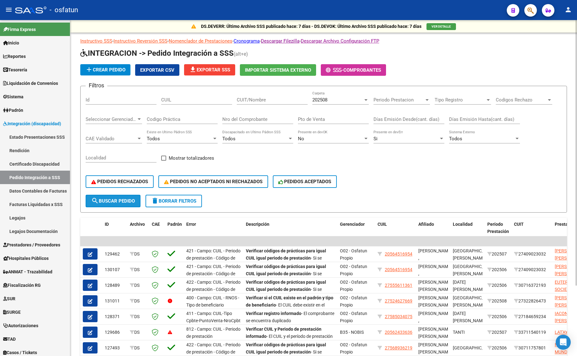
click at [119, 198] on span "search Buscar Pedido" at bounding box center [113, 201] width 44 height 6
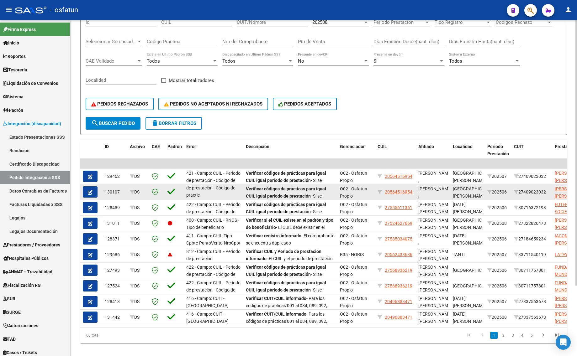
scroll to position [78, 0]
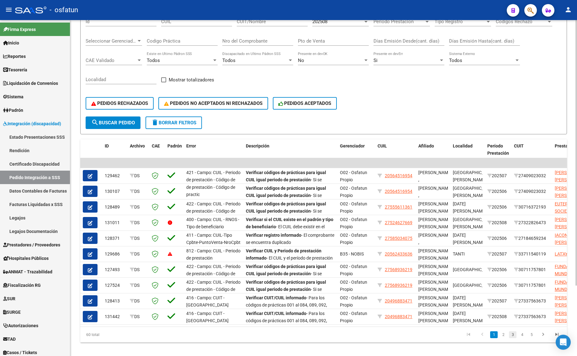
click at [514, 339] on link "3" at bounding box center [513, 335] width 8 height 7
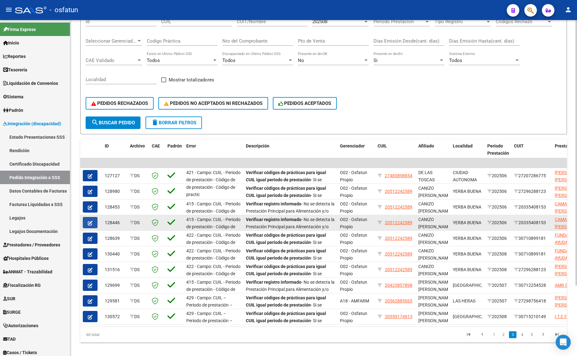
click at [98, 221] on div at bounding box center [91, 222] width 17 height 11
click at [91, 221] on icon "button" at bounding box center [90, 223] width 5 height 5
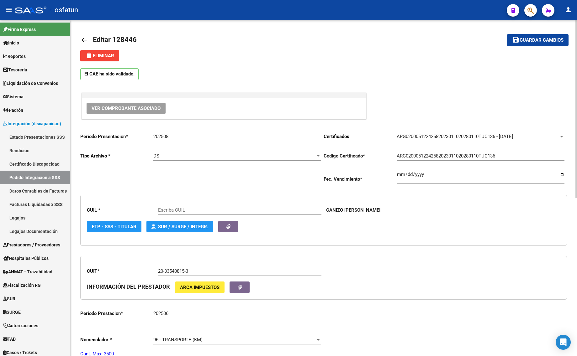
type input "20512242589"
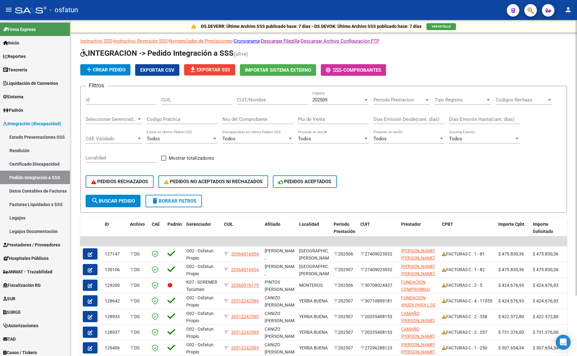
click at [167, 195] on button "delete Borrar Filtros" at bounding box center [173, 201] width 56 height 13
click at [330, 101] on div "202509" at bounding box center [337, 100] width 51 height 6
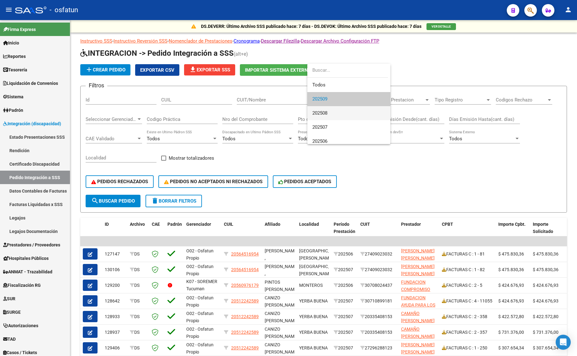
click at [331, 114] on span "202508" at bounding box center [348, 113] width 73 height 14
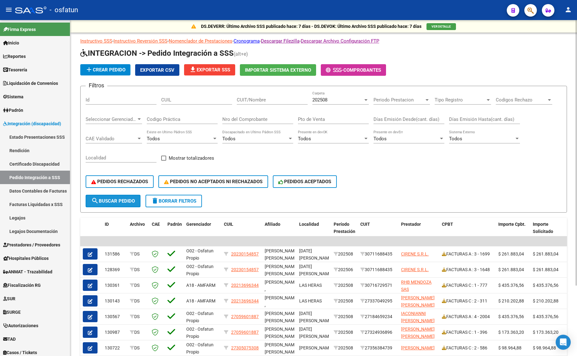
click at [123, 199] on span "search Buscar Pedido" at bounding box center [113, 201] width 44 height 6
click at [134, 181] on span "PEDIDOS RECHAZADOS" at bounding box center [119, 182] width 57 height 6
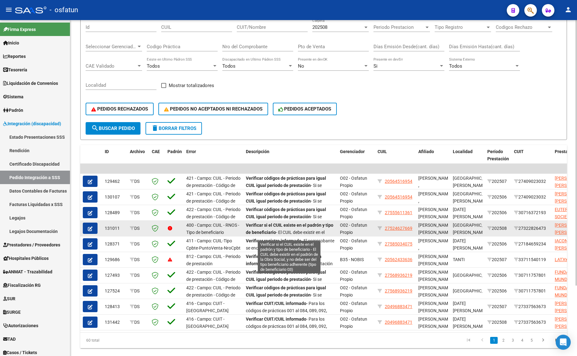
scroll to position [89, 0]
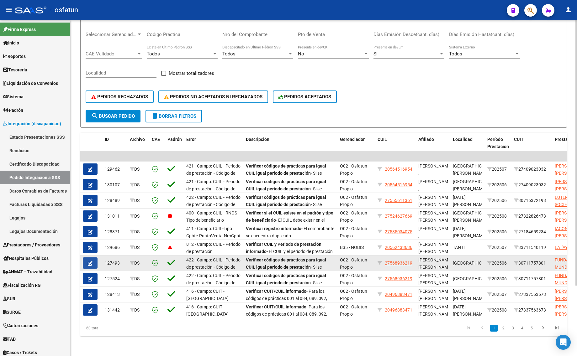
click at [90, 261] on icon "button" at bounding box center [90, 263] width 5 height 5
click at [90, 257] on mat-sidenav-content "DS.DEVERR: Último Archivo SSS publicado hace: 7 días - DS.DEVOK: Último Archivo…" at bounding box center [323, 188] width 507 height 336
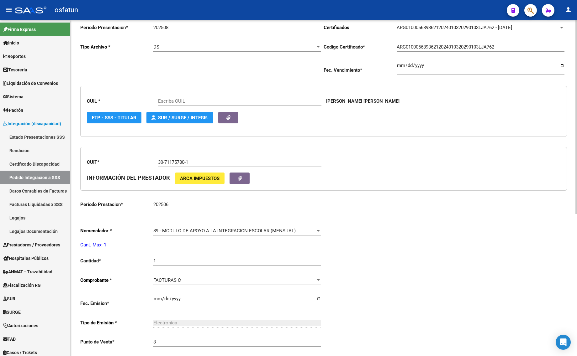
scroll to position [118, 0]
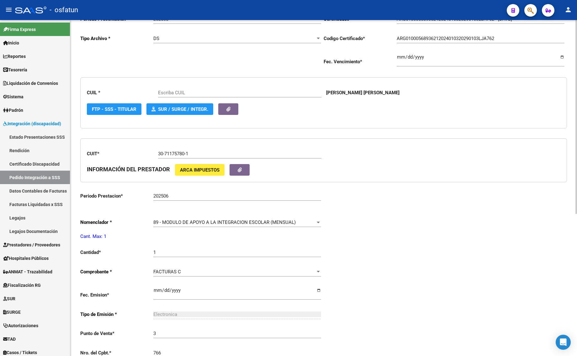
type input "27568936219"
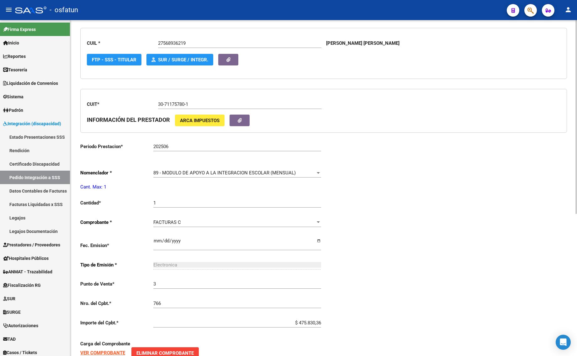
scroll to position [235, 0]
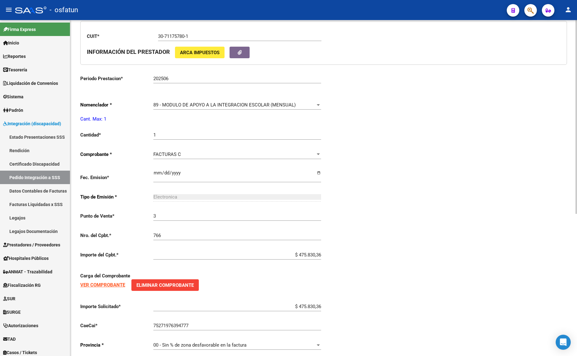
click at [108, 282] on strong "VER COMPROBANTE" at bounding box center [102, 285] width 45 height 6
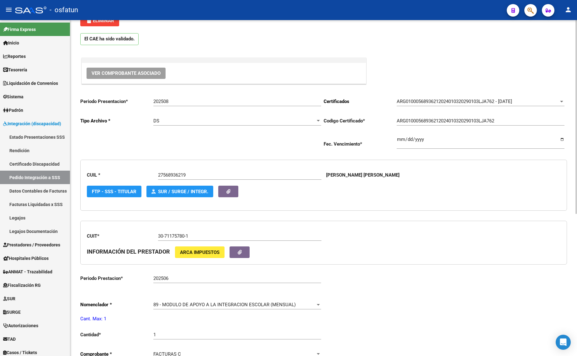
scroll to position [0, 0]
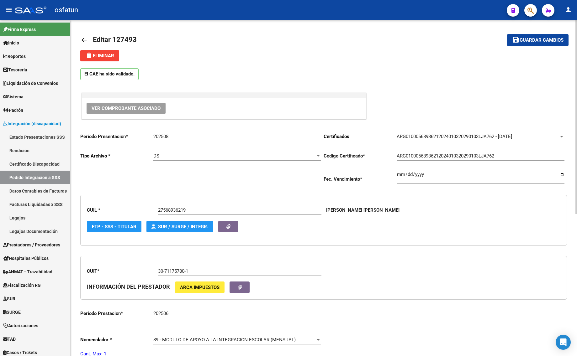
click at [71, 29] on div "arrow_back Editar 127493 save Guardar cambios delete Eliminar El CAE ha sido va…" at bounding box center [323, 313] width 507 height 586
click at [85, 39] on mat-icon "arrow_back" at bounding box center [84, 40] width 8 height 8
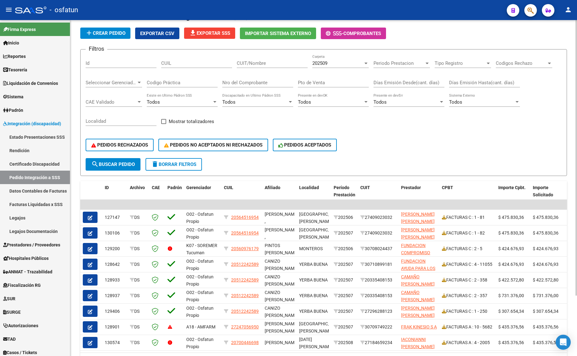
scroll to position [39, 0]
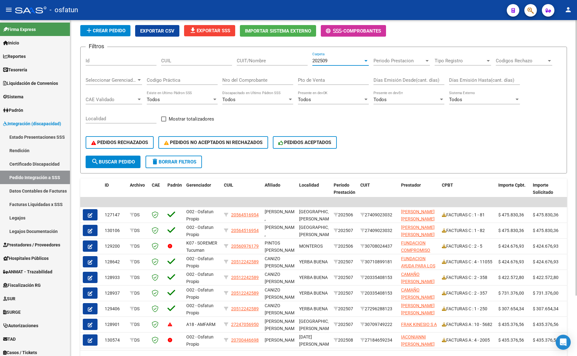
click at [343, 61] on div "202509" at bounding box center [337, 61] width 51 height 6
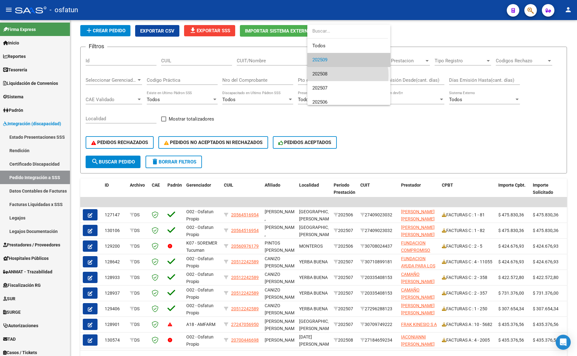
click at [336, 76] on span "202508" at bounding box center [348, 74] width 73 height 14
click at [336, 76] on div "Pto de Venta" at bounding box center [333, 77] width 71 height 13
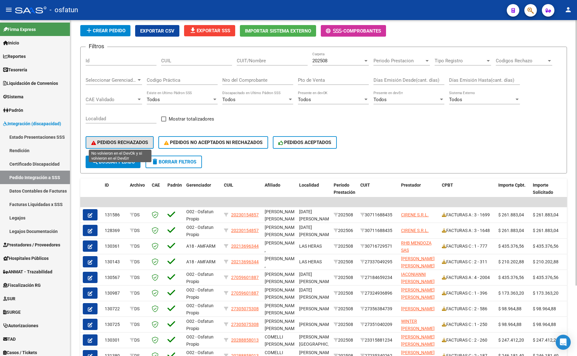
click at [118, 140] on span "PEDIDOS RECHAZADOS" at bounding box center [119, 143] width 57 height 6
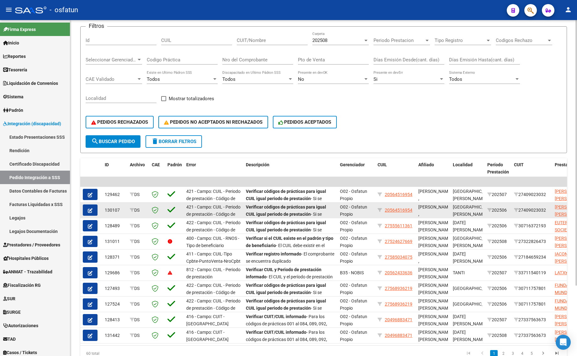
scroll to position [89, 0]
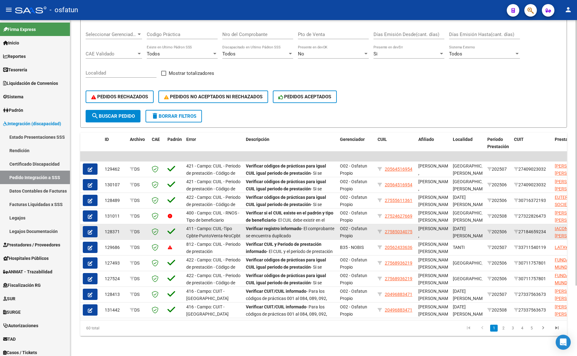
click at [85, 226] on button "button" at bounding box center [90, 231] width 15 height 11
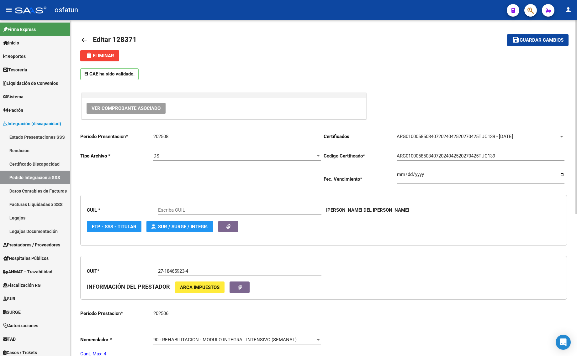
type input "27585034075"
click at [78, 40] on div "arrow_back Editar 128371 save Guardar cambios delete Eliminar El CAE ha sido va…" at bounding box center [323, 313] width 507 height 586
click at [93, 43] on span "Editar 128371" at bounding box center [115, 40] width 44 height 8
click at [87, 40] on mat-icon "arrow_back" at bounding box center [84, 40] width 8 height 8
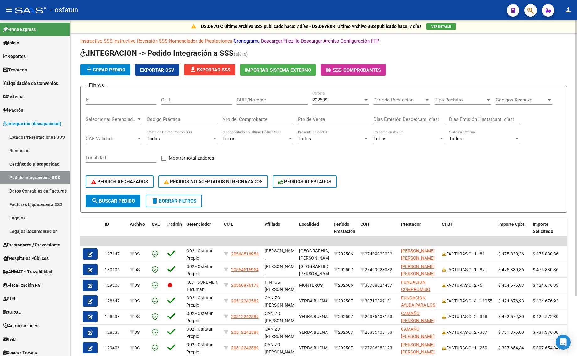
click at [372, 53] on h1 "INTEGRACION -> Pedido Integración a SSS (alt+e)" at bounding box center [323, 53] width 487 height 11
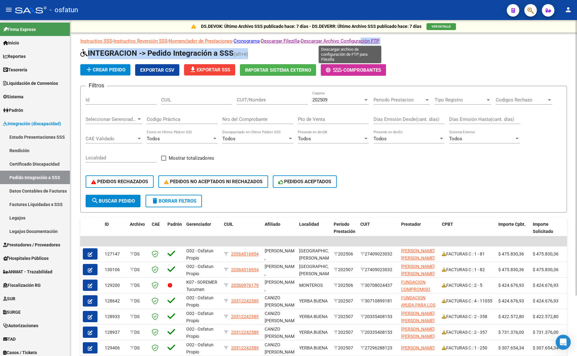
drag, startPoint x: 369, startPoint y: 44, endPoint x: 369, endPoint y: 49, distance: 5.3
click at [369, 47] on div "Instructivo SSS - Instructivo Reversión SSS - Nomenclador de Prestaciones - Cro…" at bounding box center [323, 222] width 487 height 368
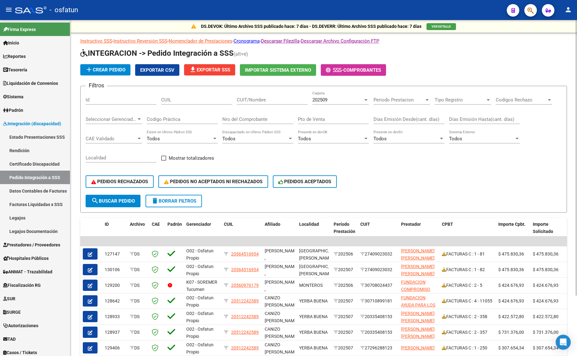
click at [358, 177] on div "PEDIDOS RECHAZADOS PEDIDOS NO ACEPTADOS NI RECHAZADOS PEDIDOS ACEPTADOS" at bounding box center [324, 182] width 476 height 26
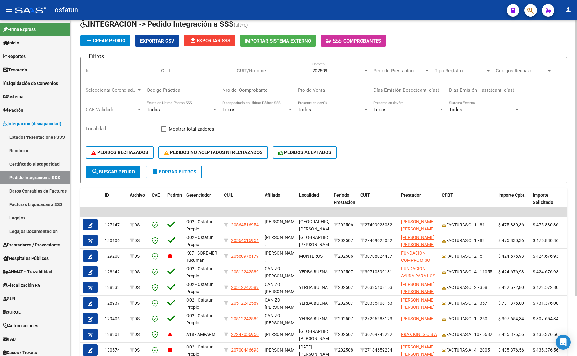
scroll to position [73, 0]
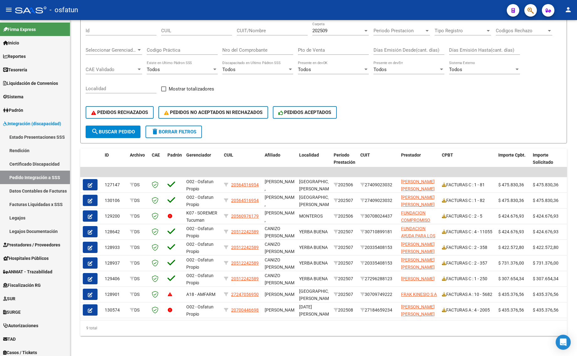
click at [574, 8] on button "person" at bounding box center [568, 10] width 13 height 13
click at [551, 42] on button "exit_to_app Salir" at bounding box center [555, 41] width 38 height 15
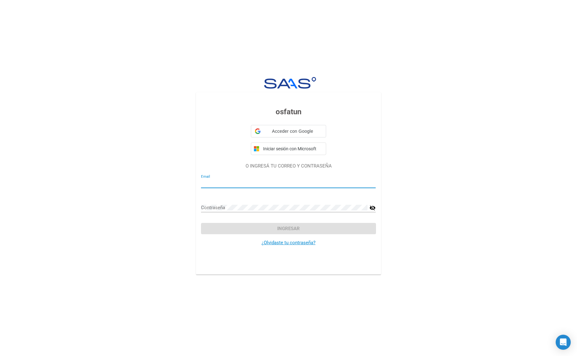
type input "yaninasandoval@osfatun.org.ar"
